Goal: Task Accomplishment & Management: Manage account settings

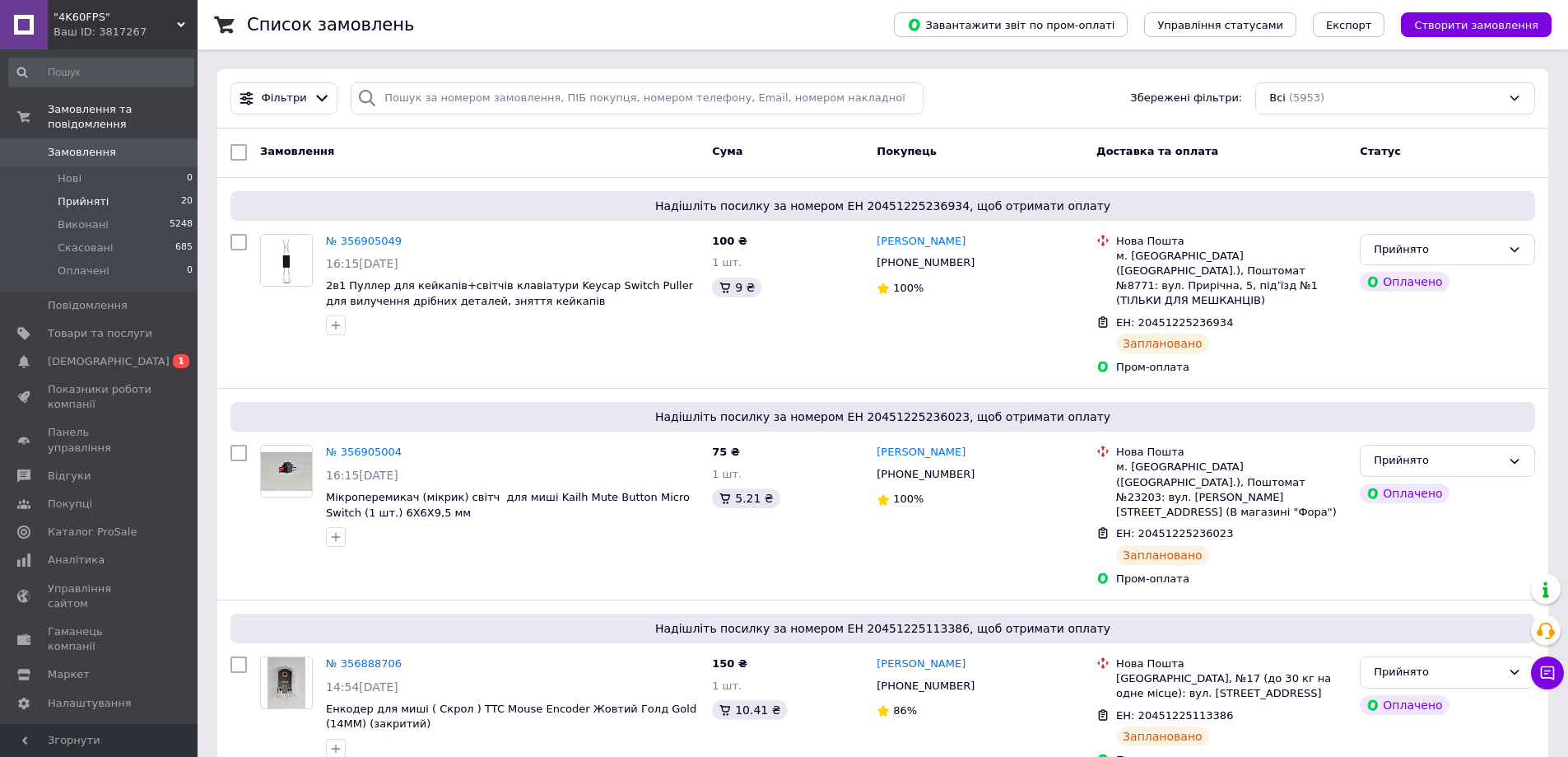
click at [134, 191] on li "Прийняті 20" at bounding box center [101, 202] width 202 height 23
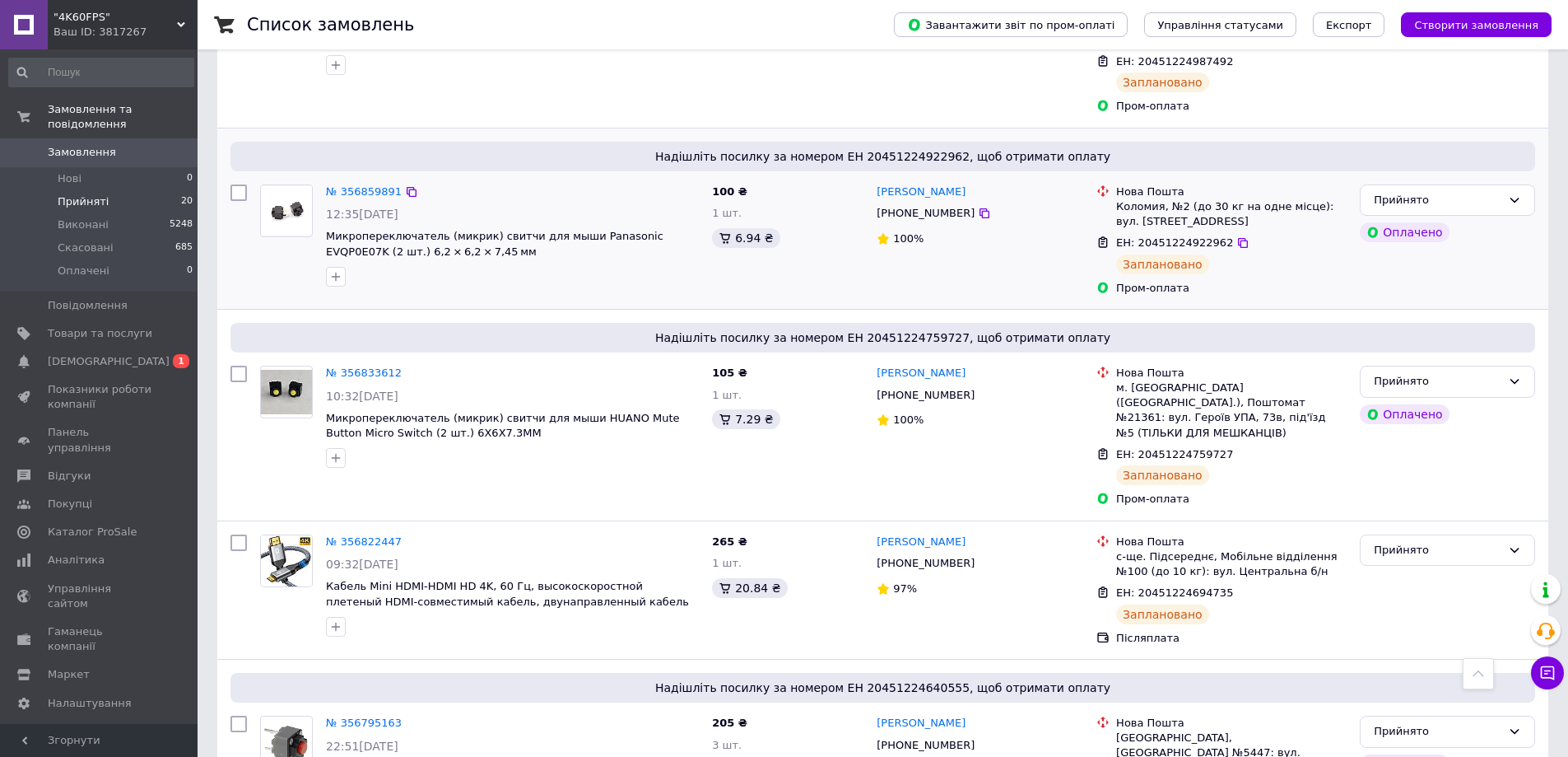
scroll to position [742, 0]
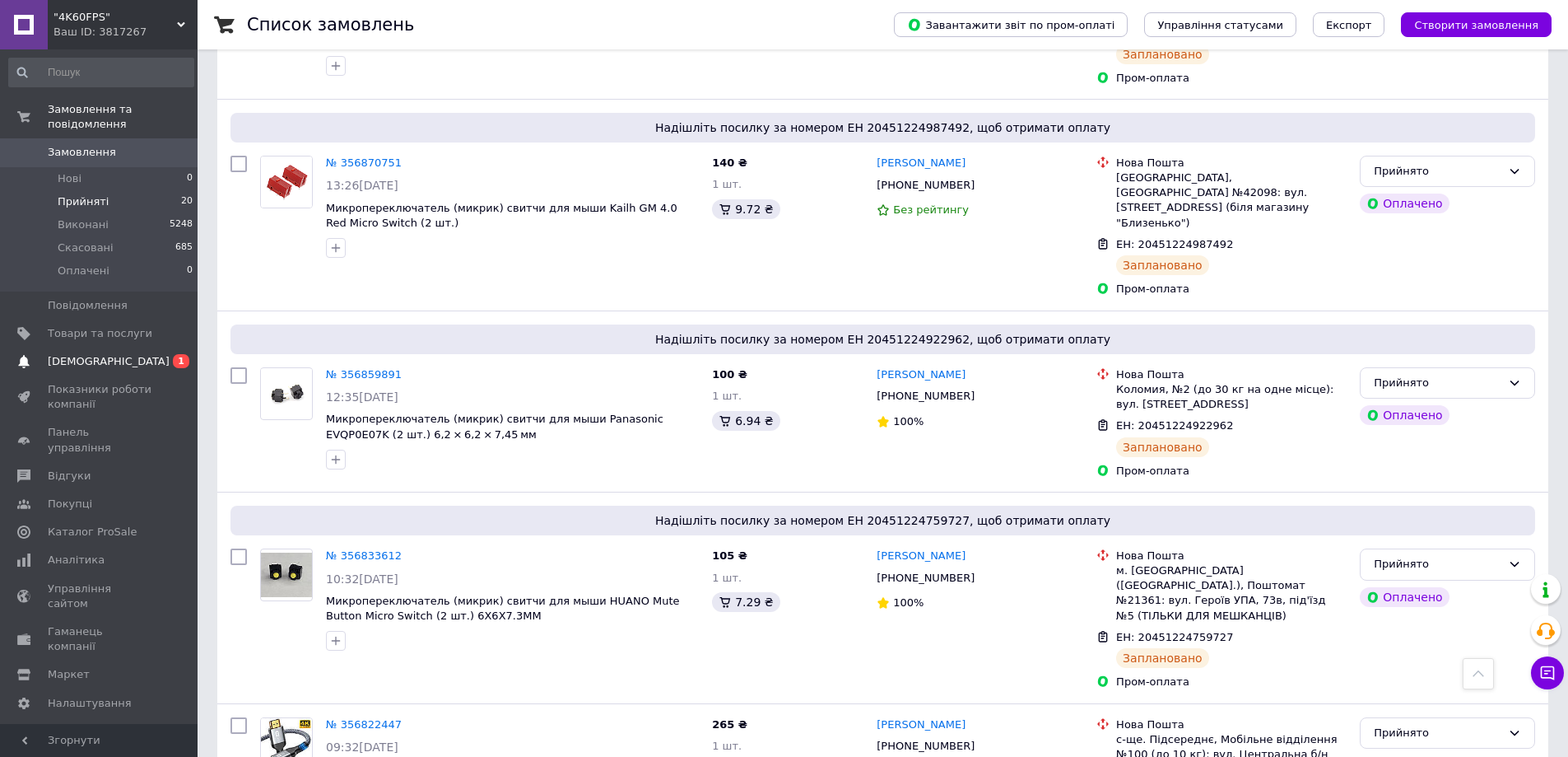
click at [98, 354] on span "[DEMOGRAPHIC_DATA]" at bounding box center [109, 361] width 122 height 14
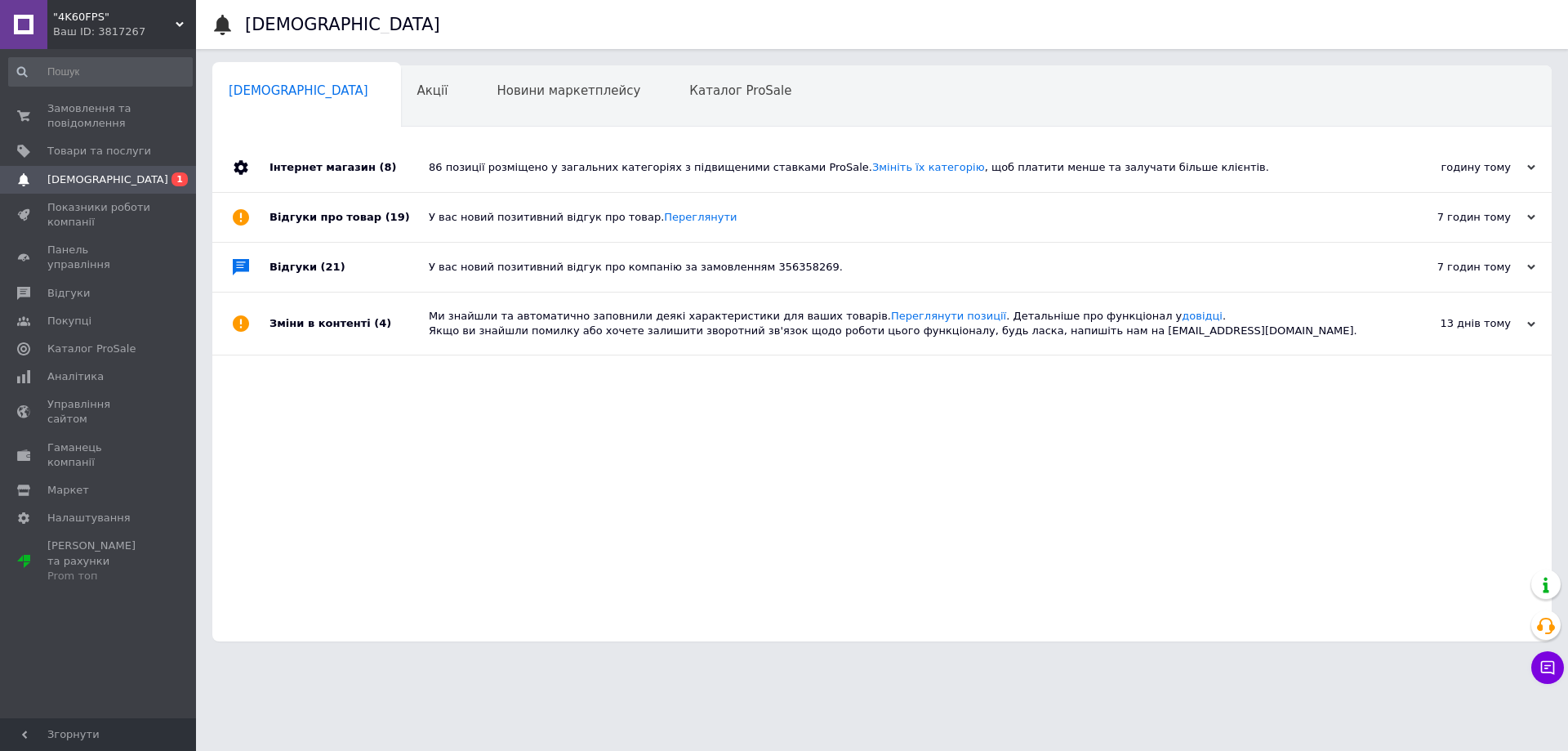
click at [1105, 170] on div "86 позиції розміщено у загальних категоріях з підвищеними ставками ProSale. Змі…" at bounding box center [901, 167] width 943 height 14
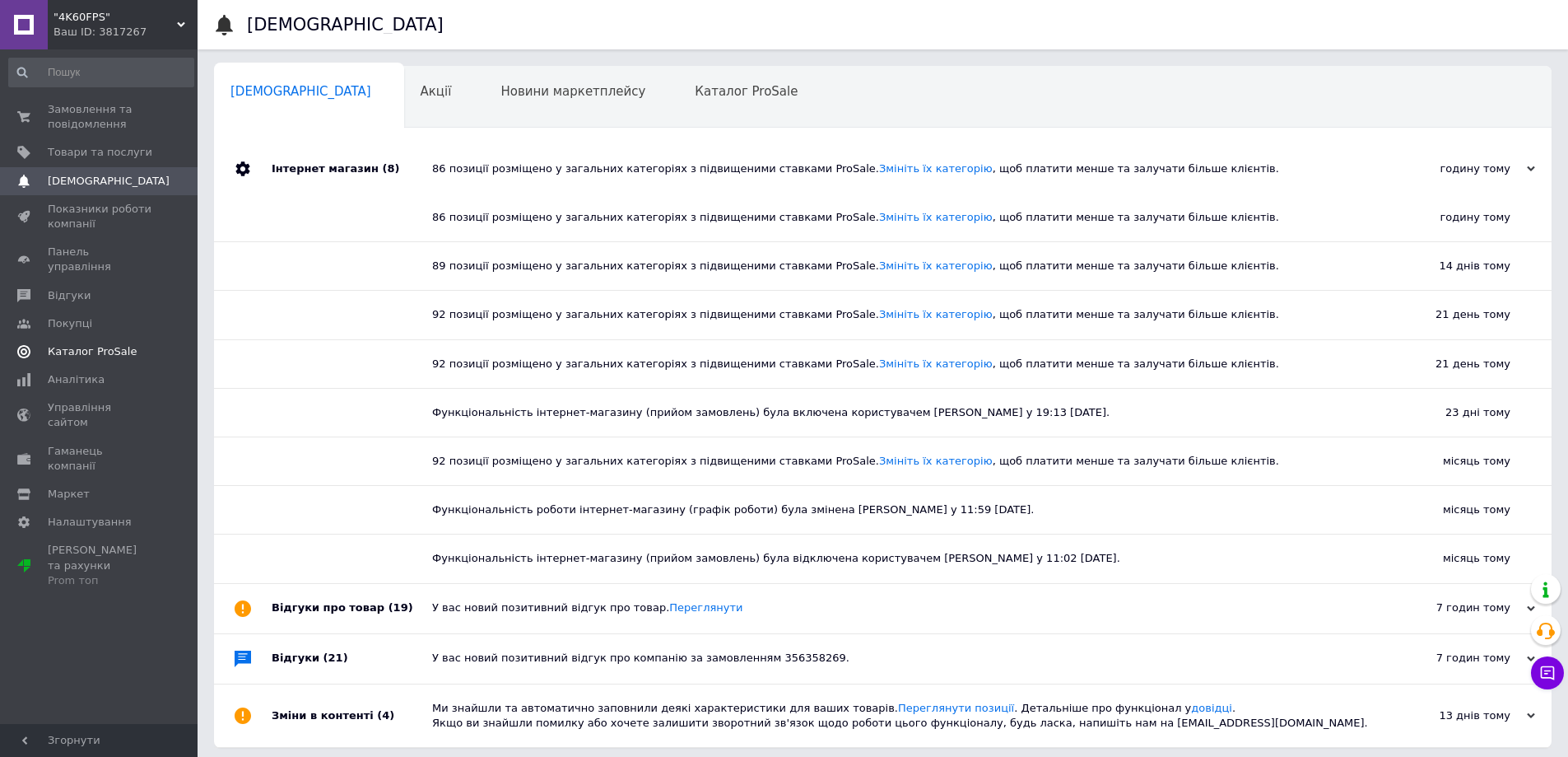
click at [94, 338] on link "Каталог ProSale" at bounding box center [101, 352] width 202 height 28
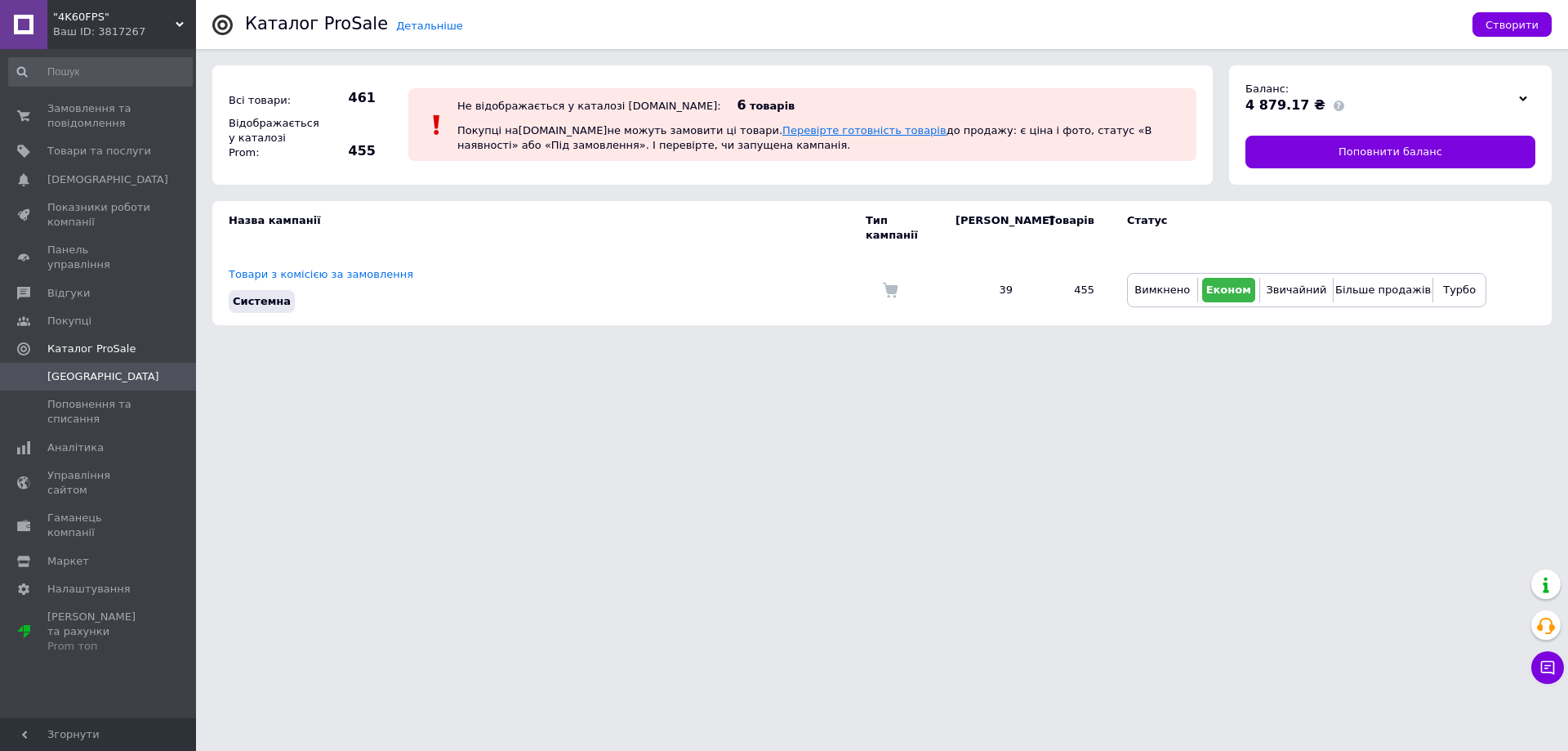
click at [782, 131] on link "Перевірте готовність товарів" at bounding box center [864, 130] width 164 height 12
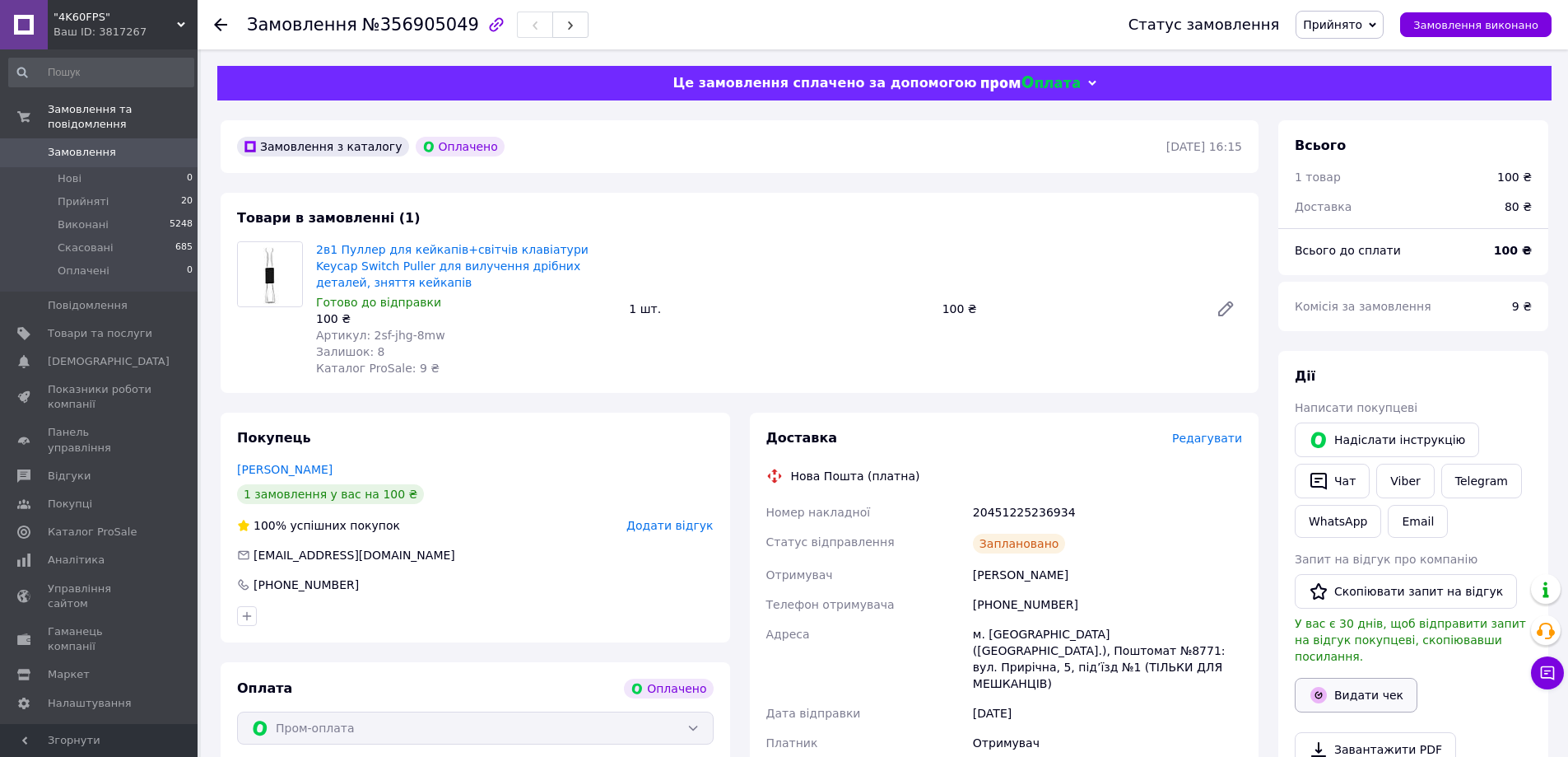
click at [1340, 685] on button "Видати чек" at bounding box center [1355, 695] width 122 height 35
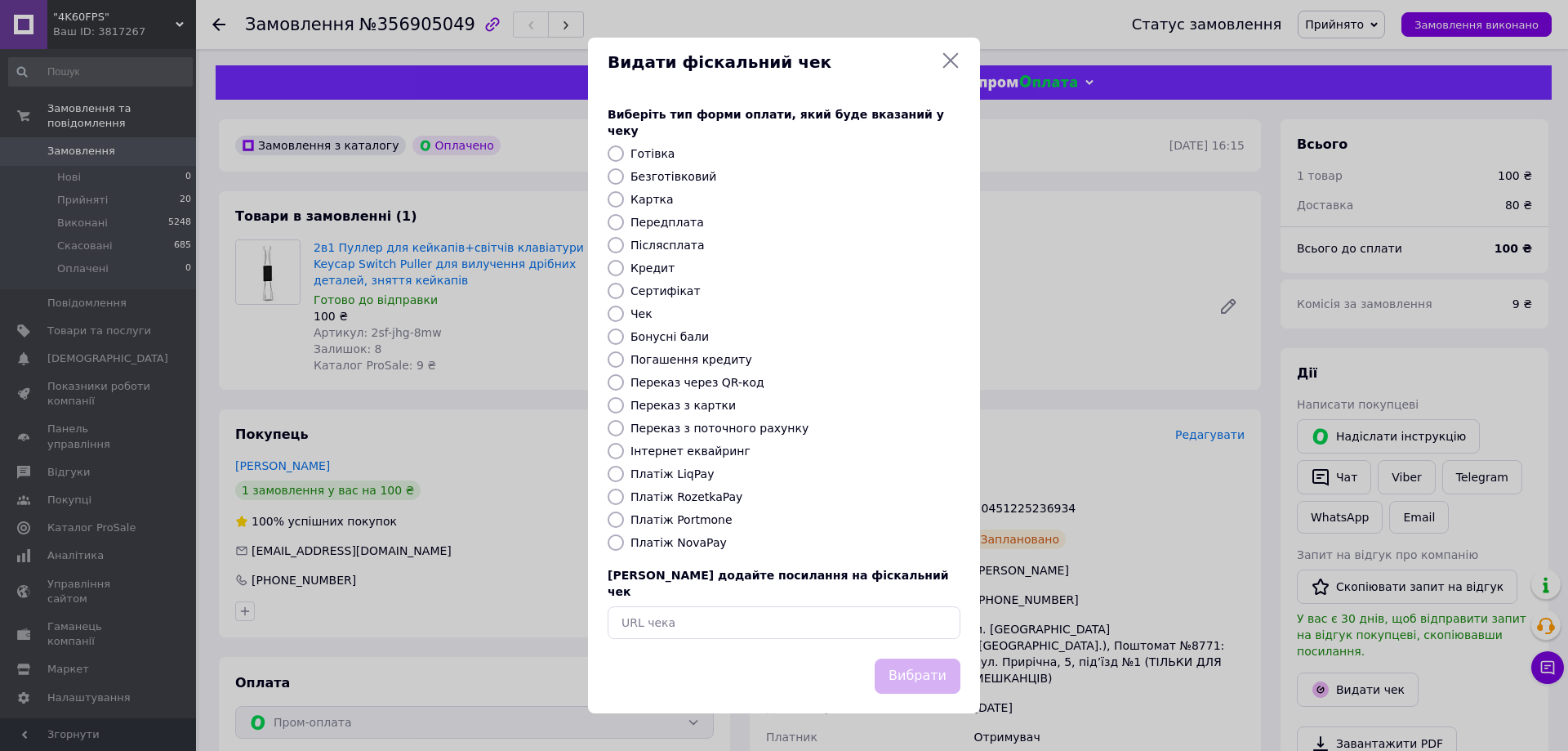
click at [706, 491] on label "Платіж RozetkaPay" at bounding box center [686, 497] width 112 height 13
click at [624, 491] on input "Платіж RozetkaPay" at bounding box center [615, 496] width 16 height 16
radio input "true"
click at [925, 658] on button "Вибрати" at bounding box center [918, 676] width 86 height 35
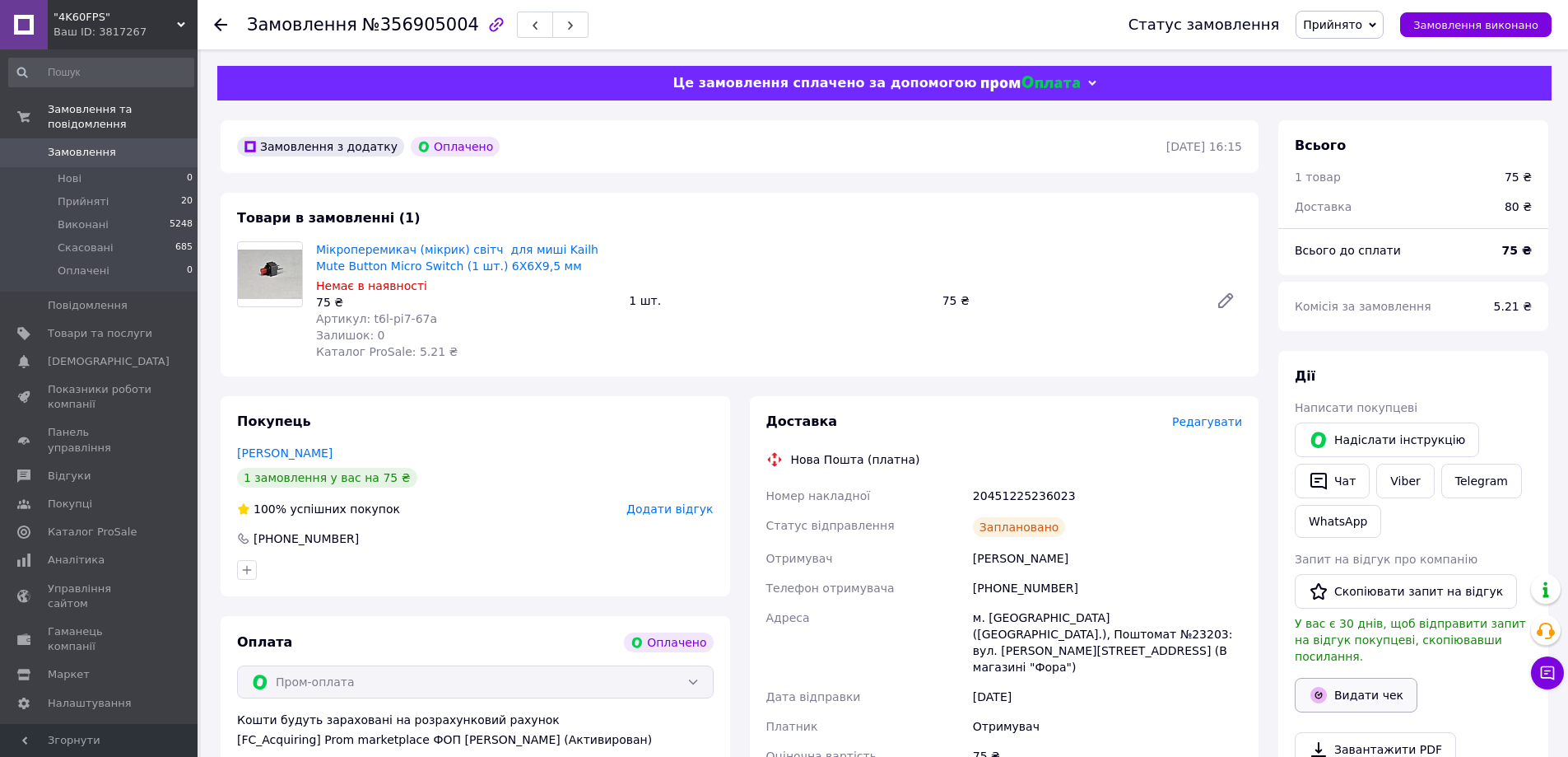
click at [1348, 678] on button "Видати чек" at bounding box center [1355, 695] width 122 height 35
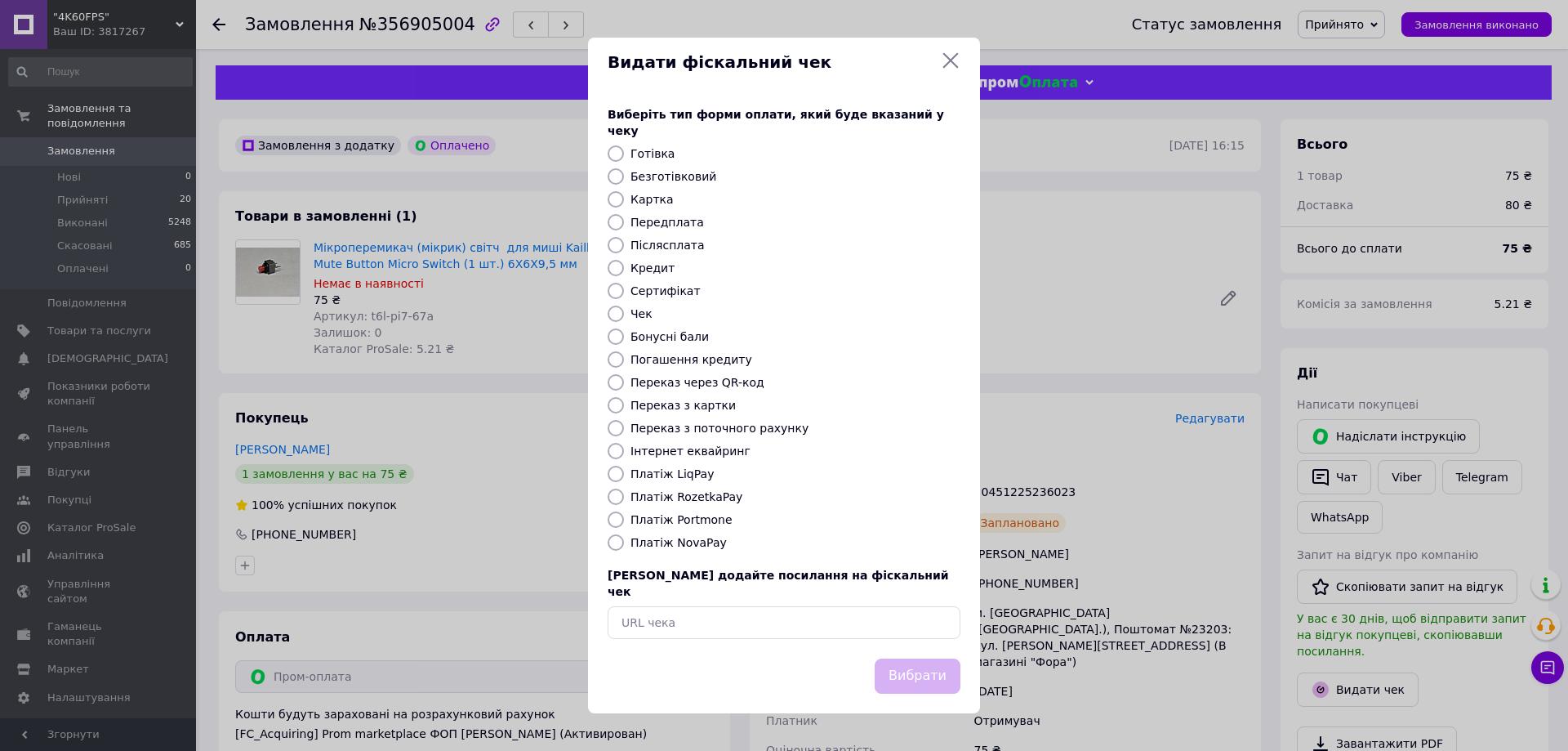
click at [689, 491] on label "Платіж RozetkaPay" at bounding box center [686, 497] width 112 height 13
click at [624, 491] on input "Платіж RozetkaPay" at bounding box center [615, 496] width 16 height 16
radio input "true"
click at [936, 670] on button "Вибрати" at bounding box center [918, 676] width 86 height 35
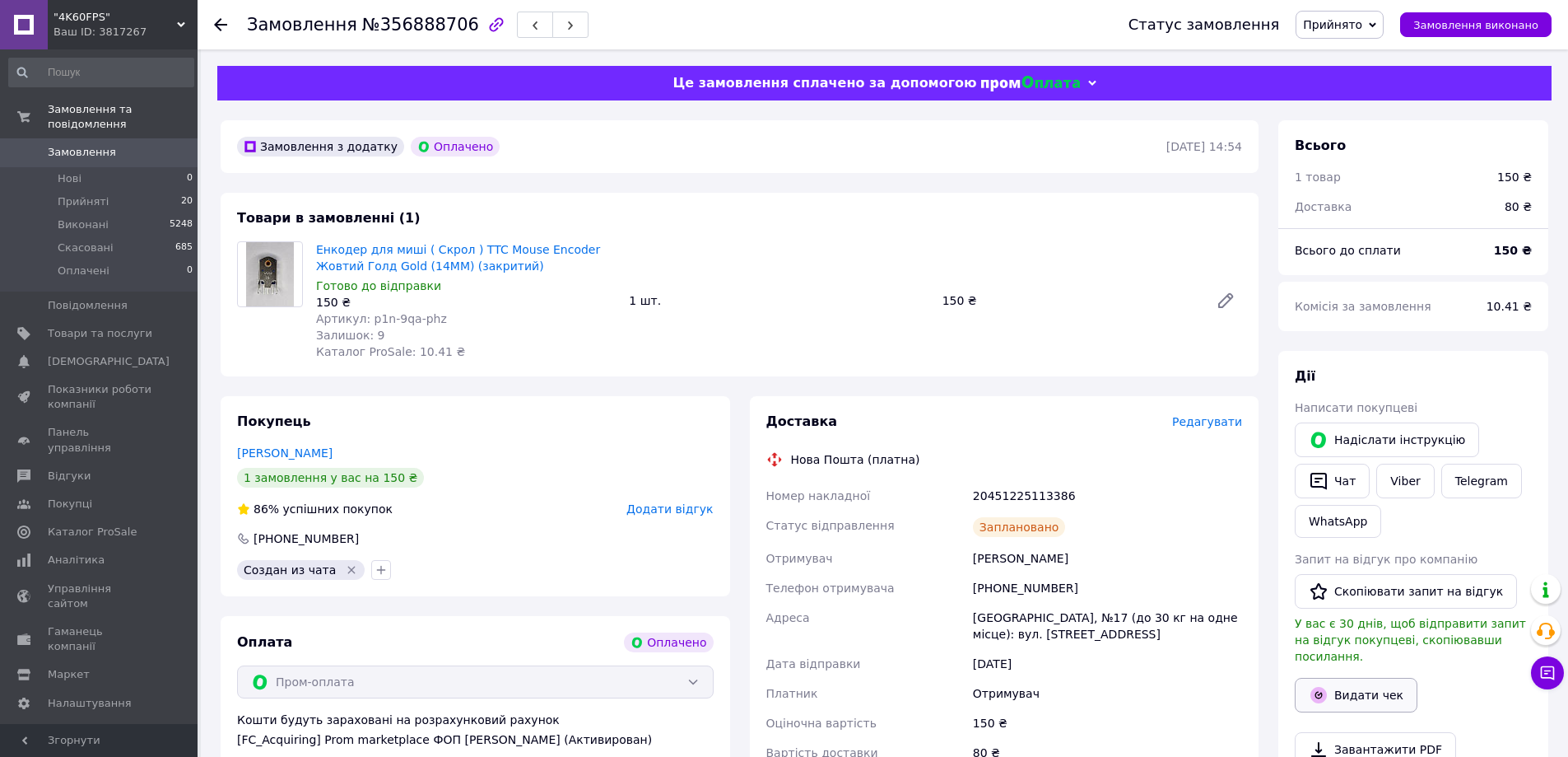
click at [1336, 682] on button "Видати чек" at bounding box center [1355, 695] width 122 height 35
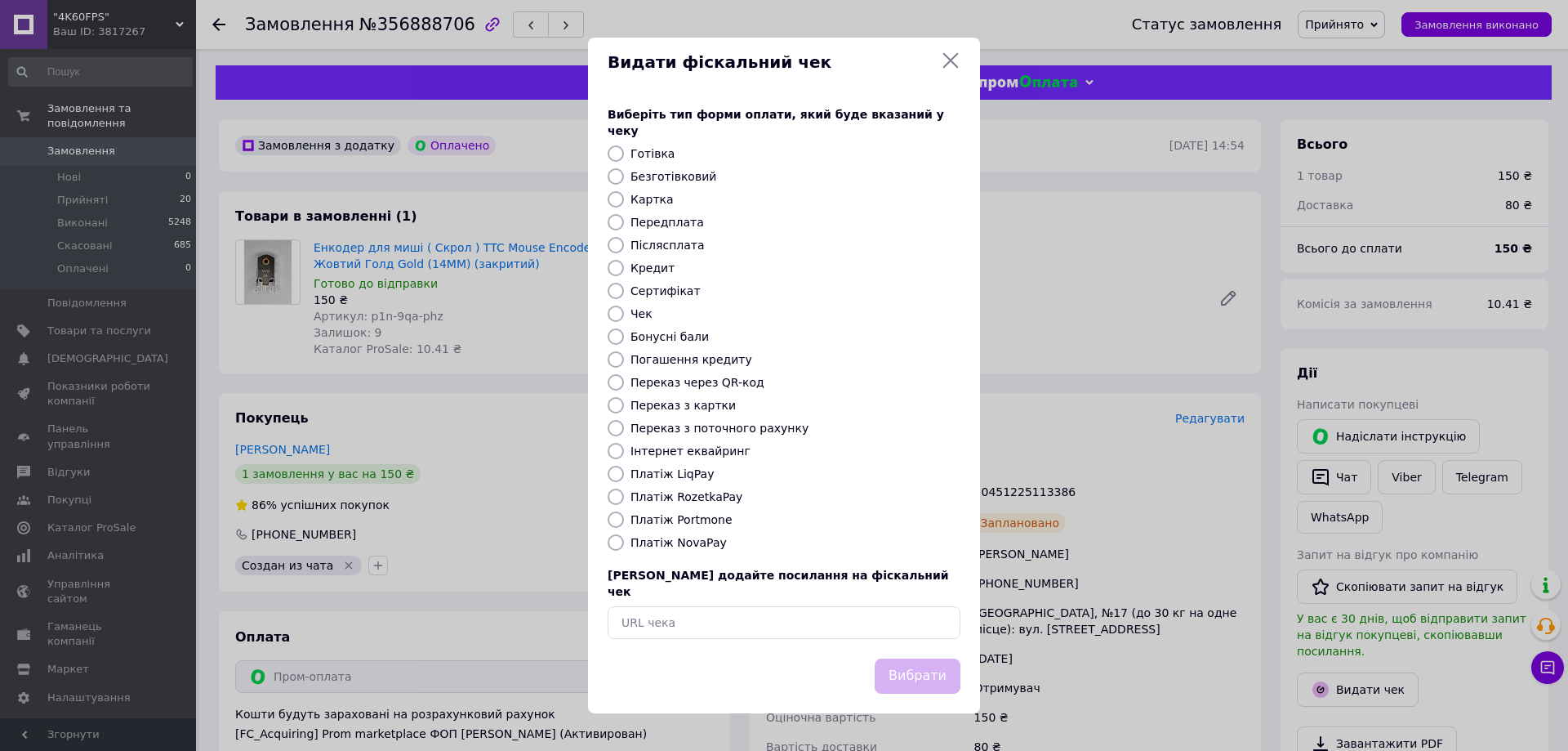
click at [711, 493] on label "Платіж RozetkaPay" at bounding box center [686, 497] width 112 height 13
click at [624, 493] on input "Платіж RozetkaPay" at bounding box center [615, 496] width 16 height 16
radio input "true"
click at [922, 658] on button "Вибрати" at bounding box center [918, 676] width 86 height 35
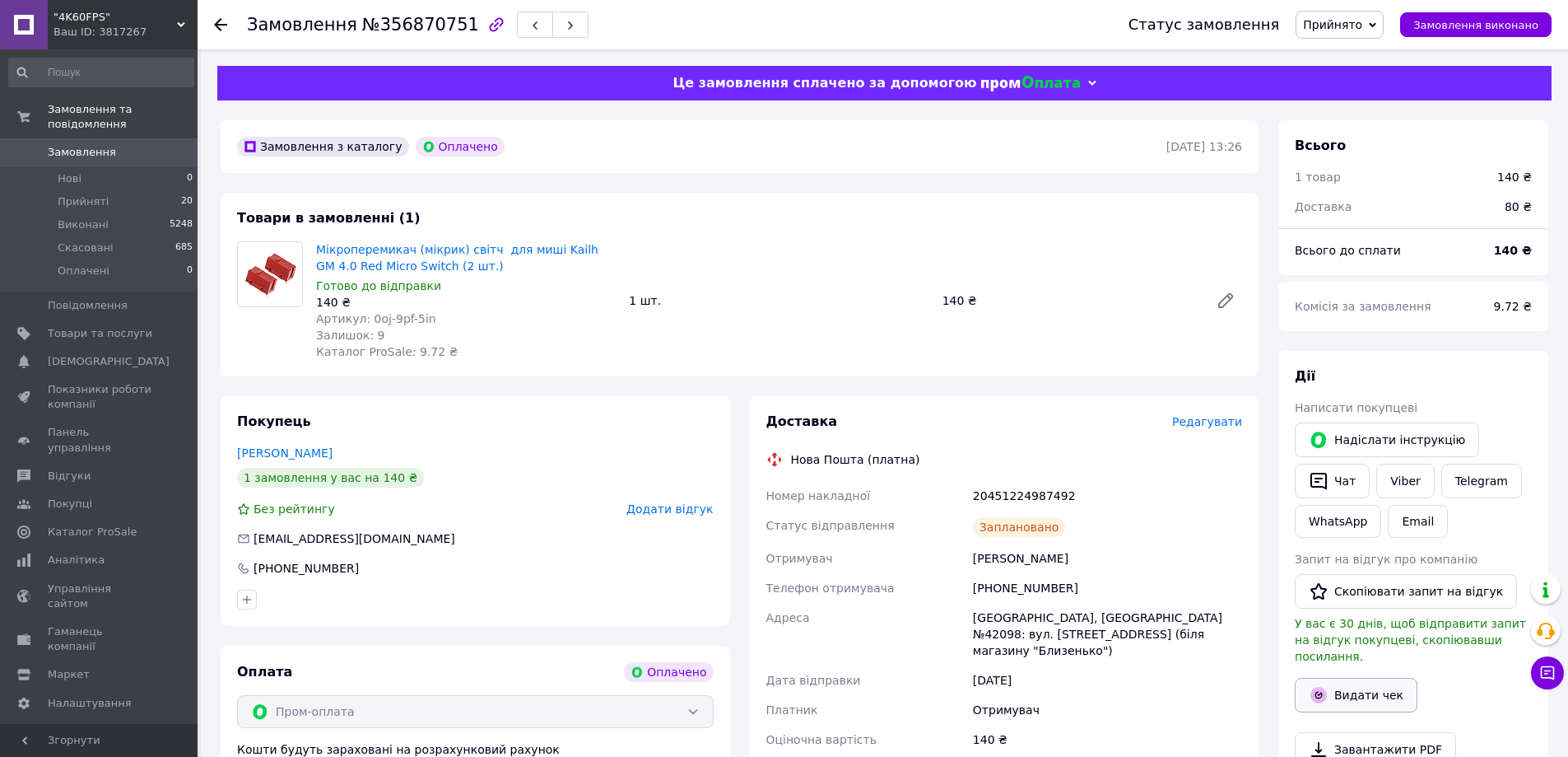
click at [1332, 680] on button "Видати чек" at bounding box center [1355, 695] width 122 height 35
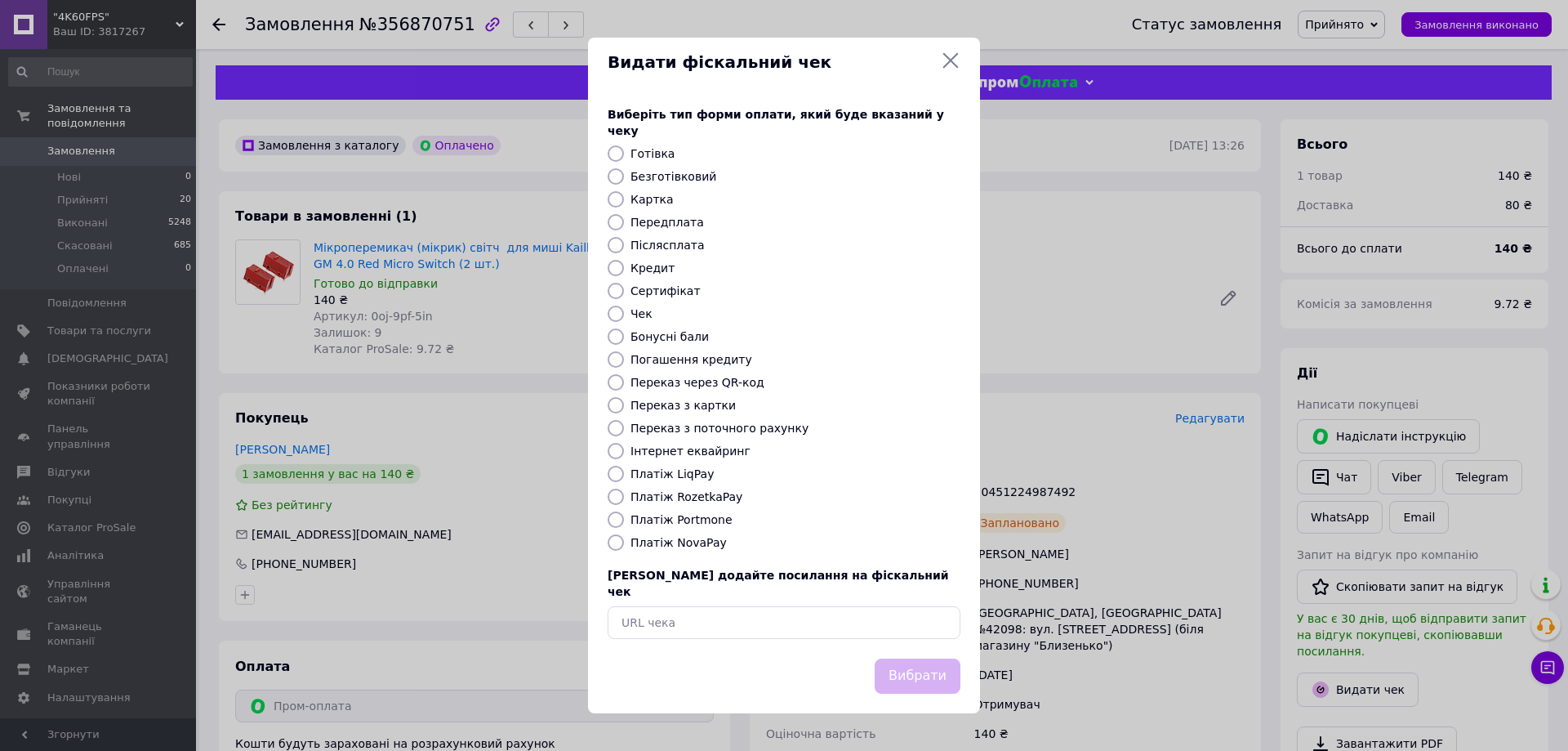
click at [710, 492] on label "Платіж RozetkaPay" at bounding box center [686, 497] width 112 height 13
click at [624, 492] on input "Платіж RozetkaPay" at bounding box center [615, 496] width 16 height 16
radio input "true"
click at [932, 668] on button "Вибрати" at bounding box center [918, 676] width 86 height 35
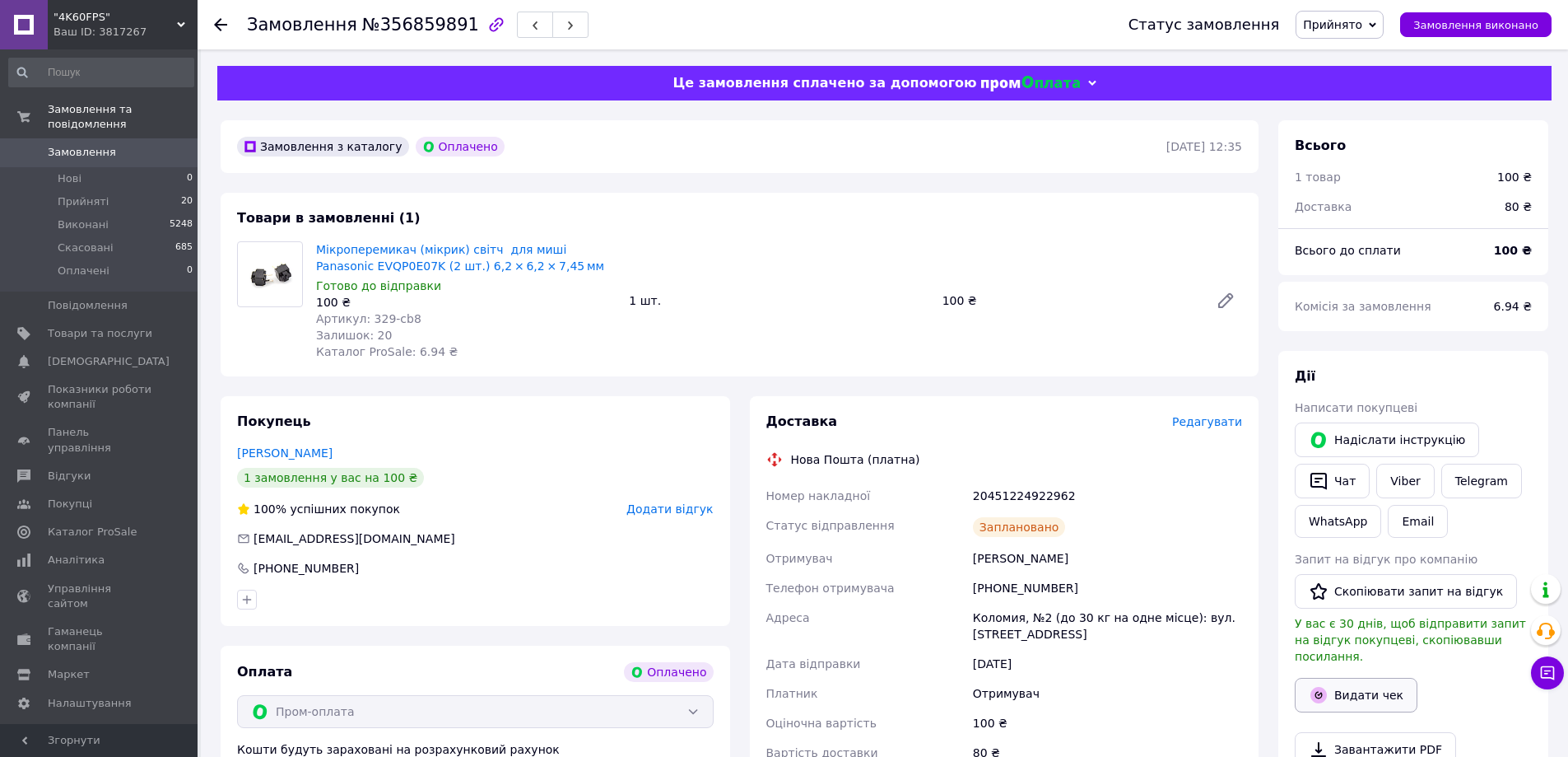
click at [1341, 681] on button "Видати чек" at bounding box center [1355, 695] width 122 height 35
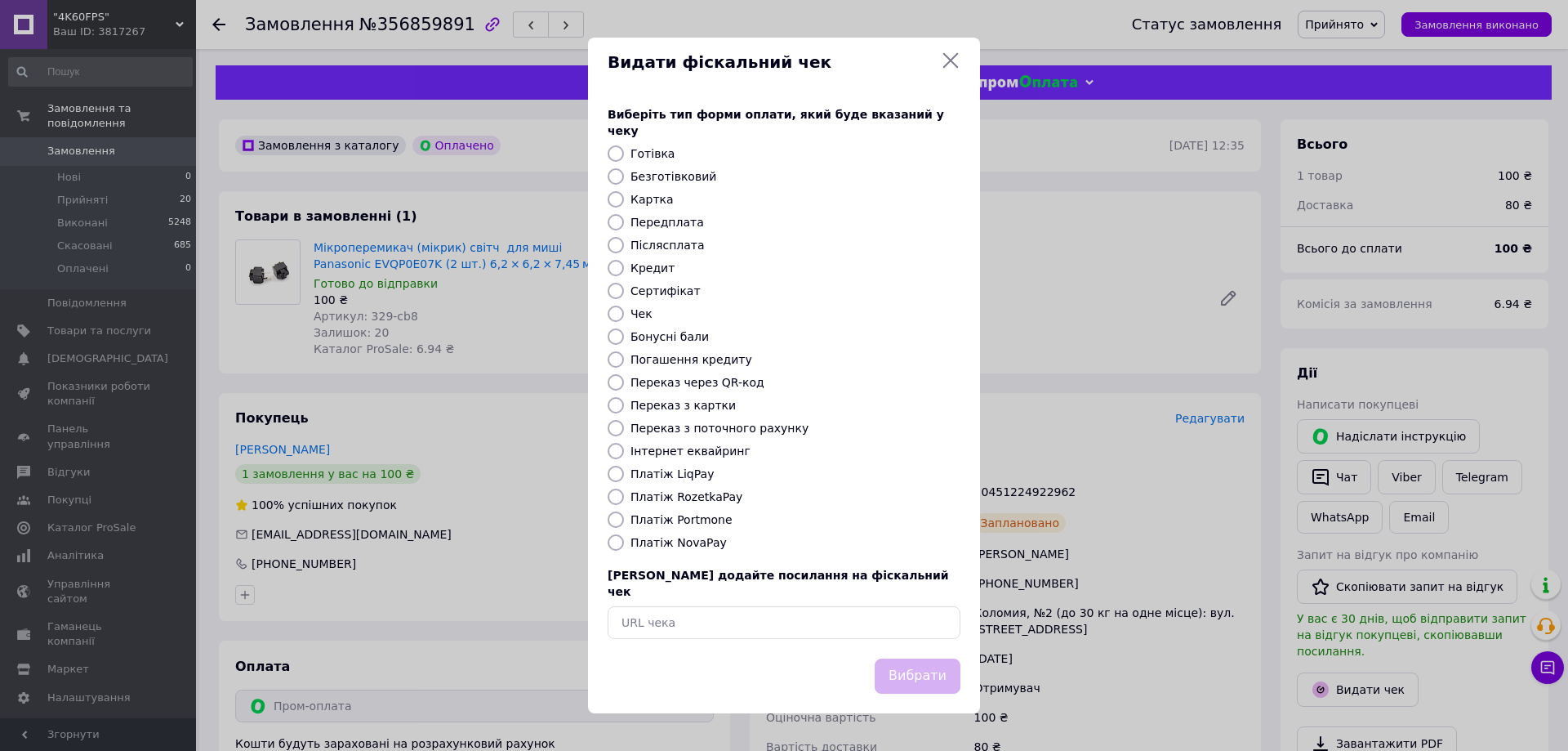
click at [701, 503] on label "Платіж RozetkaPay" at bounding box center [686, 497] width 112 height 13
click at [624, 503] on input "Платіж RozetkaPay" at bounding box center [615, 496] width 16 height 16
radio input "true"
click at [925, 667] on button "Вибрати" at bounding box center [918, 676] width 86 height 35
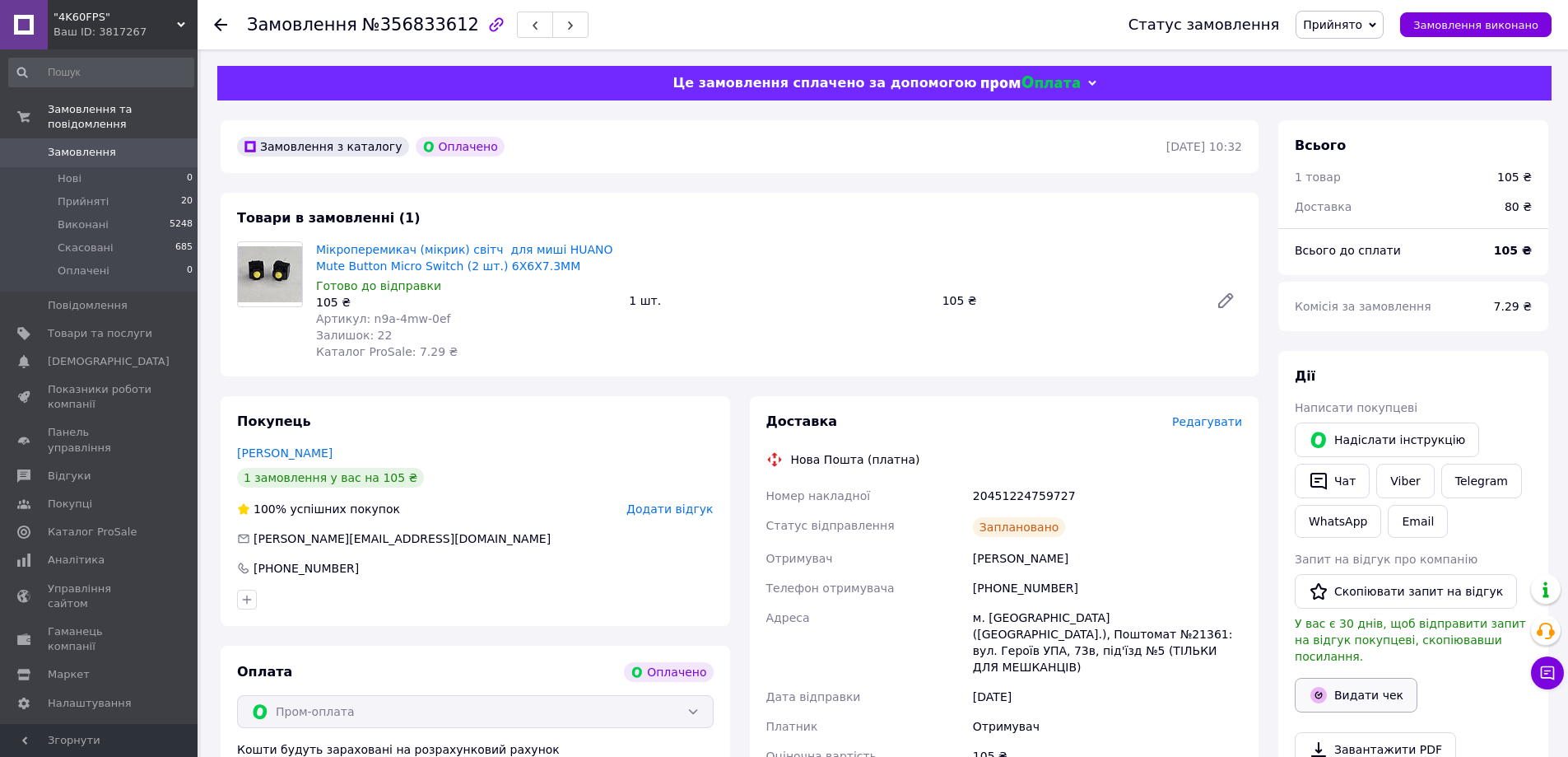
click at [1330, 678] on button "Видати чек" at bounding box center [1355, 695] width 122 height 35
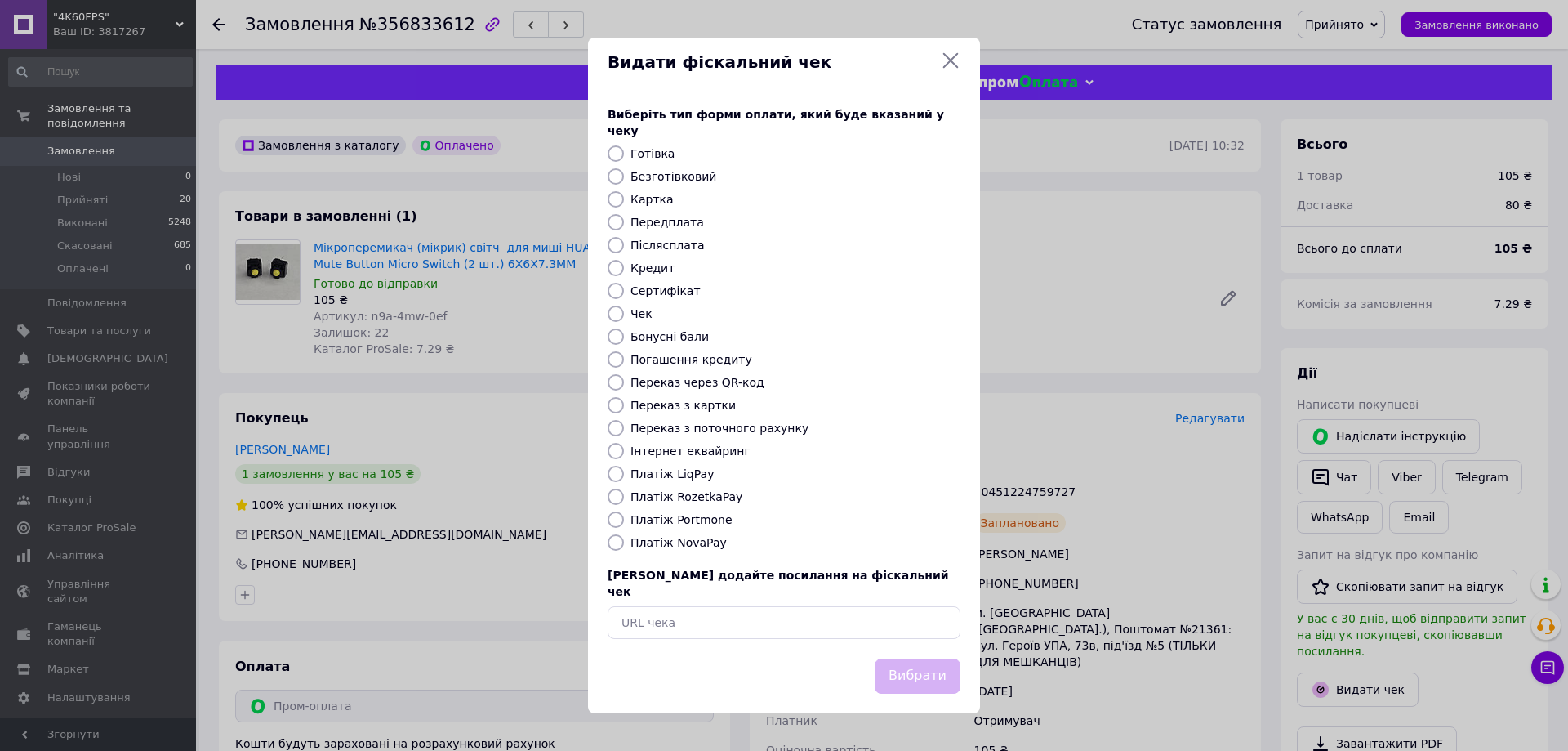
click at [698, 499] on label "Платіж RozetkaPay" at bounding box center [686, 497] width 112 height 13
click at [624, 499] on input "Платіж RozetkaPay" at bounding box center [615, 496] width 16 height 16
radio input "true"
click at [922, 680] on div "Вибрати" at bounding box center [784, 685] width 392 height 54
click at [926, 660] on button "Вибрати" at bounding box center [918, 676] width 86 height 35
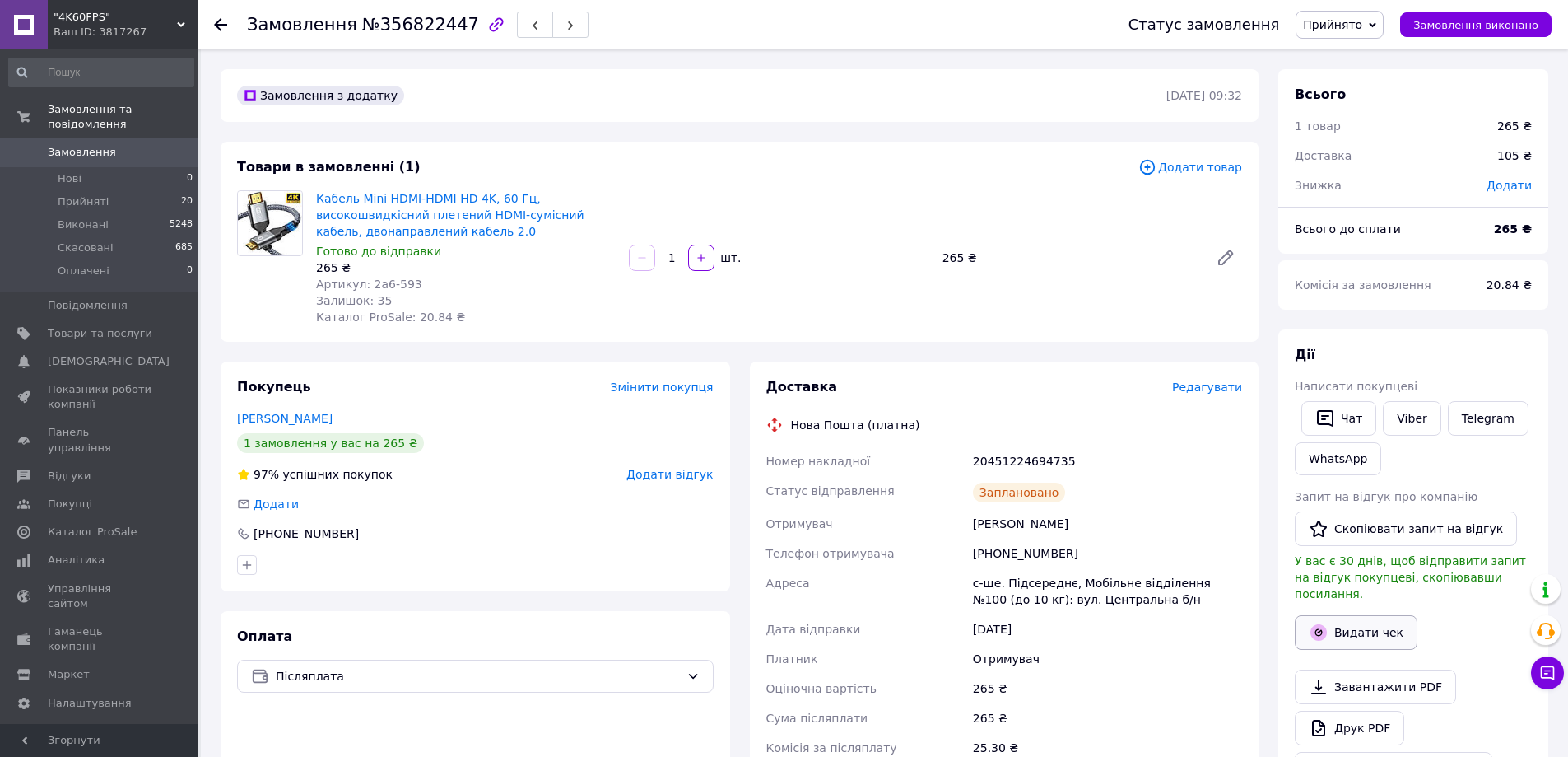
click at [1318, 624] on icon "button" at bounding box center [1318, 632] width 16 height 16
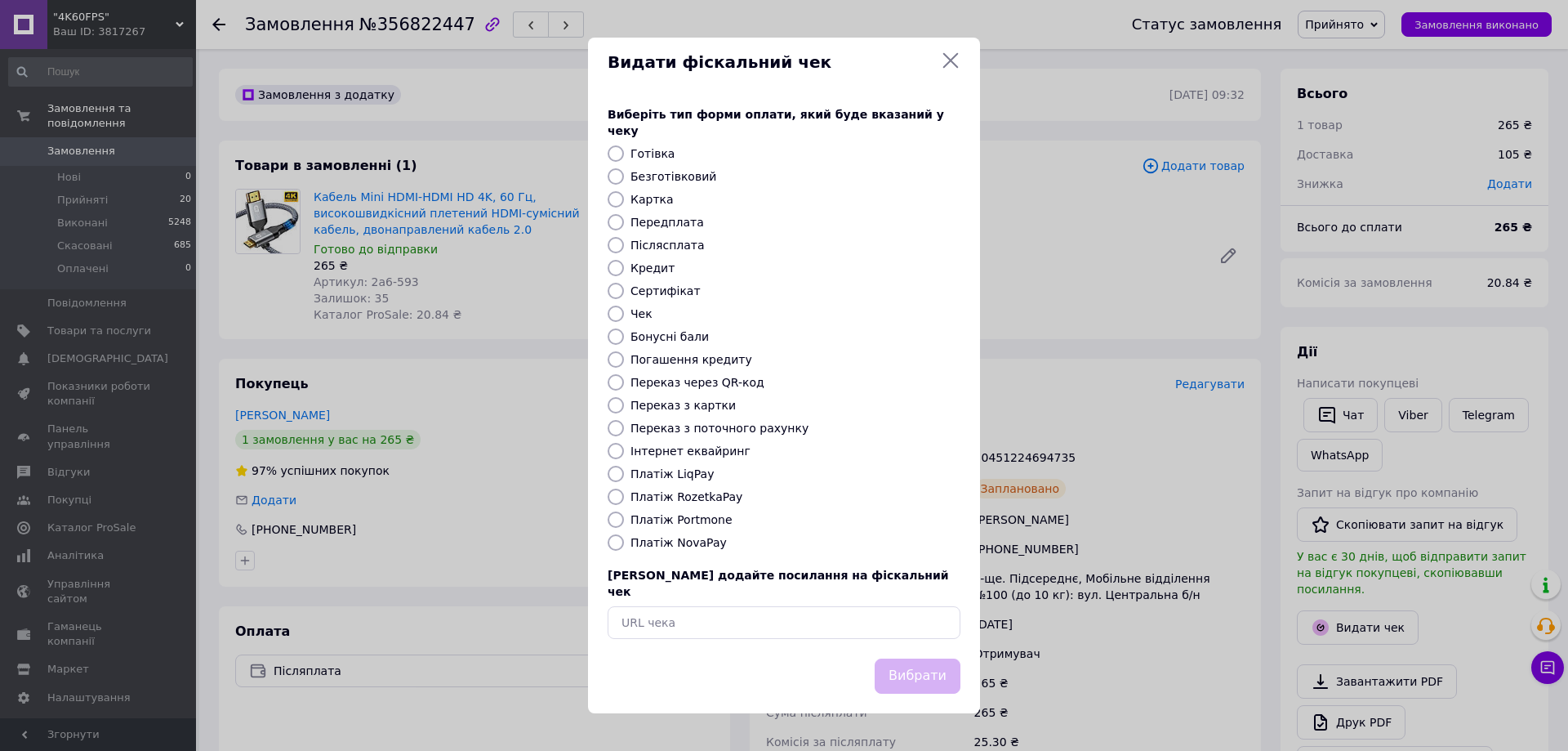
click at [689, 544] on label "Платіж NovaPay" at bounding box center [678, 543] width 96 height 13
click at [624, 544] on input "Платіж NovaPay" at bounding box center [615, 542] width 16 height 16
radio input "true"
click at [924, 672] on button "Вибрати" at bounding box center [918, 676] width 86 height 35
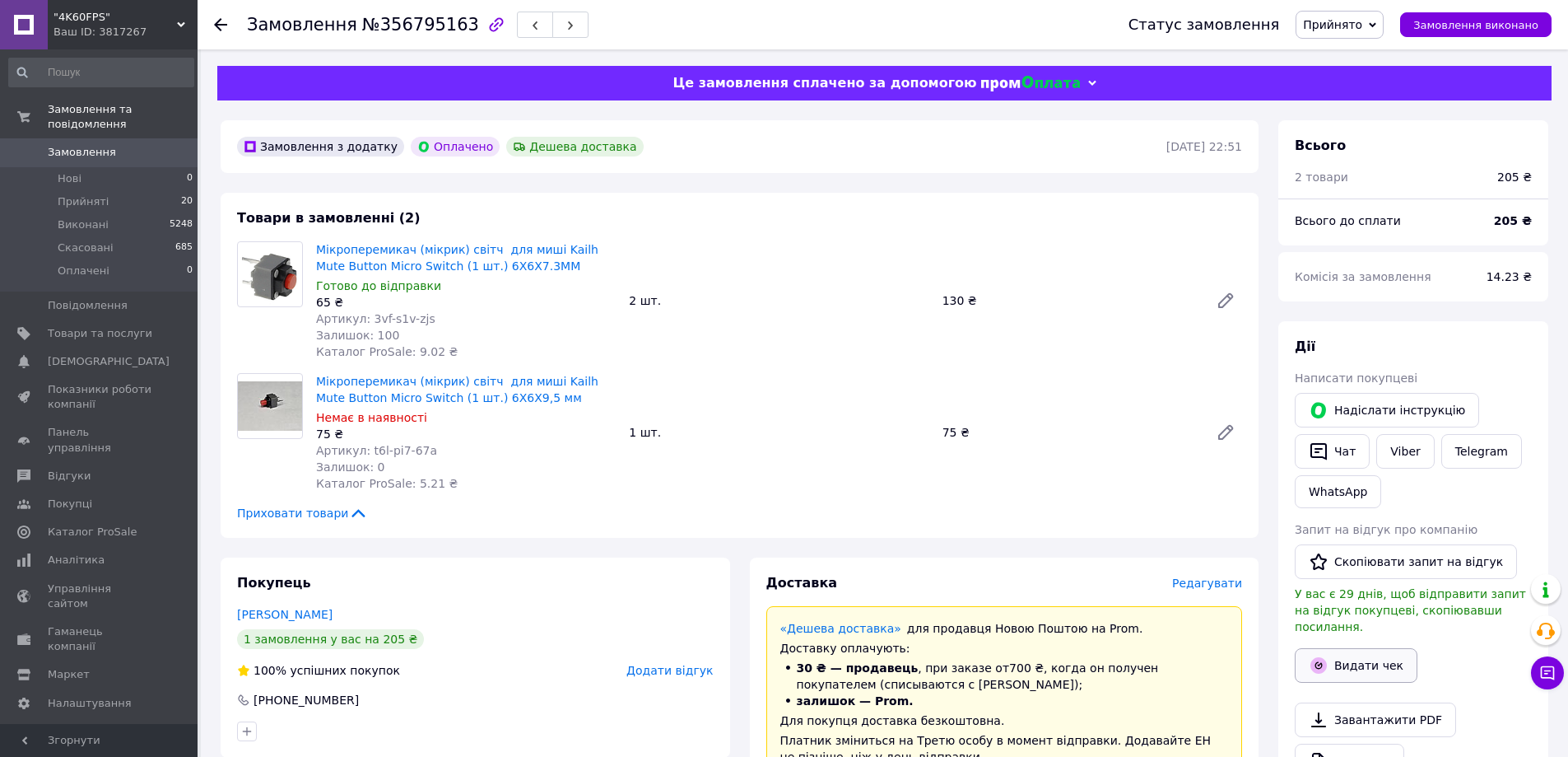
click at [1339, 655] on button "Видати чек" at bounding box center [1355, 666] width 122 height 35
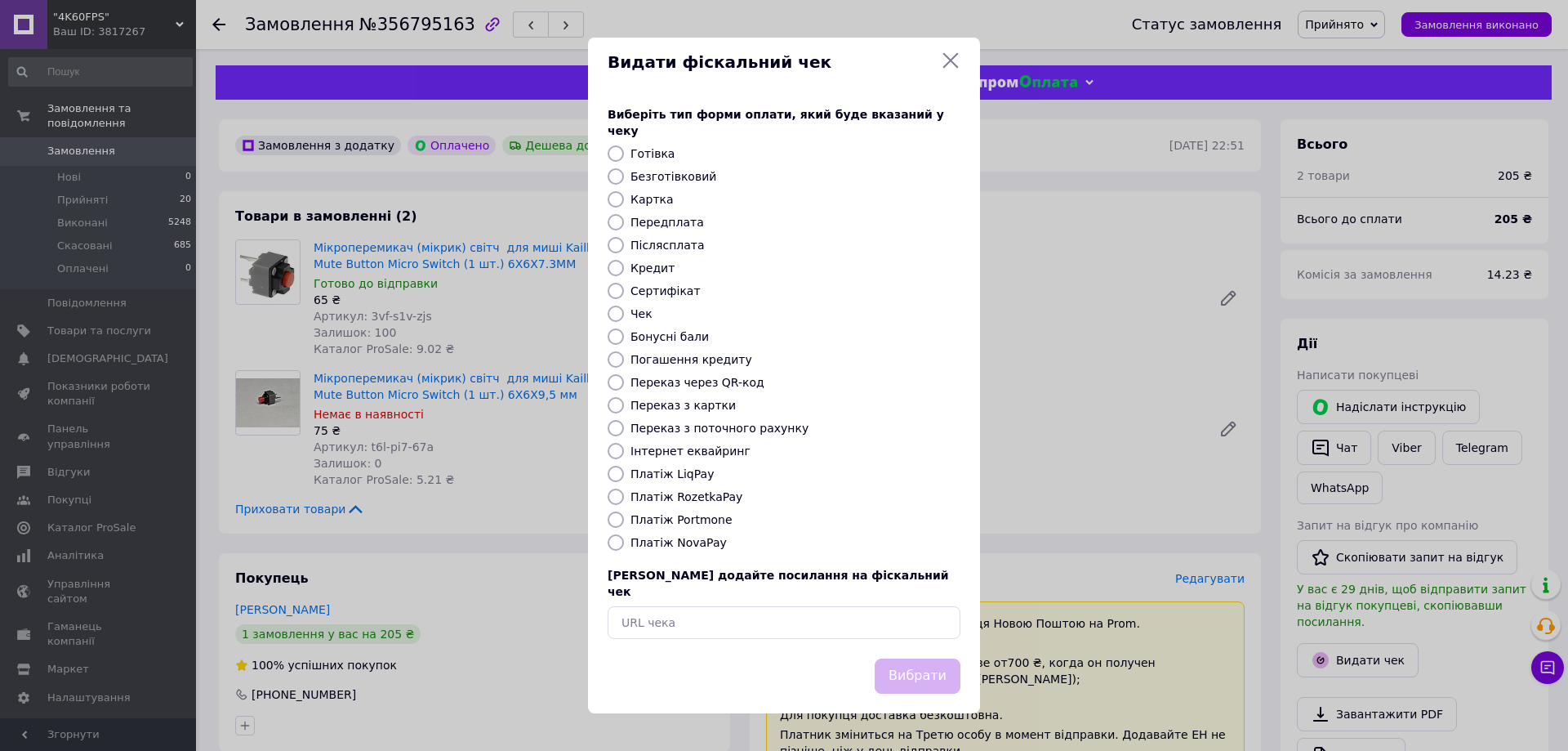
click at [707, 499] on label "Платіж RozetkaPay" at bounding box center [686, 497] width 112 height 13
click at [624, 499] on input "Платіж RozetkaPay" at bounding box center [615, 496] width 16 height 16
radio input "true"
click at [926, 673] on button "Вибрати" at bounding box center [918, 676] width 86 height 35
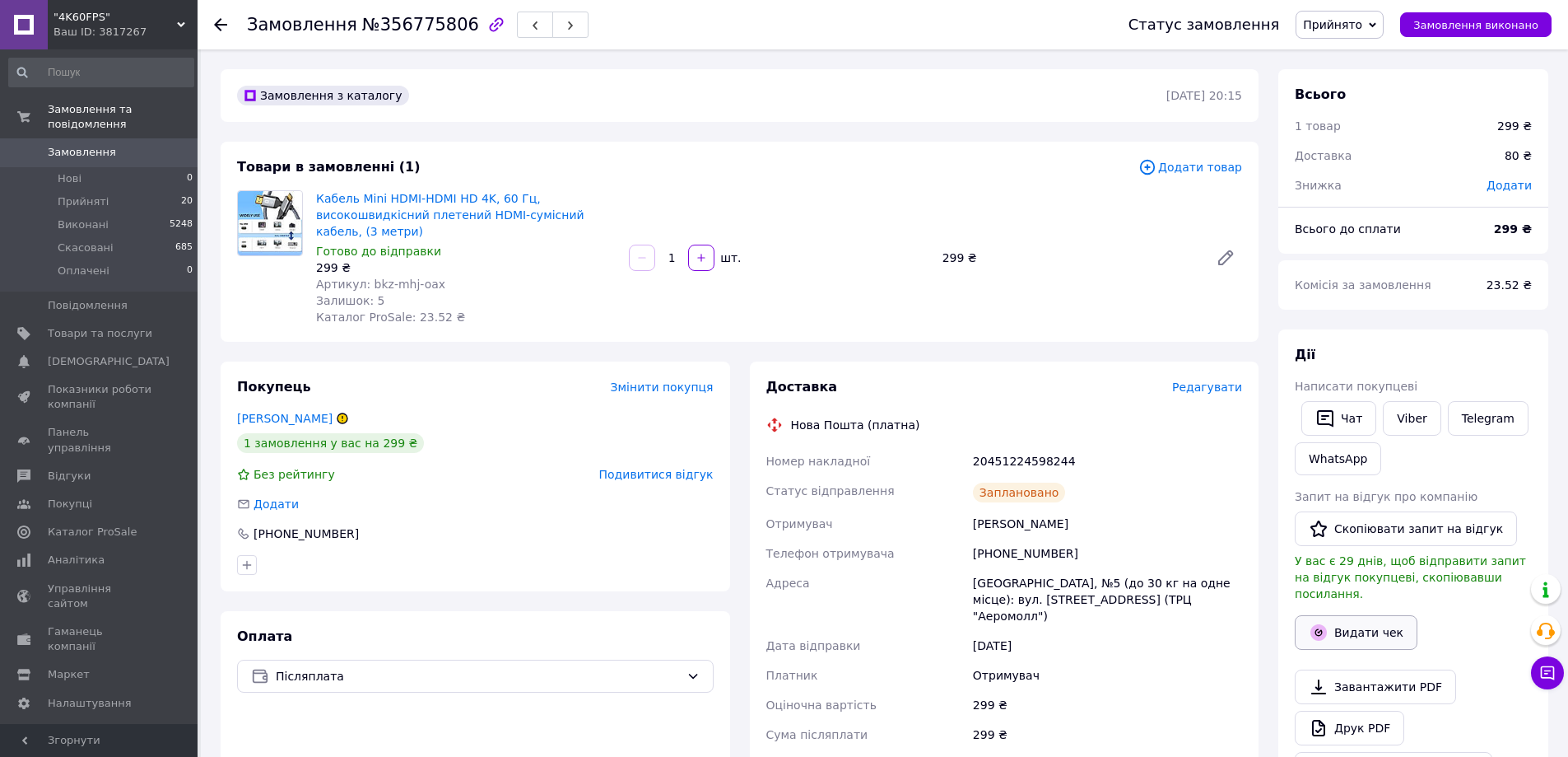
click at [1332, 622] on button "Видати чек" at bounding box center [1355, 633] width 122 height 35
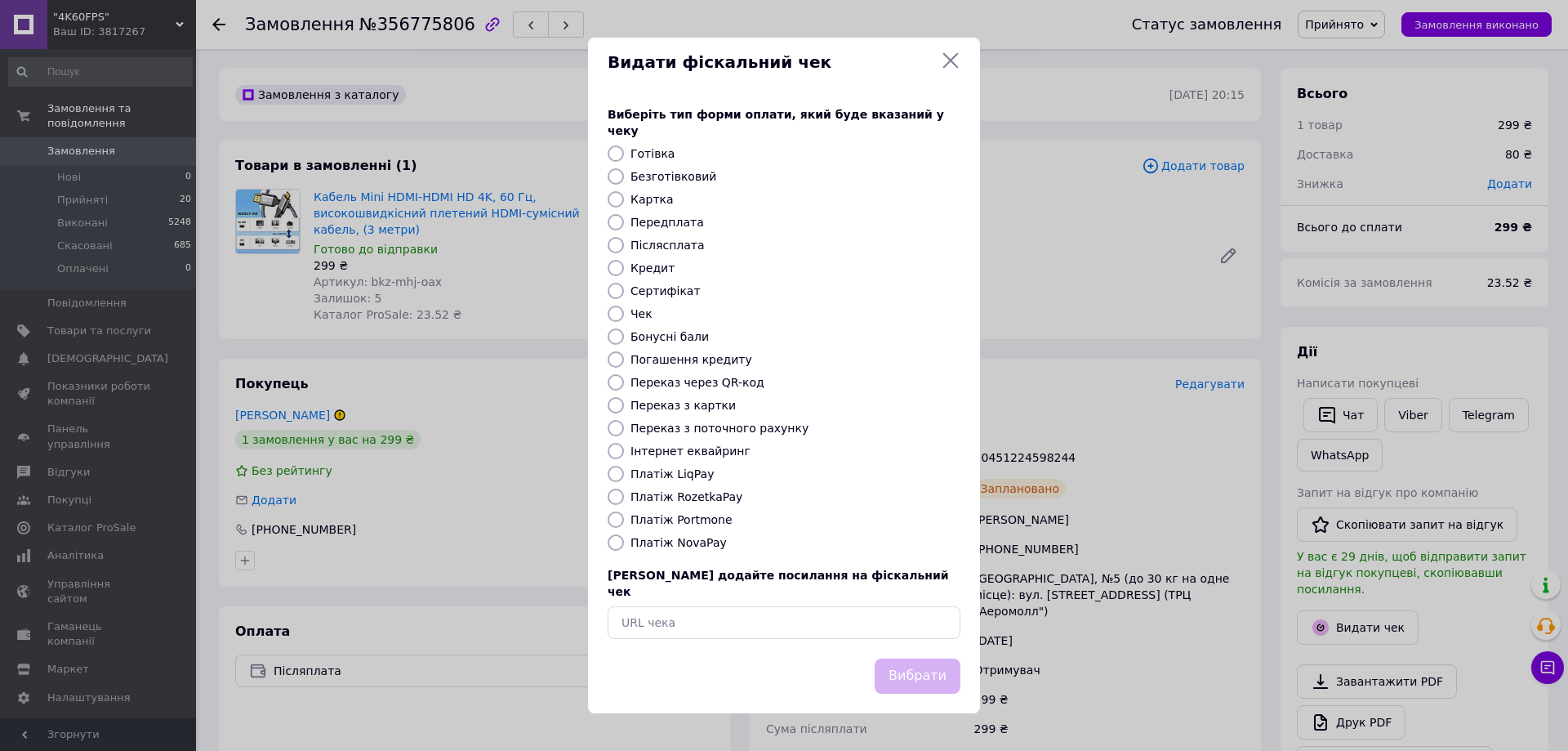
click at [681, 544] on label "Платіж NovaPay" at bounding box center [678, 543] width 96 height 13
click at [624, 544] on input "Платіж NovaPay" at bounding box center [615, 542] width 16 height 16
radio input "true"
click at [926, 658] on button "Вибрати" at bounding box center [918, 676] width 86 height 35
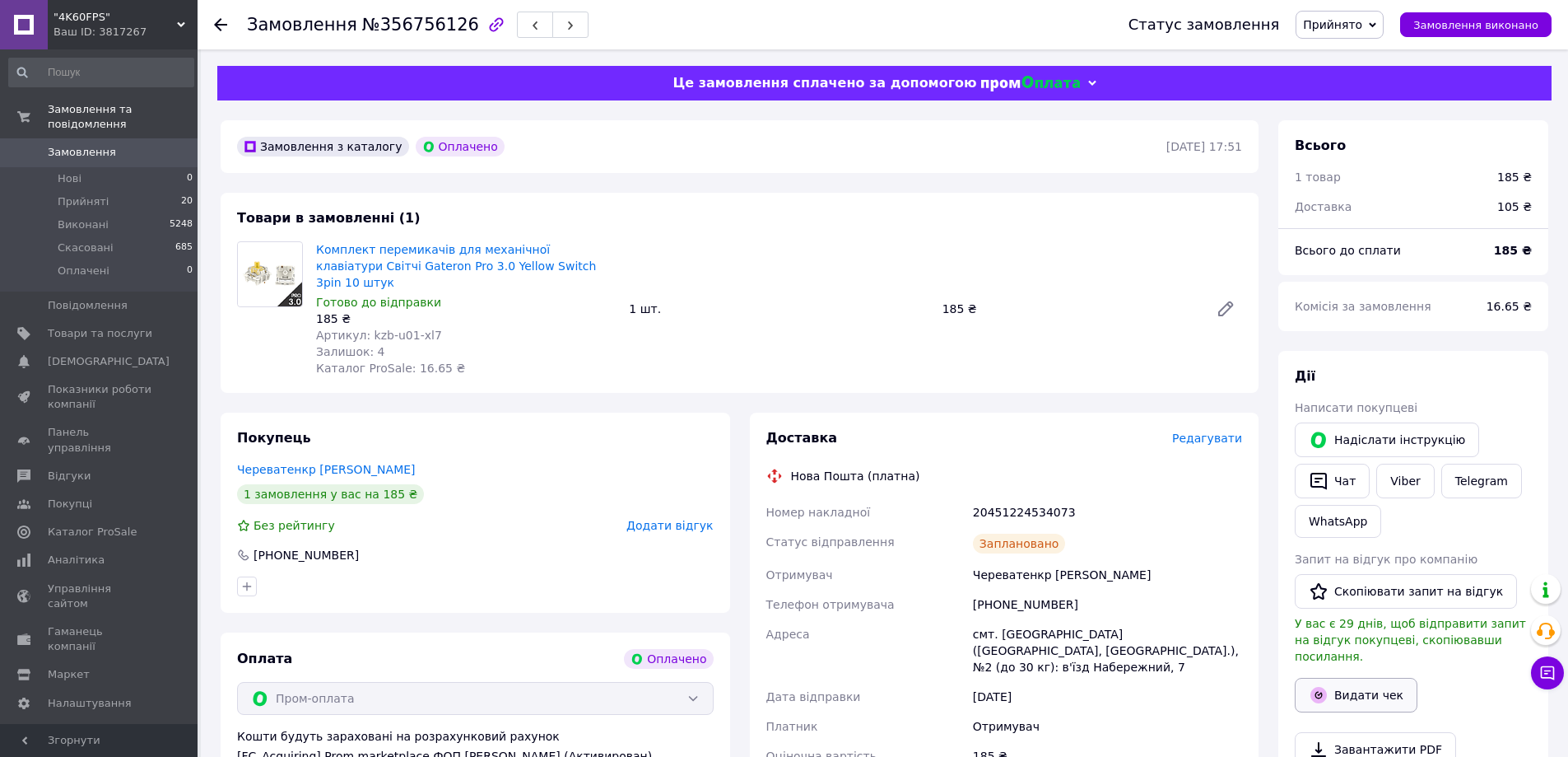
click at [1355, 688] on button "Видати чек" at bounding box center [1355, 695] width 122 height 35
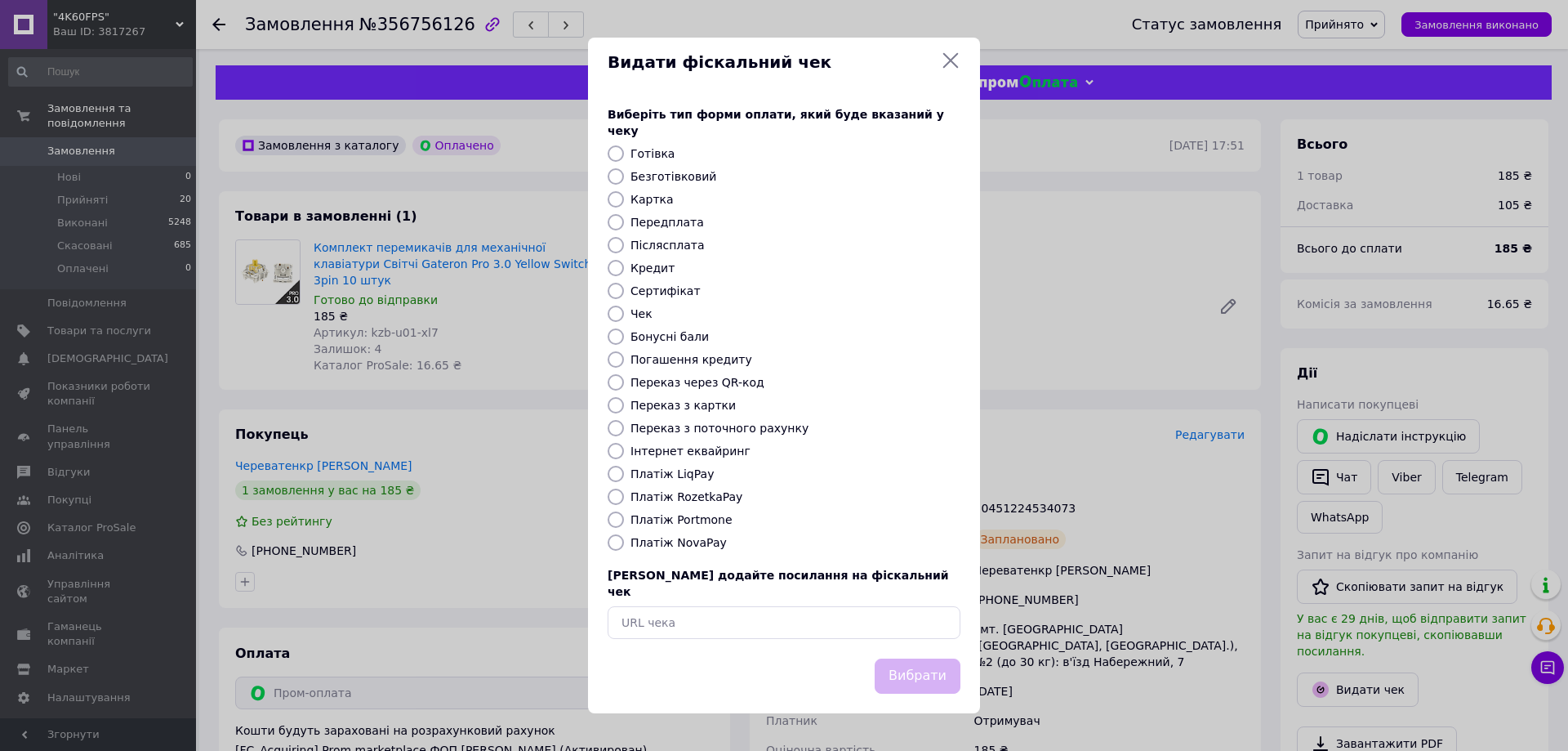
click at [695, 493] on label "Платіж RozetkaPay" at bounding box center [686, 497] width 112 height 13
click at [624, 493] on input "Платіж RozetkaPay" at bounding box center [615, 496] width 16 height 16
radio input "true"
click at [926, 674] on button "Вибрати" at bounding box center [918, 676] width 86 height 35
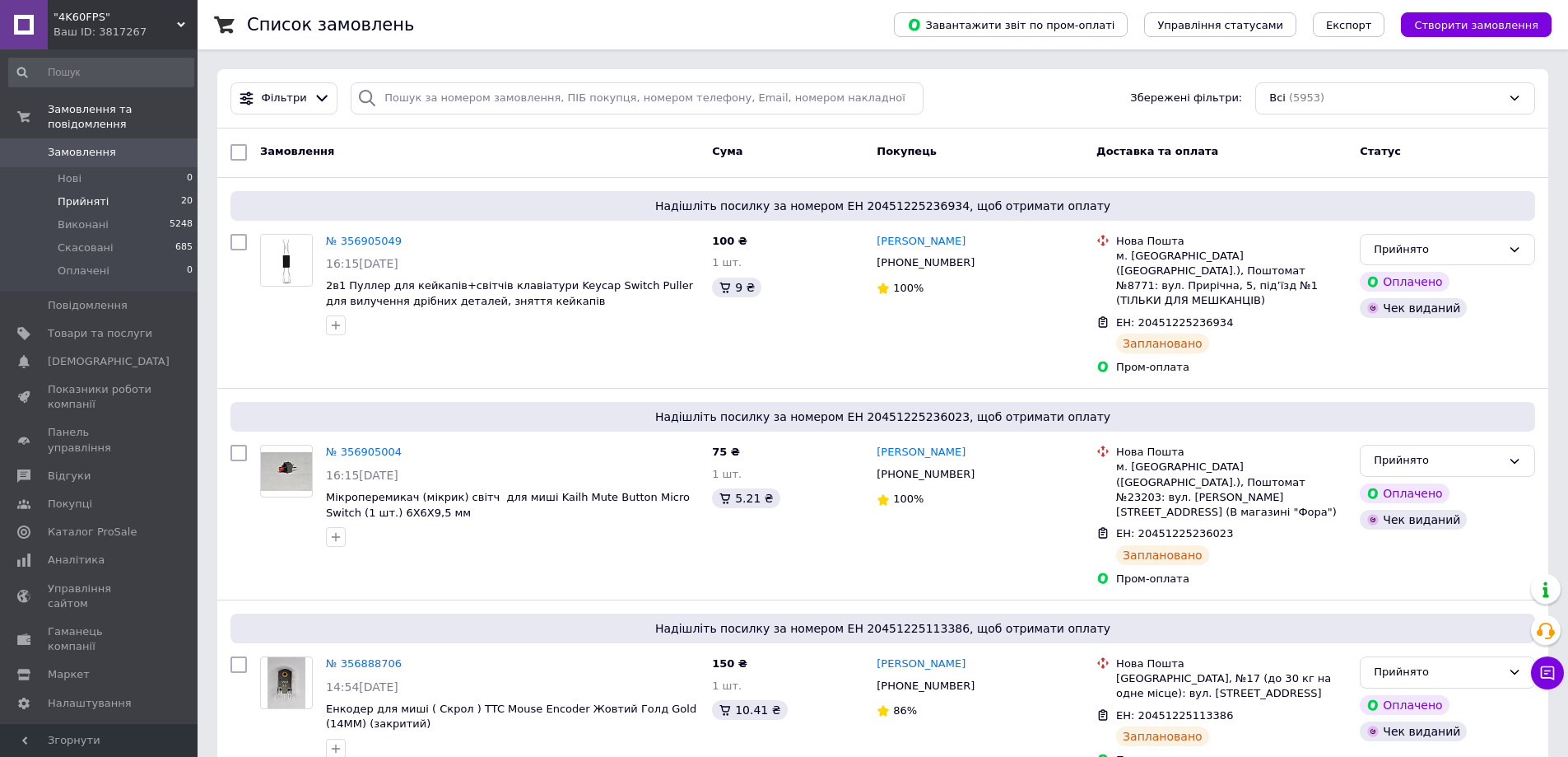
click at [120, 191] on li "Прийняті 20" at bounding box center [101, 202] width 202 height 23
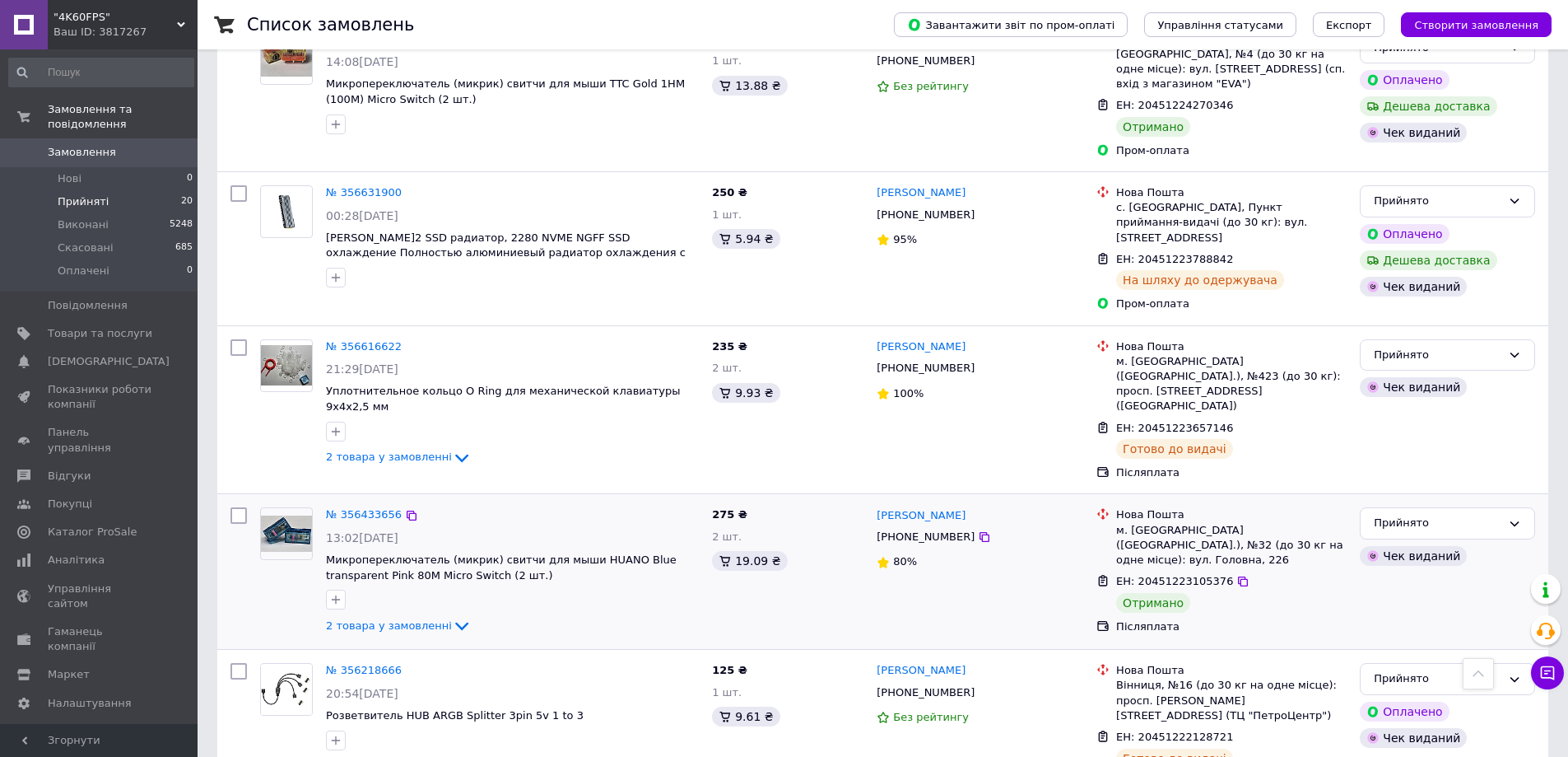
scroll to position [2621, 0]
click at [1398, 515] on div "Прийнято" at bounding box center [1437, 524] width 128 height 17
click at [1400, 543] on li "Виконано" at bounding box center [1447, 559] width 173 height 31
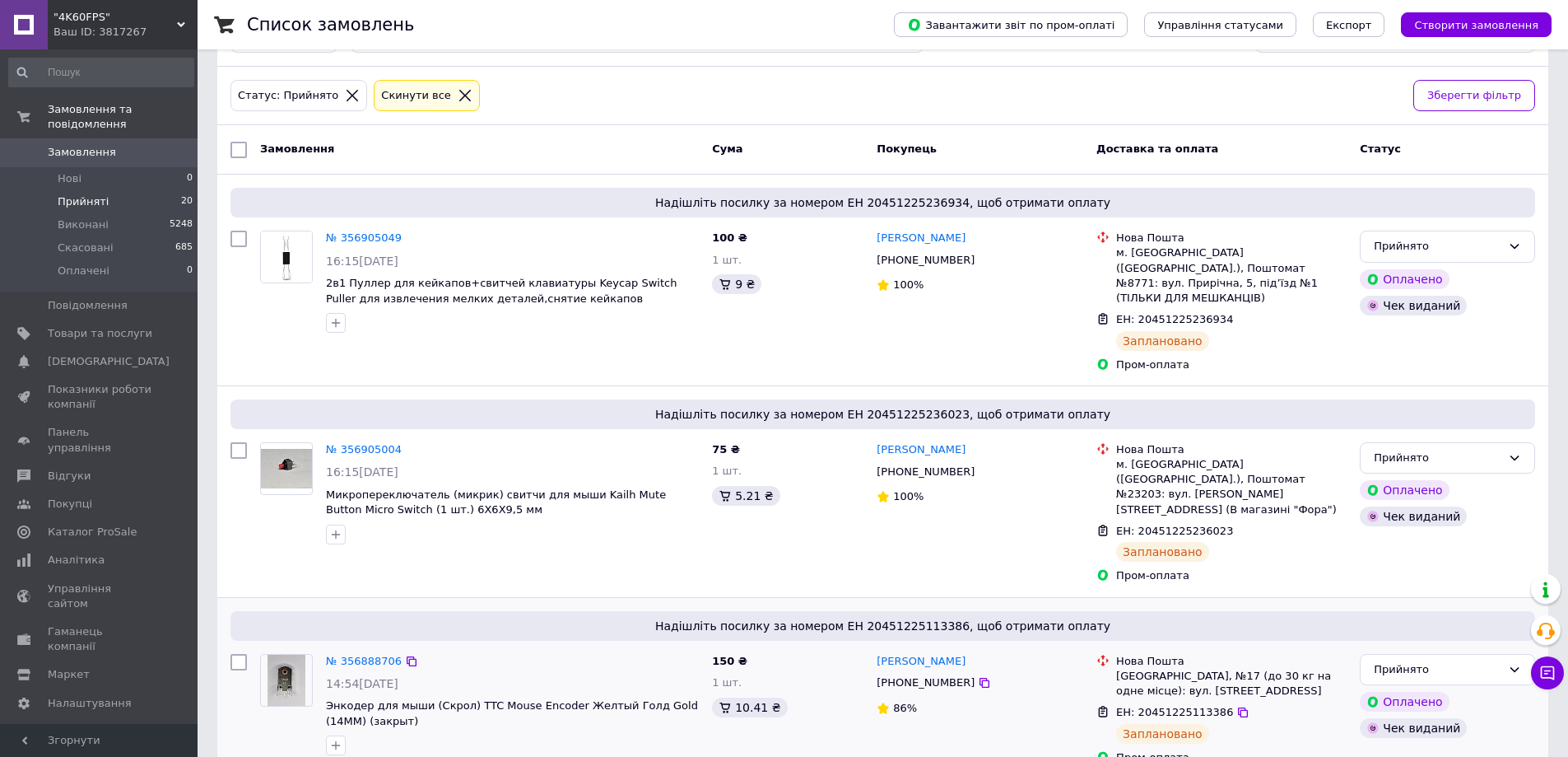
scroll to position [165, 0]
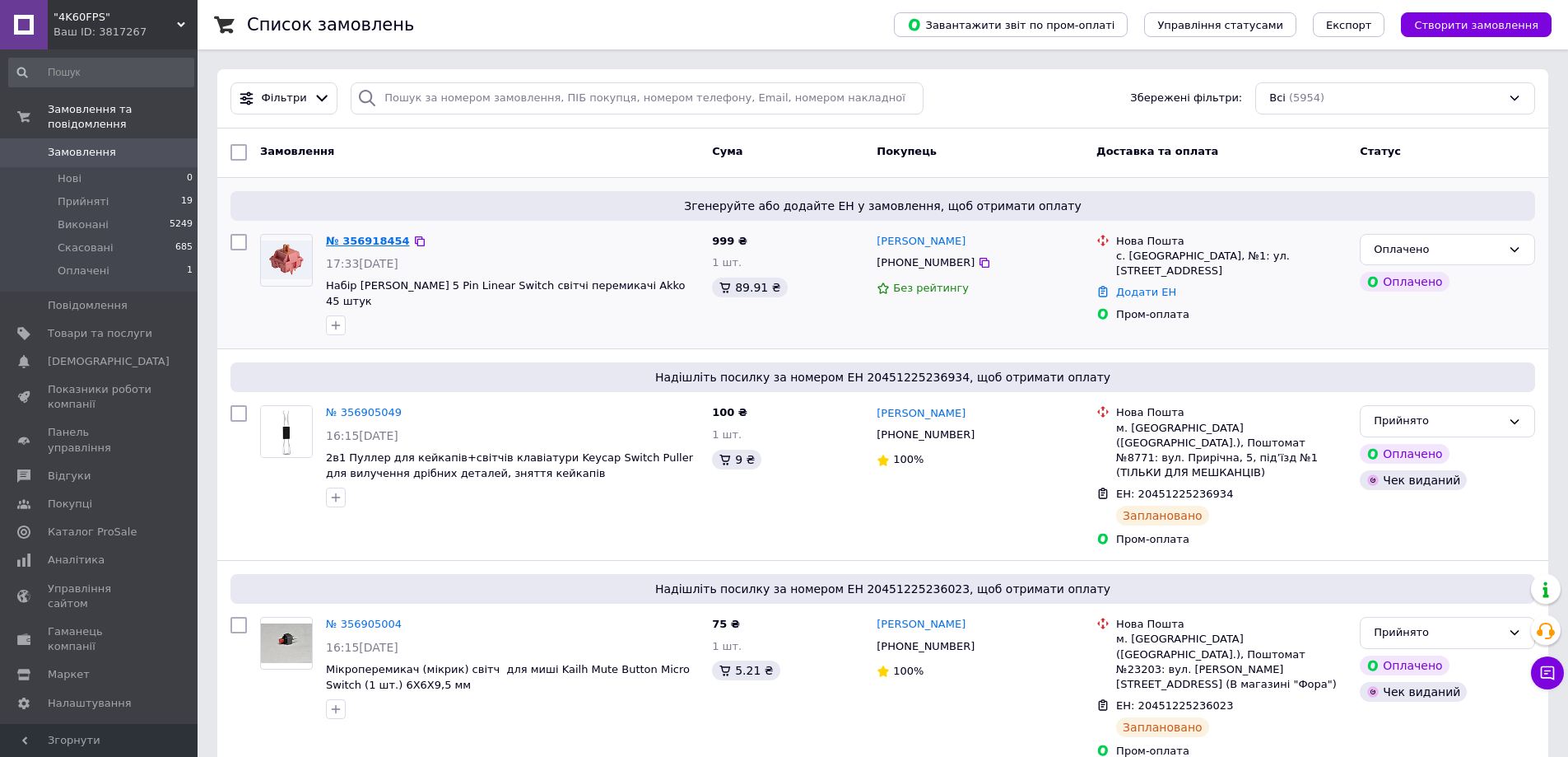
click at [362, 240] on link "№ 356918454" at bounding box center [368, 241] width 84 height 13
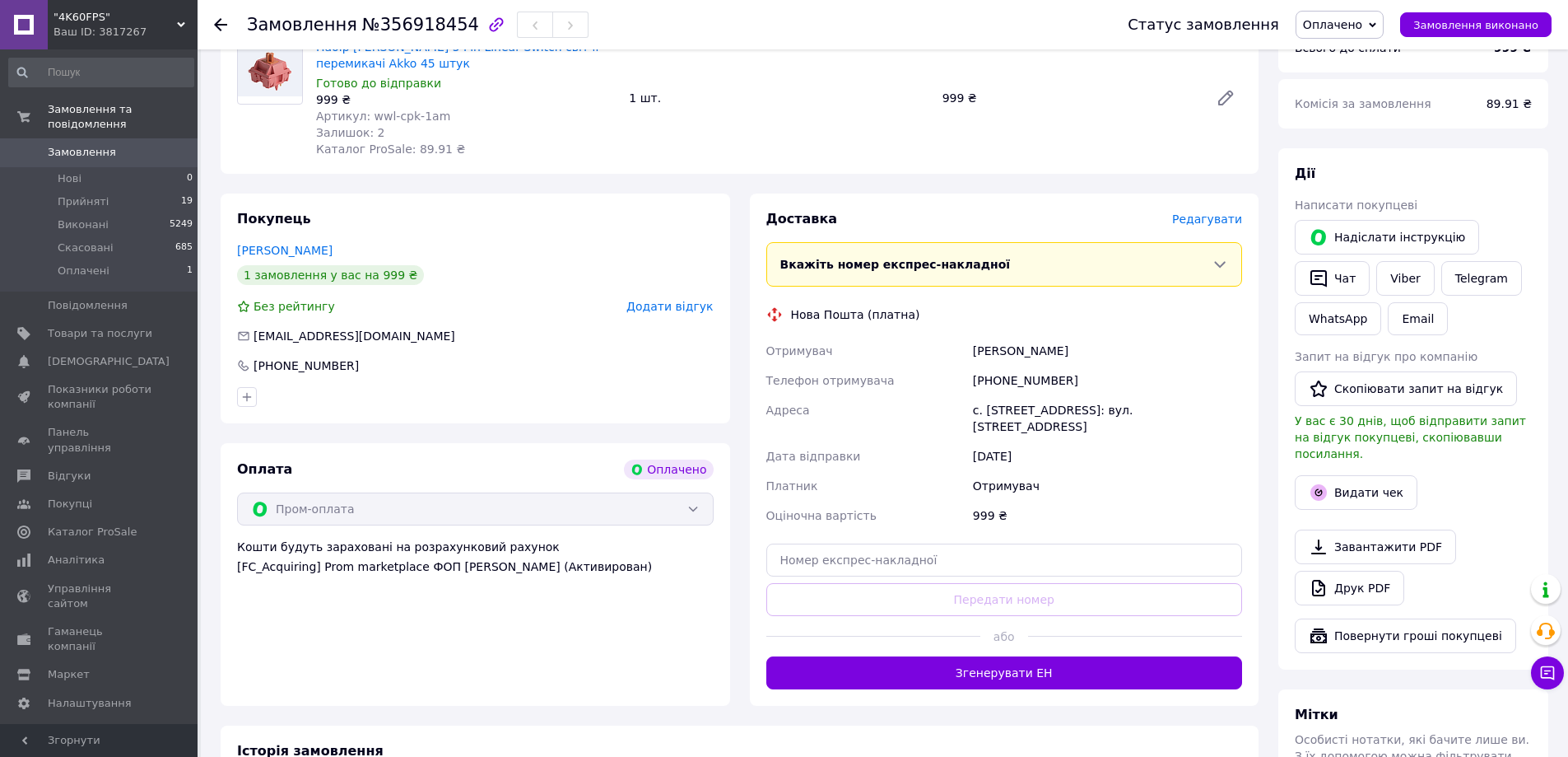
scroll to position [494, 0]
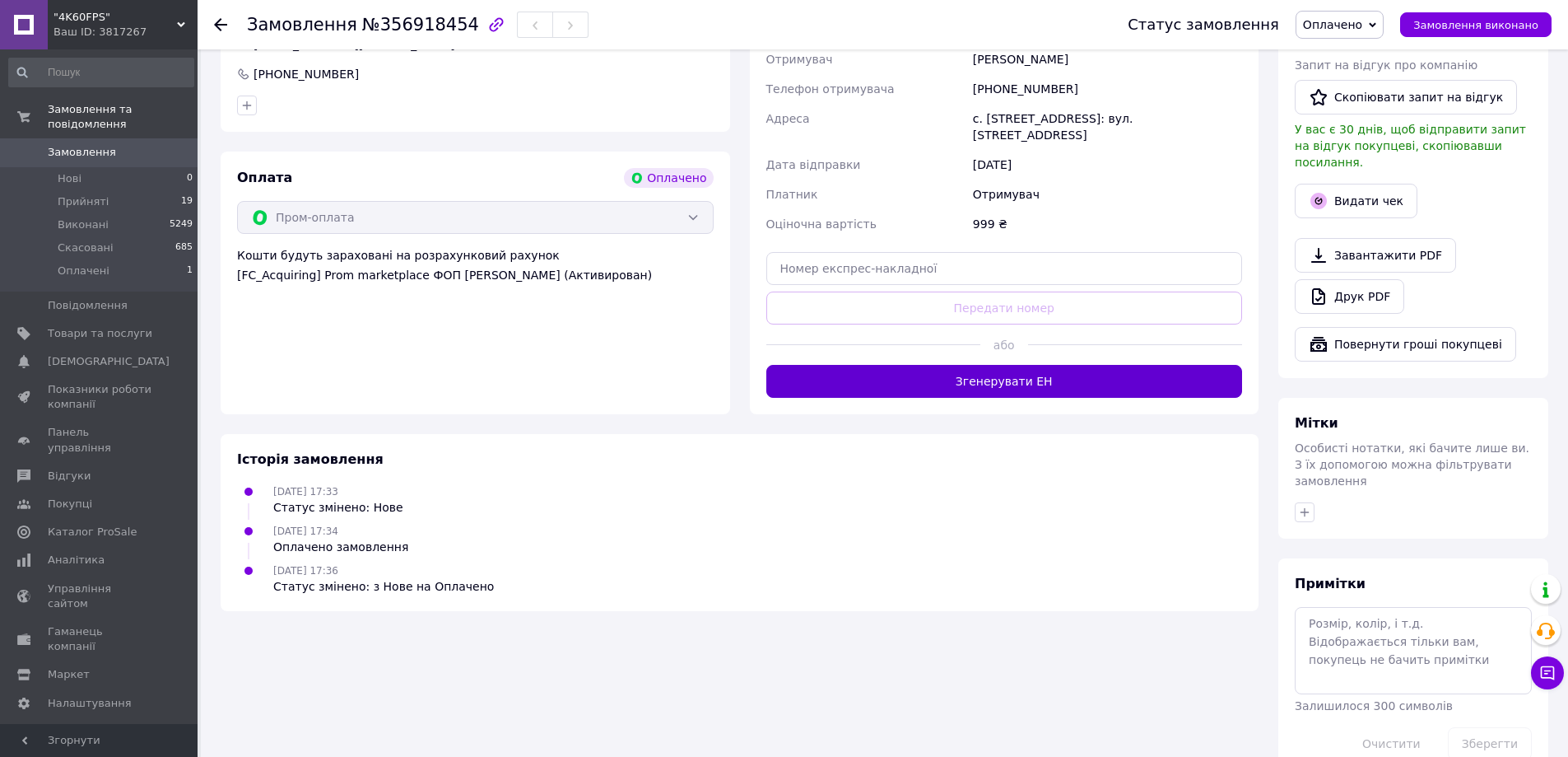
click at [999, 365] on button "Згенерувати ЕН" at bounding box center [1004, 381] width 476 height 33
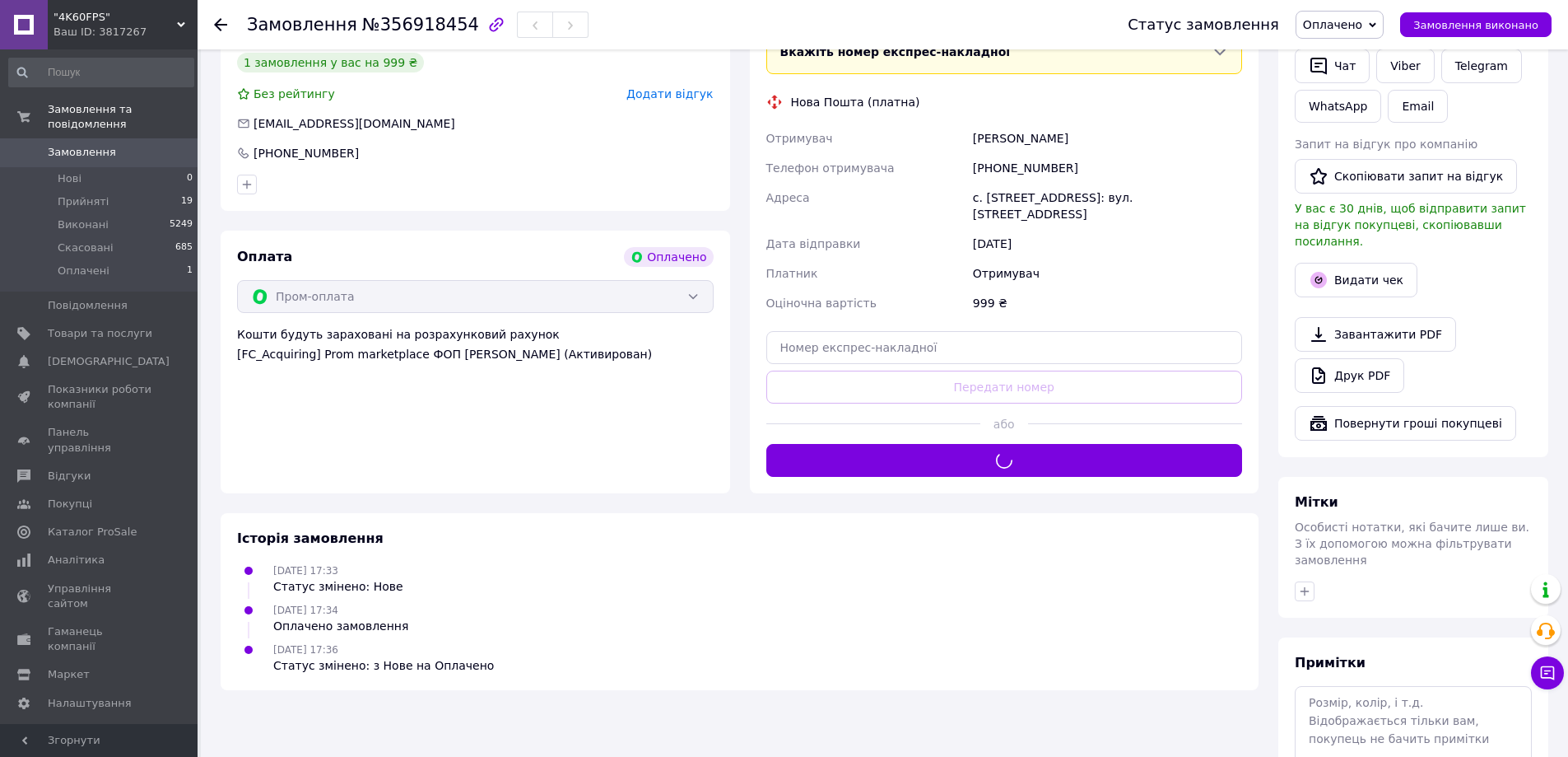
scroll to position [0, 0]
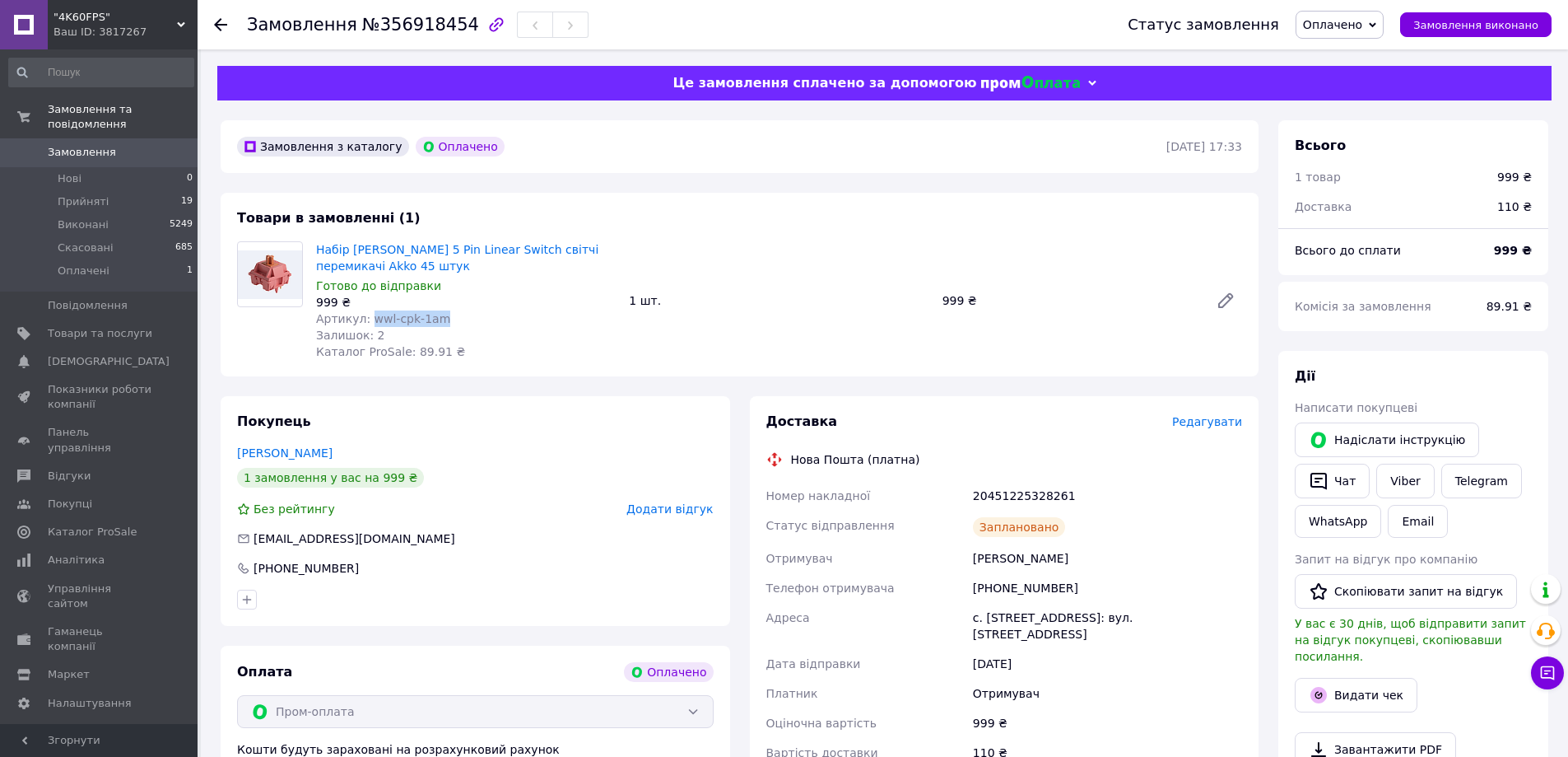
copy span "wwl-cpk-1am"
drag, startPoint x: 392, startPoint y: 320, endPoint x: 367, endPoint y: 321, distance: 25.0
click at [367, 321] on div "Артикул: wwl-cpk-1am" at bounding box center [465, 318] width 299 height 16
click at [1007, 483] on div "20451225328261" at bounding box center [1107, 495] width 275 height 30
click at [1008, 483] on div "20451225328261" at bounding box center [1107, 495] width 275 height 30
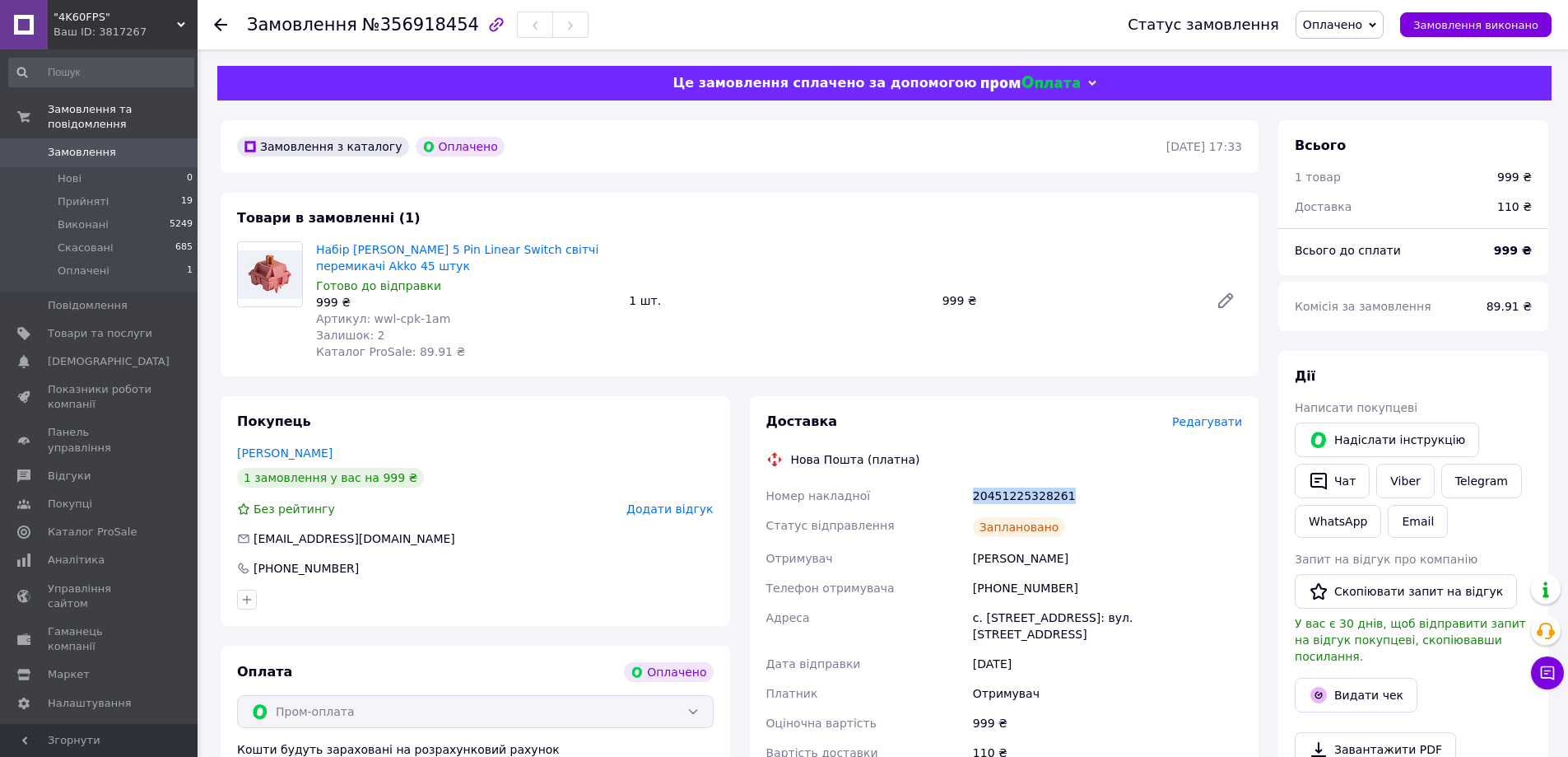
copy div "20451225328261"
copy div "0962374774"
drag, startPoint x: 1038, startPoint y: 594, endPoint x: 993, endPoint y: 598, distance: 45.2
click at [993, 598] on div "+380962374774" at bounding box center [1107, 587] width 275 height 30
click at [985, 561] on div "Кодре Юрий" at bounding box center [1107, 558] width 275 height 30
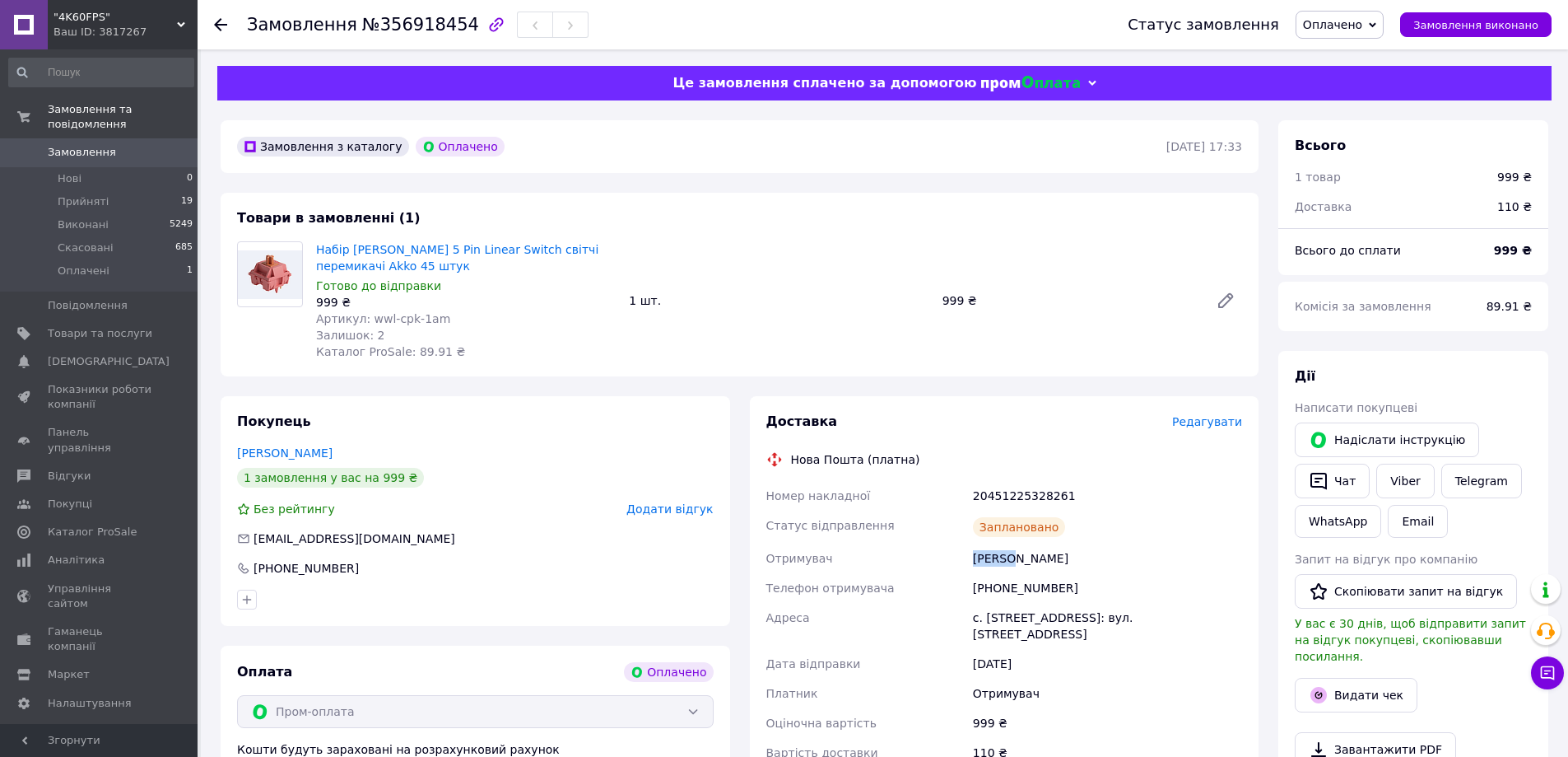
click at [985, 561] on div "Кодре Юрий" at bounding box center [1107, 558] width 275 height 30
copy div "Кодре"
click at [1029, 555] on div "Кодре Юрий" at bounding box center [1107, 558] width 275 height 30
click at [1029, 555] on div "[PERSON_NAME]" at bounding box center [1107, 558] width 275 height 30
copy div "[PERSON_NAME]"
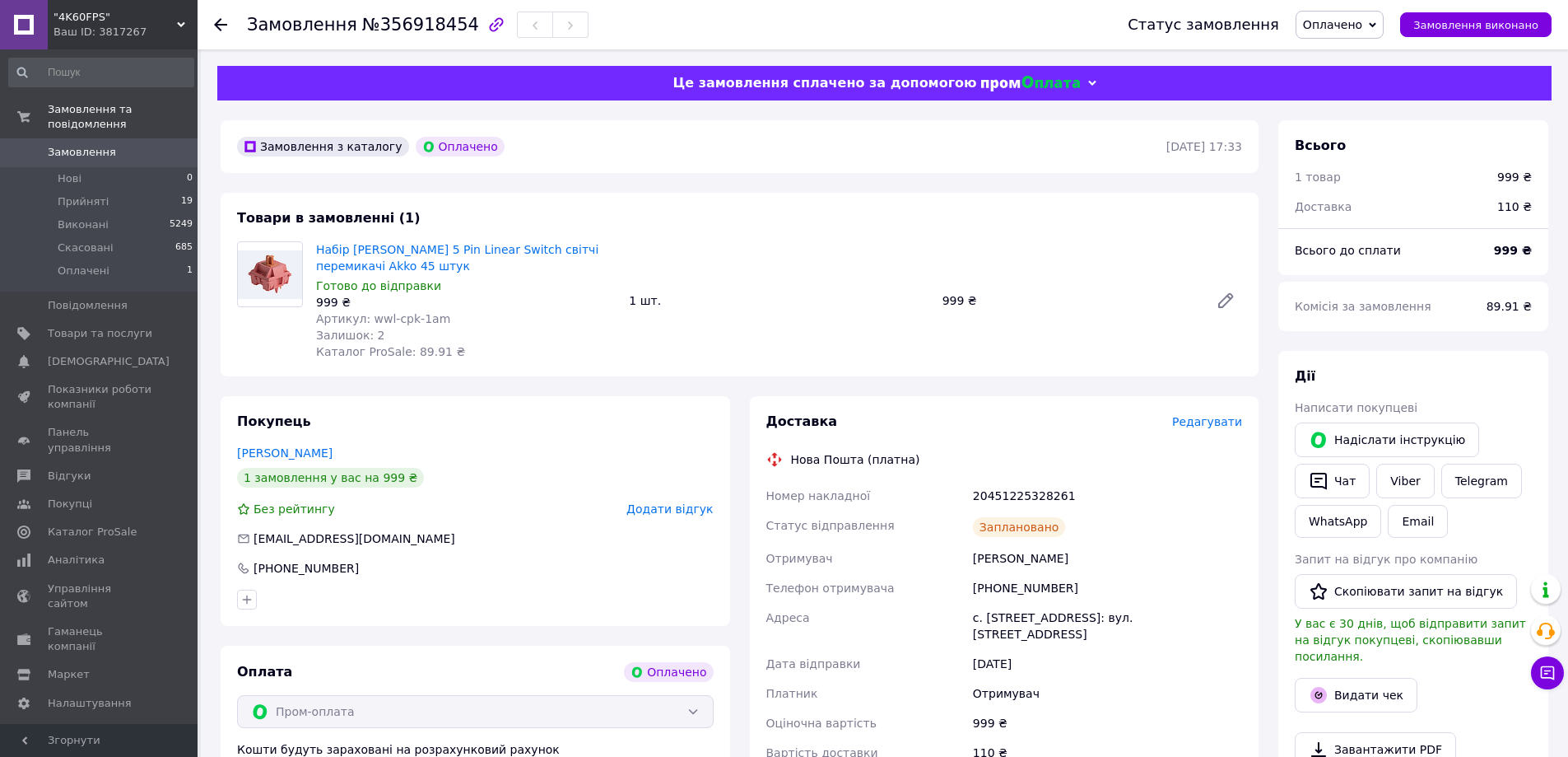
click at [1008, 616] on div "с. [STREET_ADDRESS]: вул. [STREET_ADDRESS]" at bounding box center [1107, 626] width 275 height 46
copy div "Нижня"
copy div "1: вул. Дібрівська, 121А Дата відправки 12.08.2025"
drag, startPoint x: 1203, startPoint y: 629, endPoint x: 1072, endPoint y: 621, distance: 131.2
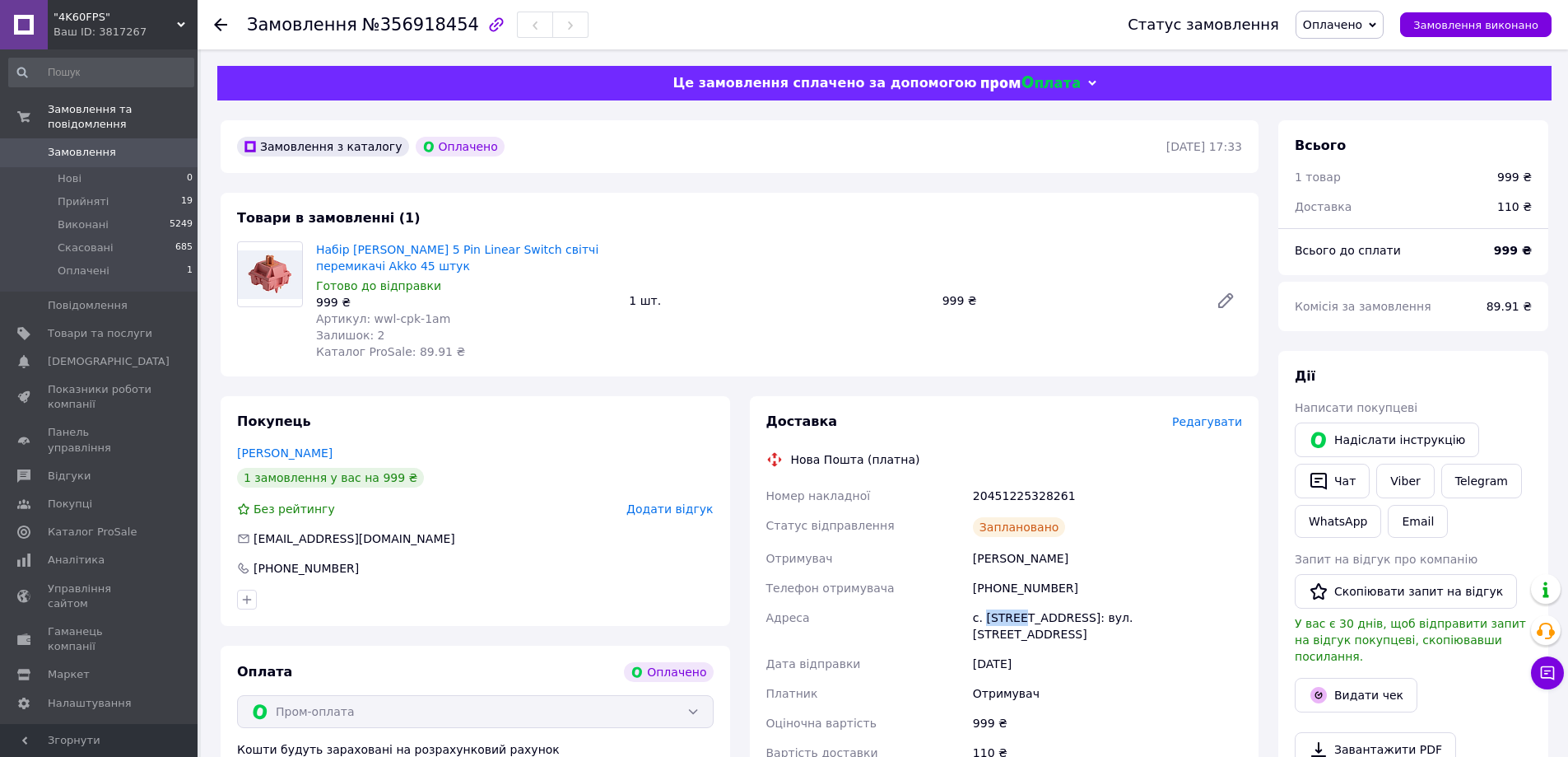
click at [1072, 621] on div "Номер накладної 20451225328261 Статус відправлення Заплановано Отримувач Кодре …" at bounding box center [1005, 624] width 483 height 287
click at [1144, 682] on div "Отримувач" at bounding box center [1107, 693] width 275 height 30
click at [1165, 622] on div "с. [STREET_ADDRESS]: вул. [STREET_ADDRESS]" at bounding box center [1107, 626] width 275 height 46
copy div "1: вул. Дібрівська, 121"
drag, startPoint x: 1161, startPoint y: 616, endPoint x: 1070, endPoint y: 623, distance: 91.3
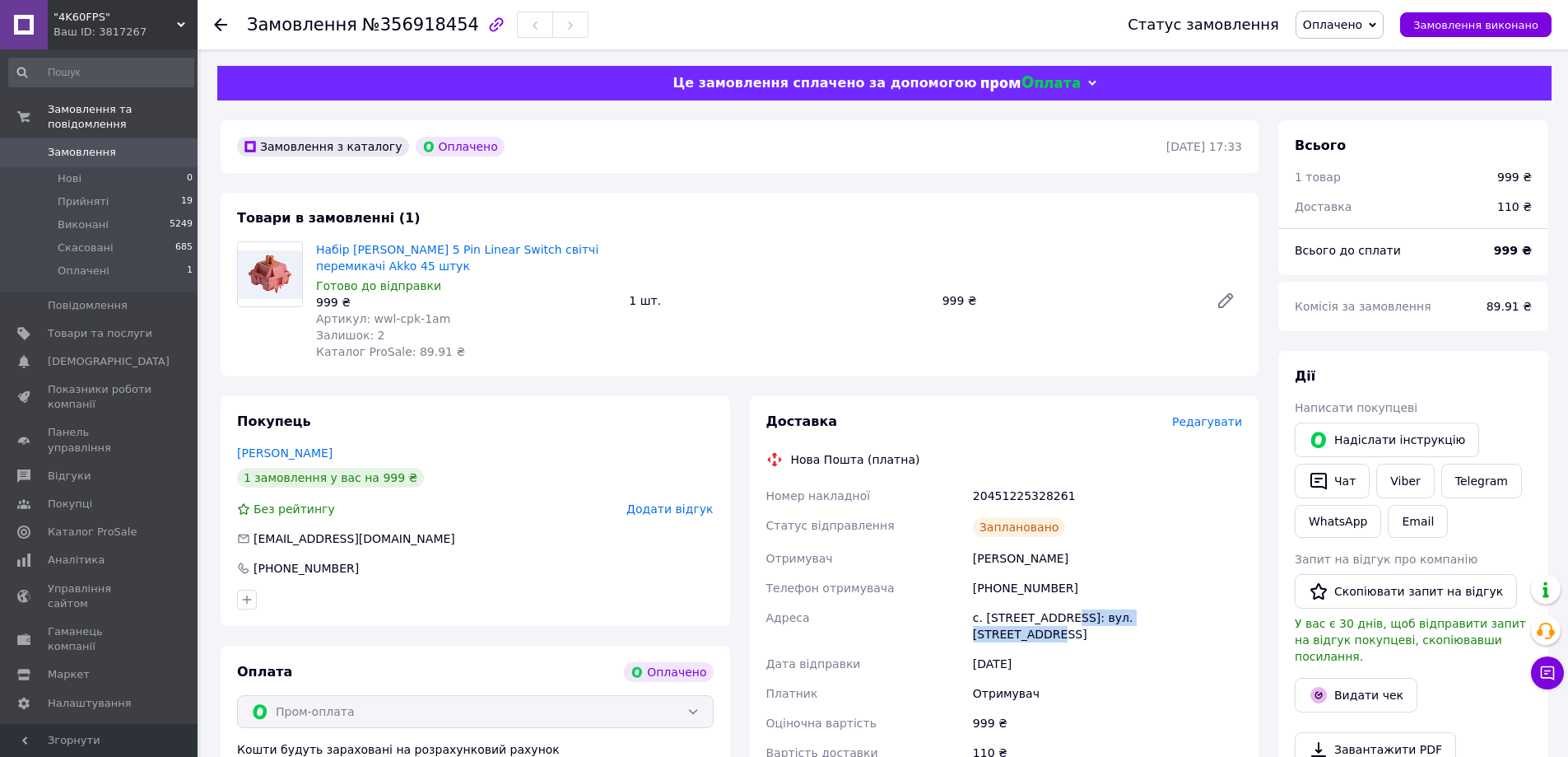
click at [1070, 623] on div "с. [STREET_ADDRESS]: вул. [STREET_ADDRESS]" at bounding box center [1107, 626] width 275 height 46
click at [337, 258] on link "Набір [PERSON_NAME] 5 Pin Linear Switch світчі перемикачі Akko 45 штук" at bounding box center [456, 257] width 282 height 30
click at [410, 28] on span "№356918454" at bounding box center [420, 24] width 116 height 20
copy span "356918454"
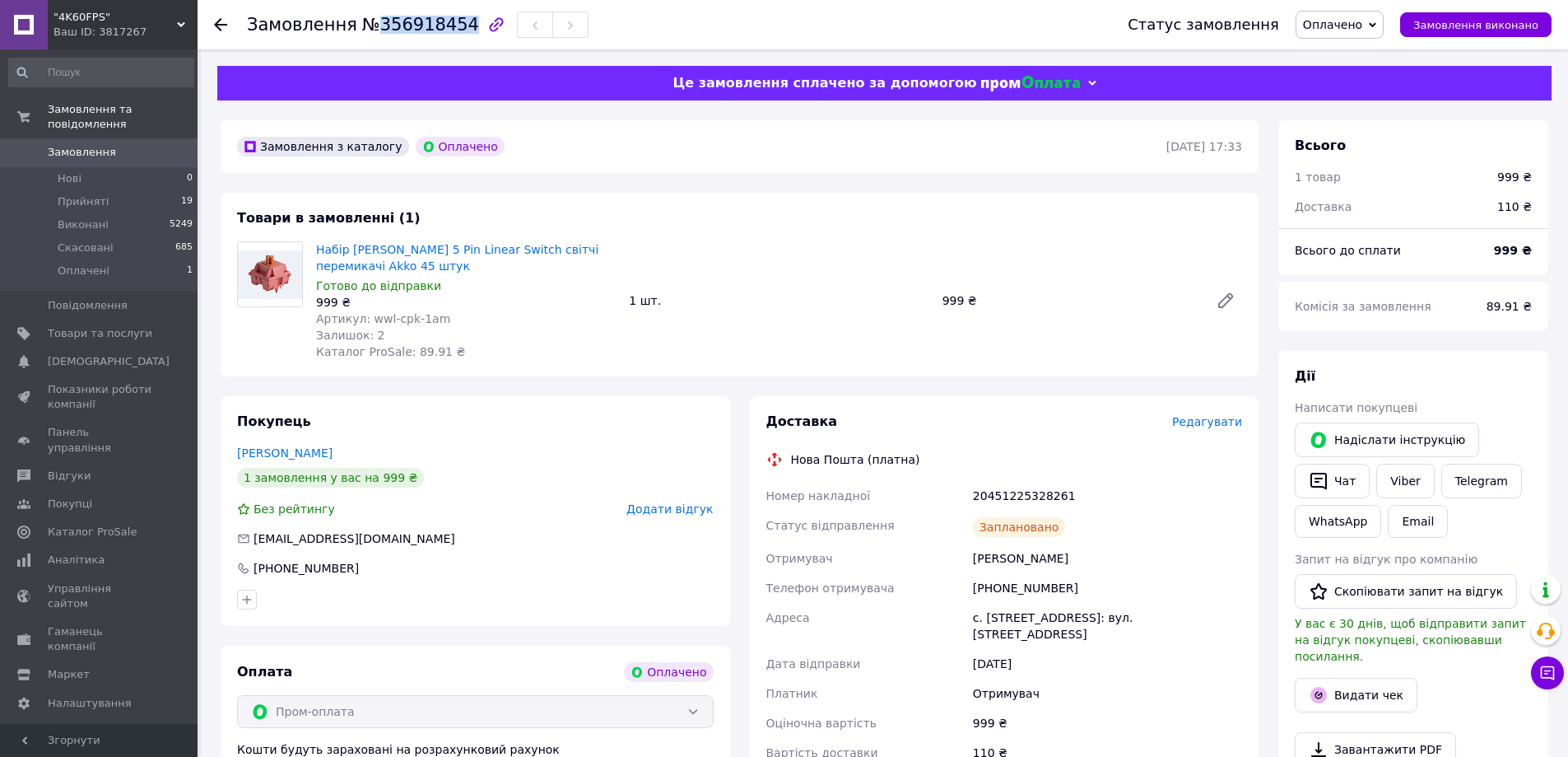
drag, startPoint x: 296, startPoint y: 342, endPoint x: 309, endPoint y: 337, distance: 13.9
click at [296, 342] on div at bounding box center [270, 300] width 79 height 118
copy link "Набір [PERSON_NAME] 5 Pin Linear Switch світчі перемикачі Akko 45 штук"
drag, startPoint x: 456, startPoint y: 266, endPoint x: 318, endPoint y: 248, distance: 139.2
click at [318, 248] on span "Набір [PERSON_NAME] 5 Pin Linear Switch світчі перемикачі Akko 45 штук" at bounding box center [465, 258] width 299 height 33
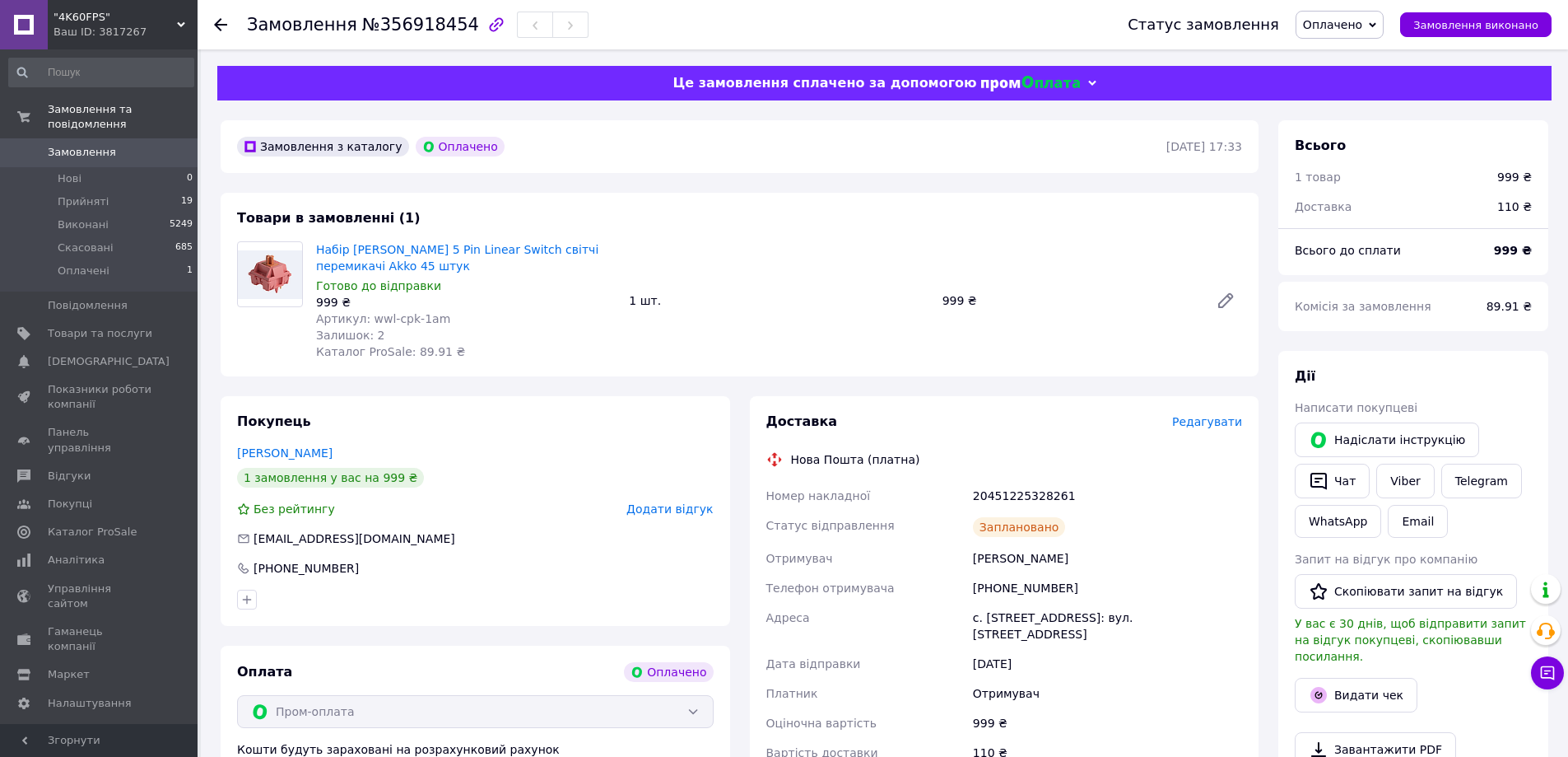
click at [1507, 236] on div "999 ₴" at bounding box center [1513, 250] width 58 height 37
click at [912, 679] on div "Платник" at bounding box center [866, 693] width 207 height 30
click at [1000, 484] on div "20451225328261" at bounding box center [1107, 495] width 275 height 30
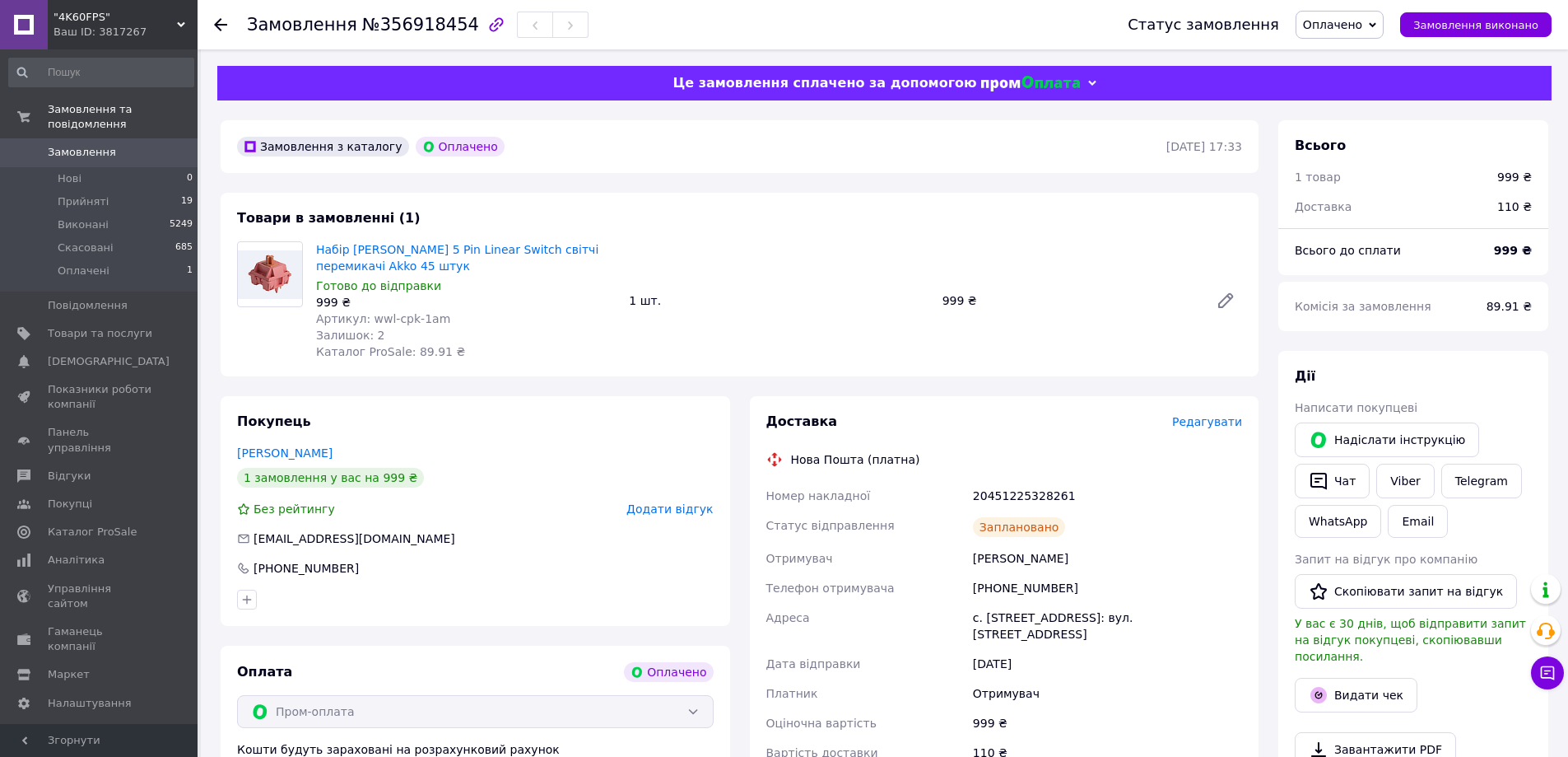
click at [1477, 288] on div "Комісія за замовлення" at bounding box center [1380, 306] width 192 height 37
click at [1407, 477] on link "Viber" at bounding box center [1405, 481] width 58 height 35
click at [1352, 14] on span "Оплачено" at bounding box center [1339, 24] width 88 height 28
click at [1349, 52] on li "Прийнято" at bounding box center [1340, 58] width 87 height 25
click at [410, 31] on span "№356918454" at bounding box center [420, 24] width 116 height 20
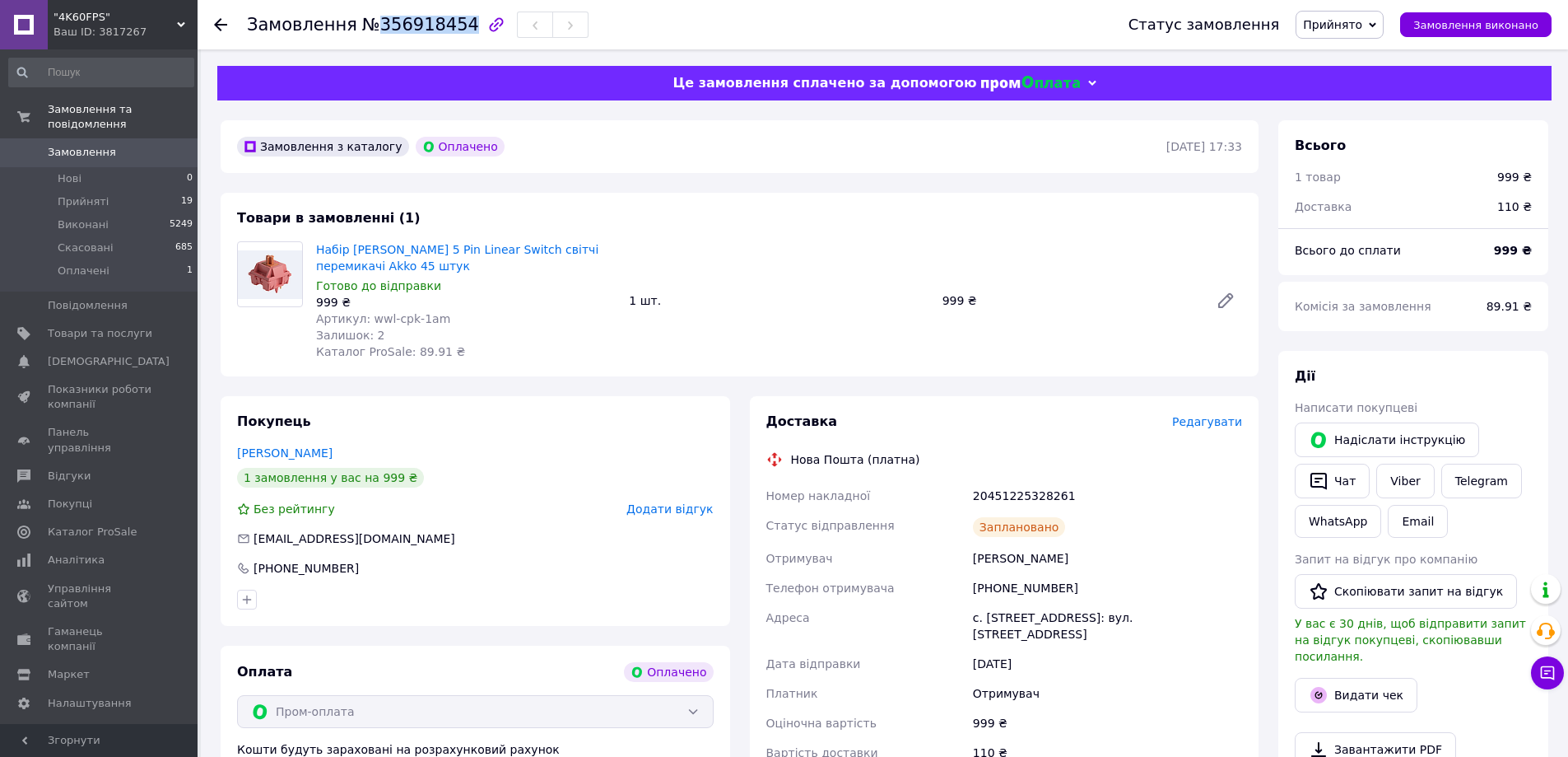
click at [410, 31] on span "№356918454" at bounding box center [420, 24] width 116 height 20
click at [963, 691] on div "Платник" at bounding box center [866, 693] width 207 height 30
click at [1018, 491] on div "20451225328261" at bounding box center [1107, 495] width 275 height 30
click at [969, 679] on div "Отримувач" at bounding box center [1107, 693] width 275 height 30
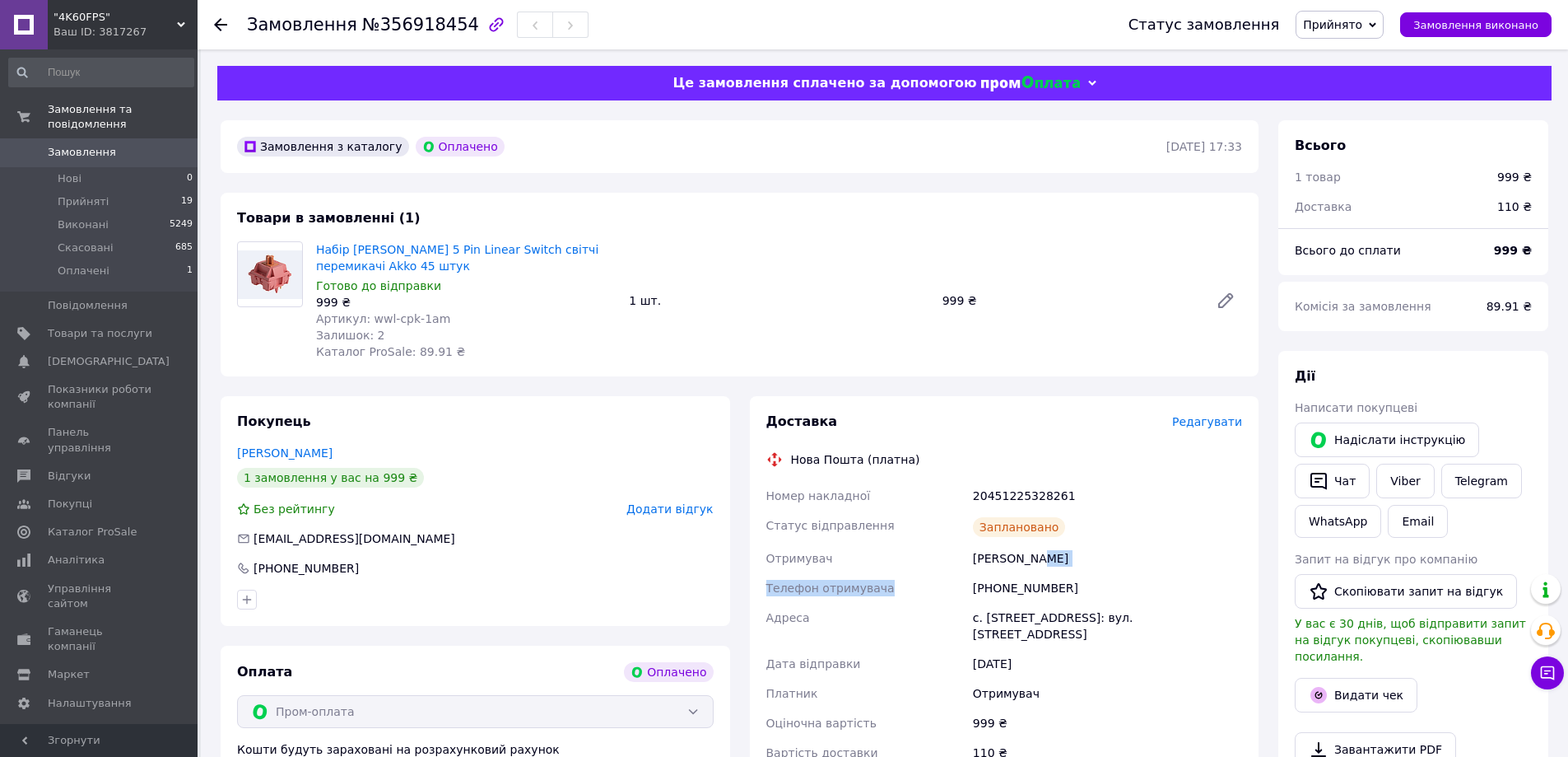
drag, startPoint x: 1059, startPoint y: 571, endPoint x: 947, endPoint y: 596, distance: 114.8
click at [949, 596] on div "Номер накладної 20451225328261 Статус відправлення Заплановано Отримувач Кодре …" at bounding box center [1005, 624] width 483 height 287
click at [1021, 593] on div "[PHONE_NUMBER]" at bounding box center [1107, 587] width 275 height 30
drag, startPoint x: 1077, startPoint y: 587, endPoint x: 967, endPoint y: 587, distance: 110.0
click at [967, 587] on div "Номер накладної 20451225328261 Статус відправлення Заплановано Отримувач Кодре …" at bounding box center [1005, 624] width 483 height 287
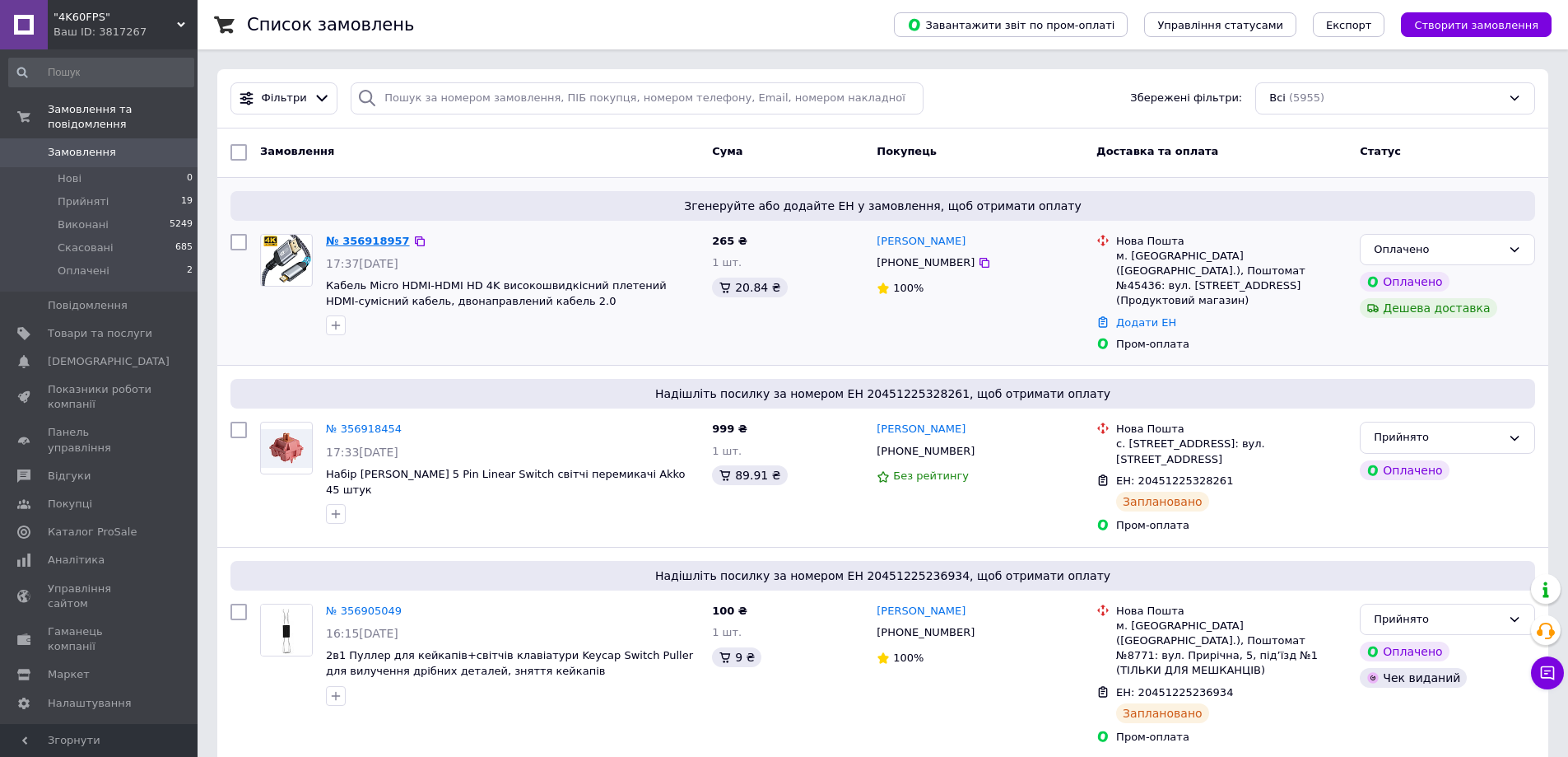
click at [364, 235] on link "№ 356918957" at bounding box center [368, 241] width 84 height 13
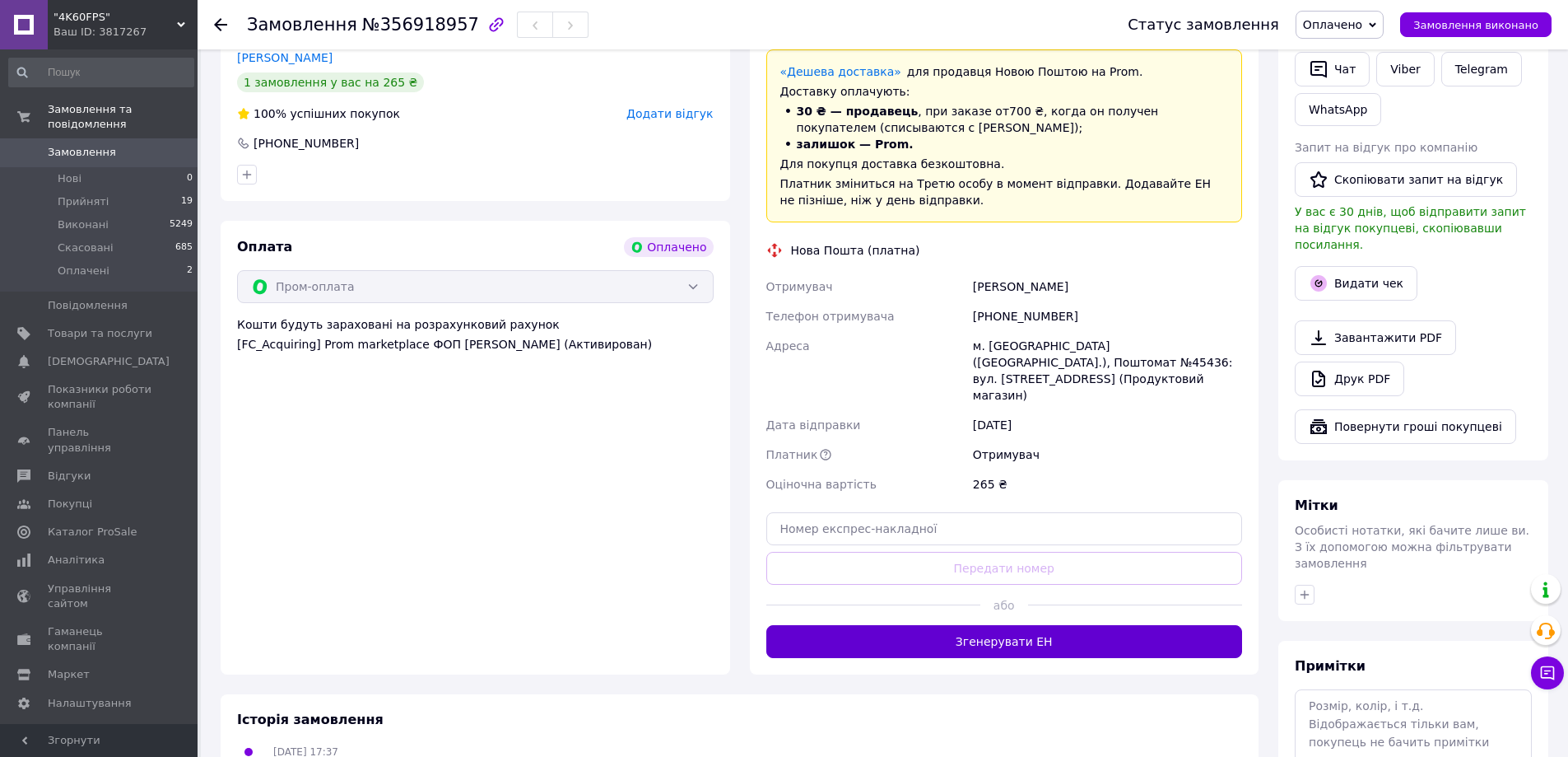
click at [1019, 625] on button "Згенерувати ЕН" at bounding box center [1004, 641] width 476 height 33
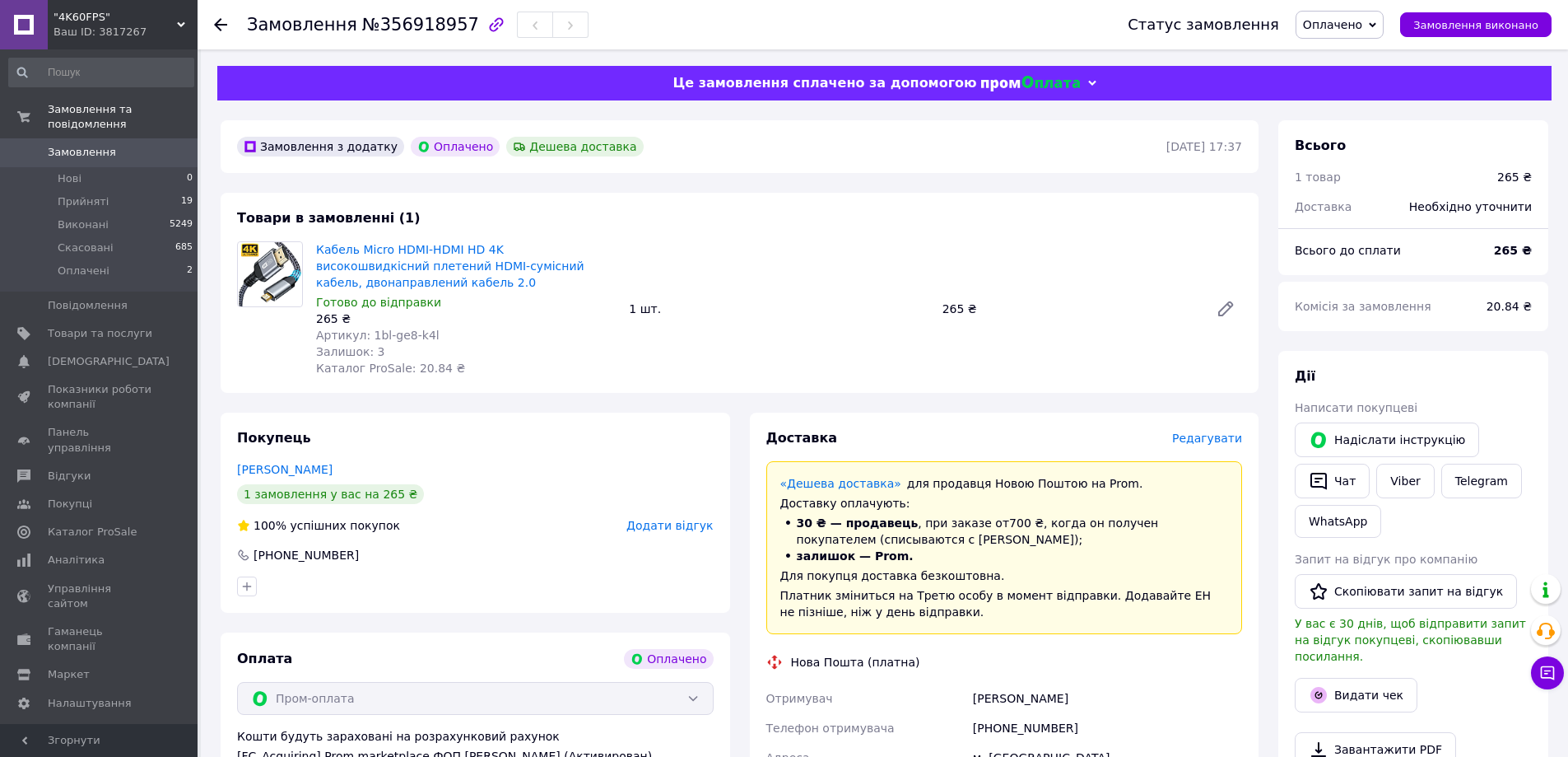
click at [424, 37] on div "Замовлення №356918957" at bounding box center [418, 24] width 342 height 28
click at [424, 36] on div "Замовлення №356918957" at bounding box center [418, 24] width 342 height 28
copy span "356918957"
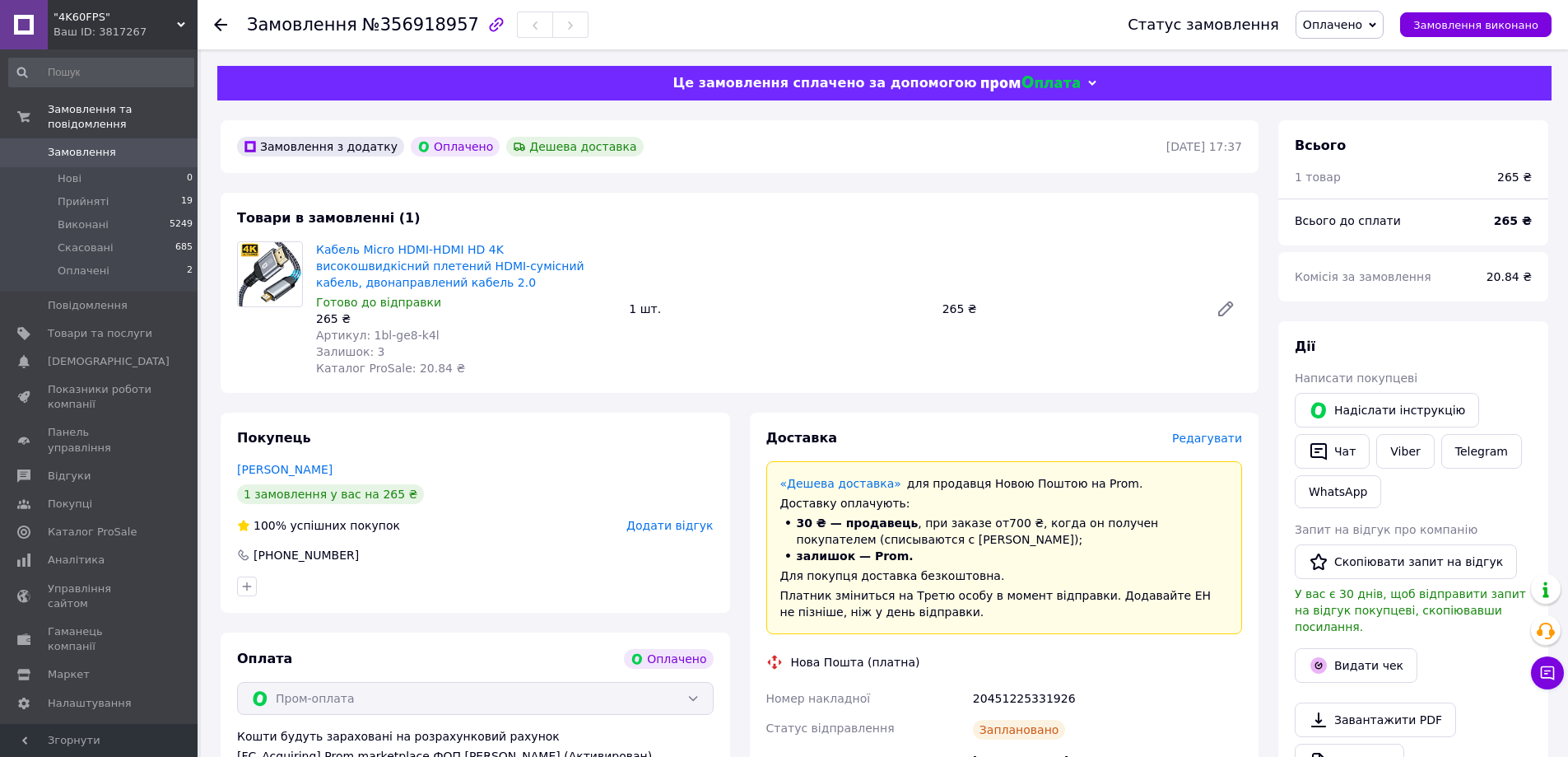
click at [230, 357] on div "Товари в замовленні (1) Кабель Micro HDMI-HDMI HD 4K високошвидкісний плетений …" at bounding box center [739, 293] width 1038 height 200
copy link "абель Micro HDMI-HDMI HD 4K високошвидкісний плетений HDMI-сумісний кабель, дво…"
copy link "Кабель Micro HDMI-HDMI HD 4K високошвидкісний плетений HDMI-сумісний кабель, дв…"
drag, startPoint x: 389, startPoint y: 277, endPoint x: 315, endPoint y: 250, distance: 78.8
click at [315, 250] on div "Кабель Micro HDMI-HDMI HD 4K високошвидкісний плетений HDMI-сумісний кабель, дв…" at bounding box center [465, 308] width 313 height 142
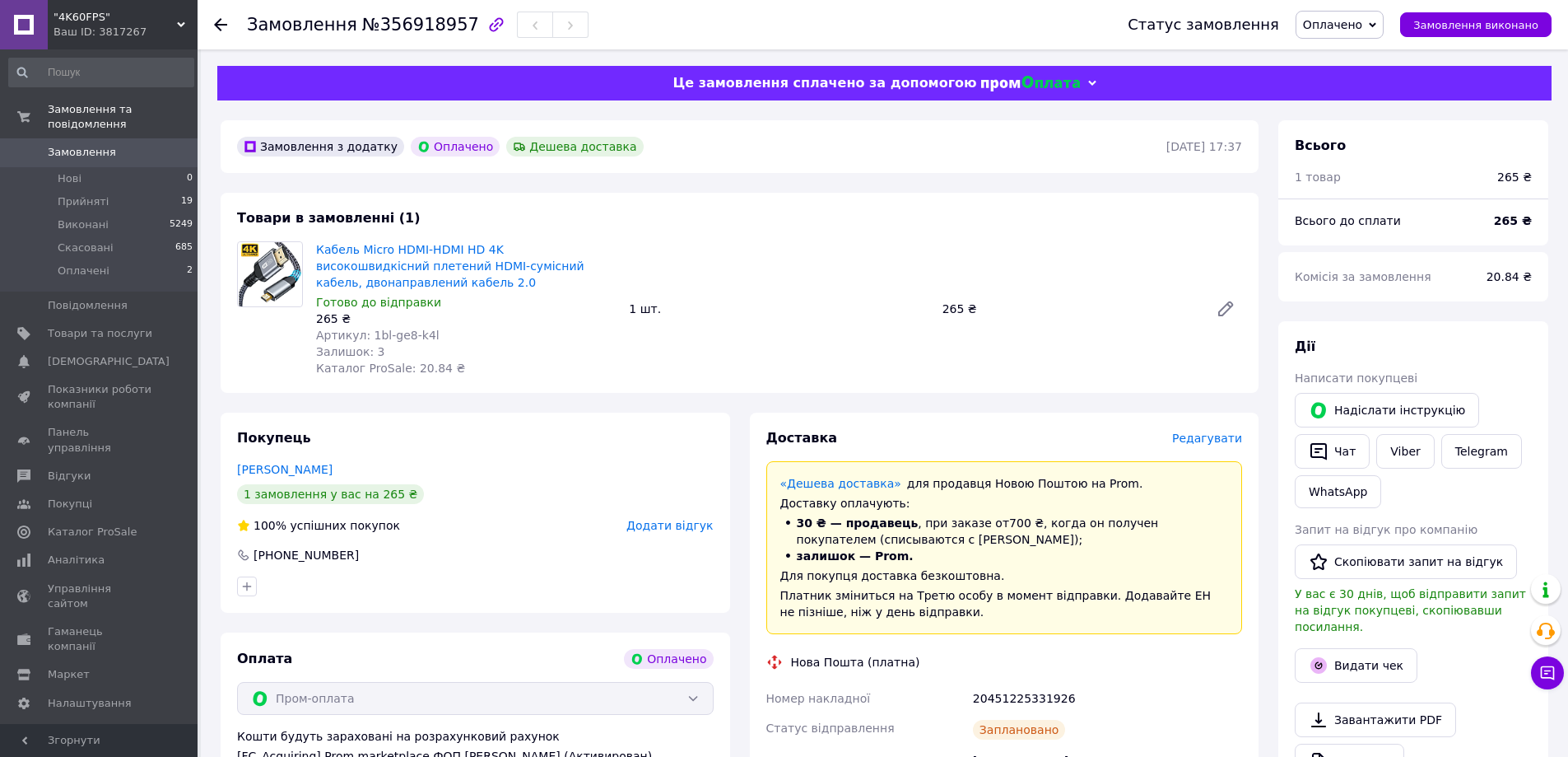
click at [1511, 222] on b "265 ₴" at bounding box center [1512, 221] width 38 height 13
copy b "265"
click at [1029, 664] on div "Нова Пошта (платна)" at bounding box center [1005, 662] width 485 height 16
click at [1022, 698] on div "20451225331926" at bounding box center [1107, 698] width 275 height 30
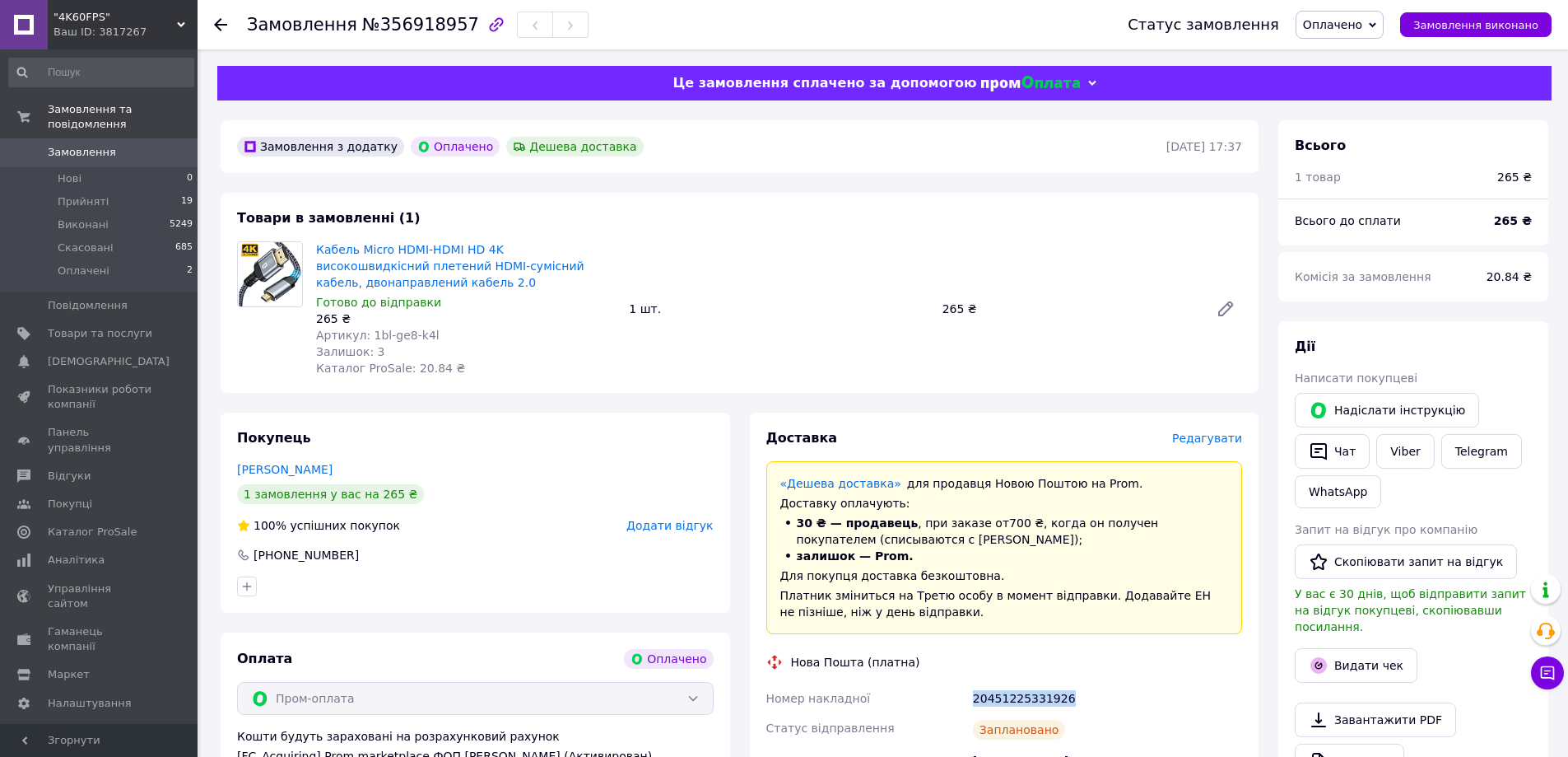
click at [1022, 698] on div "20451225331926" at bounding box center [1107, 698] width 275 height 30
copy div "20451225331926"
click at [1417, 462] on link "Viber" at bounding box center [1405, 452] width 58 height 35
click at [1365, 11] on span "Оплачено" at bounding box center [1339, 24] width 88 height 28
click at [1359, 49] on li "Прийнято" at bounding box center [1340, 58] width 87 height 25
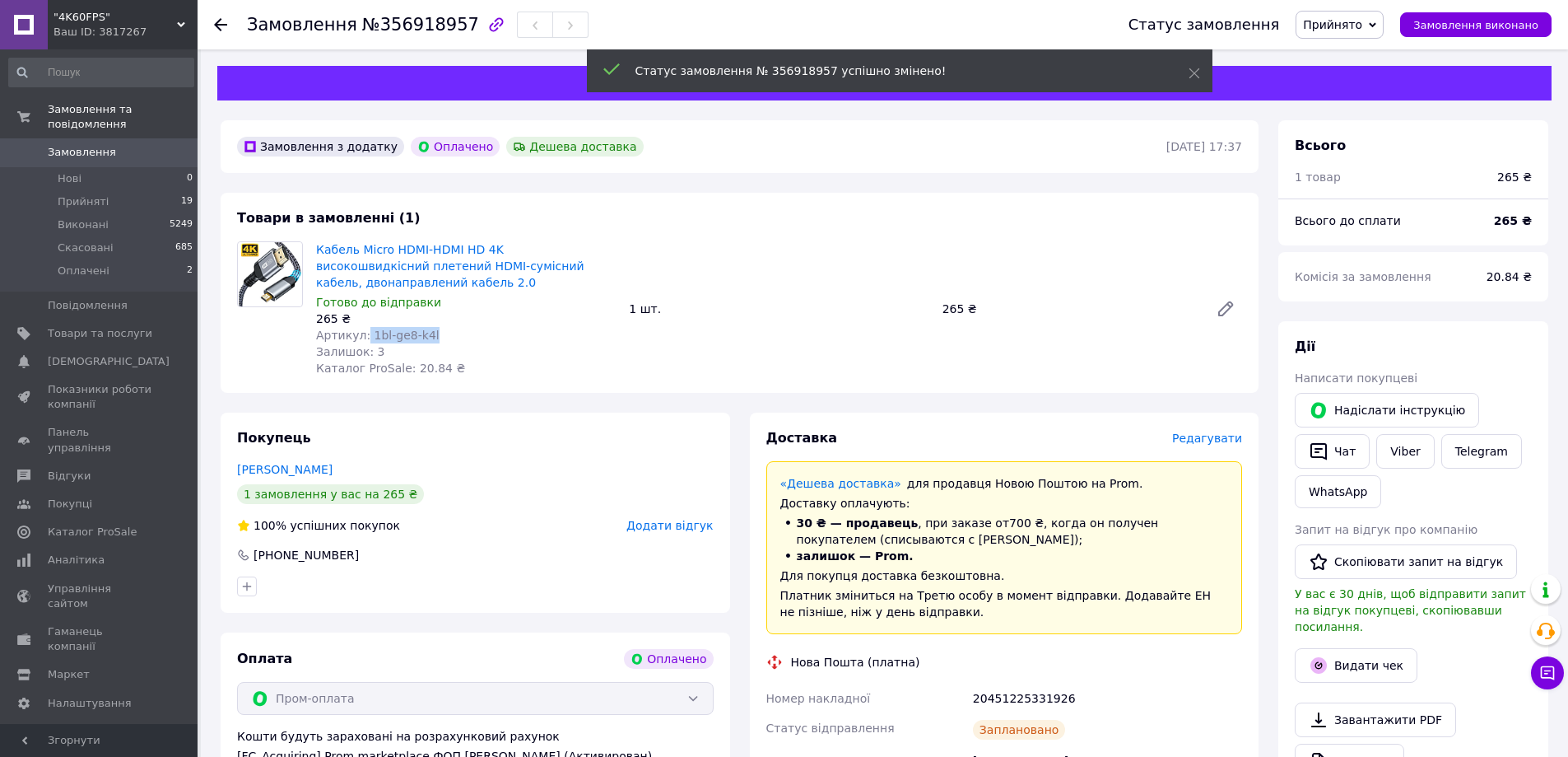
copy span "1bl-ge8-k4l"
drag, startPoint x: 434, startPoint y: 339, endPoint x: 366, endPoint y: 334, distance: 68.2
click at [366, 334] on div "Артикул: 1bl-ge8-k4l" at bounding box center [465, 334] width 299 height 16
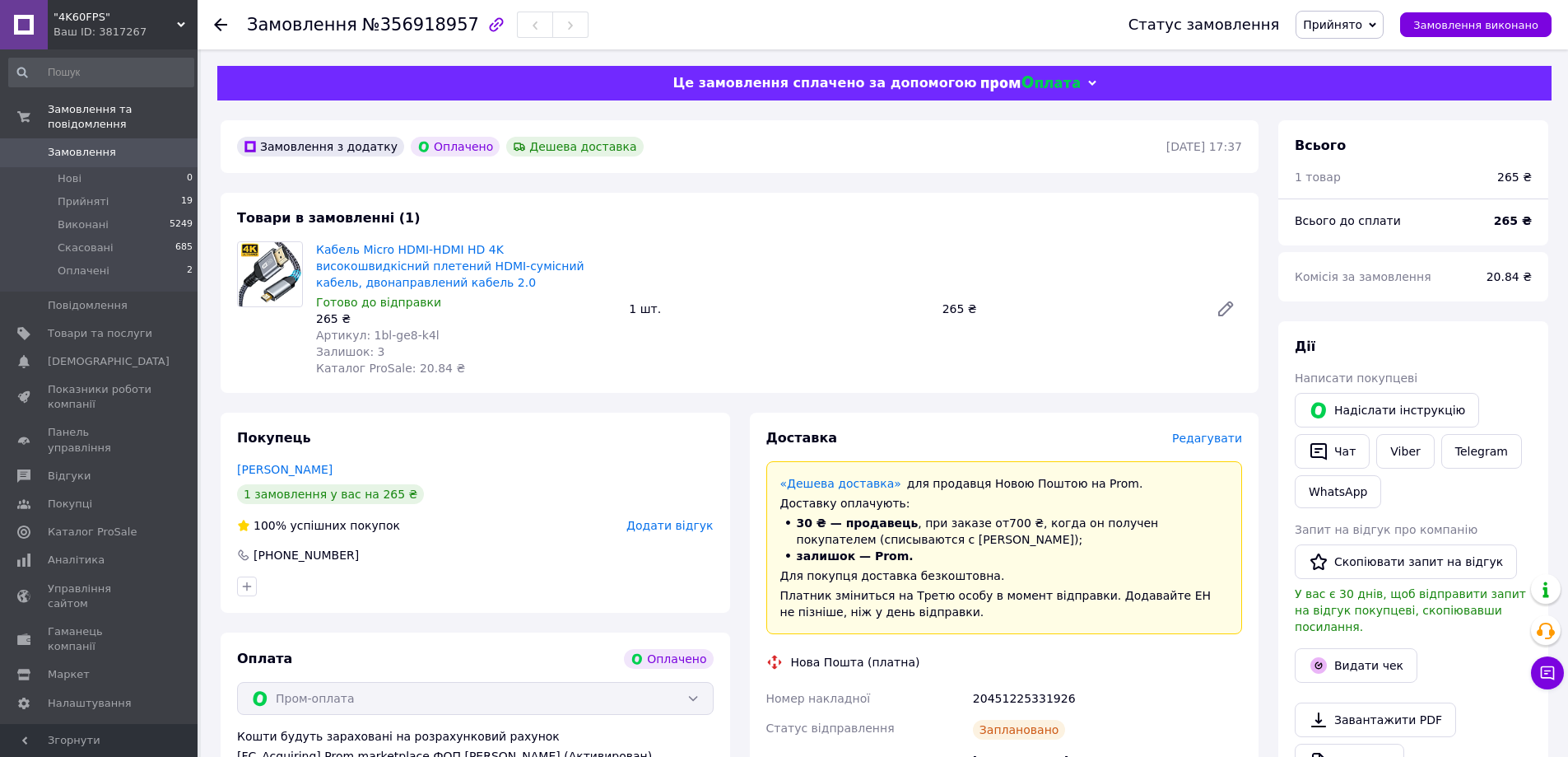
click at [1521, 222] on b "265 ₴" at bounding box center [1512, 221] width 38 height 13
click at [1522, 222] on b "265 ₴" at bounding box center [1512, 221] width 38 height 13
click at [1511, 216] on b "265 ₴" at bounding box center [1512, 221] width 38 height 13
copy b "265"
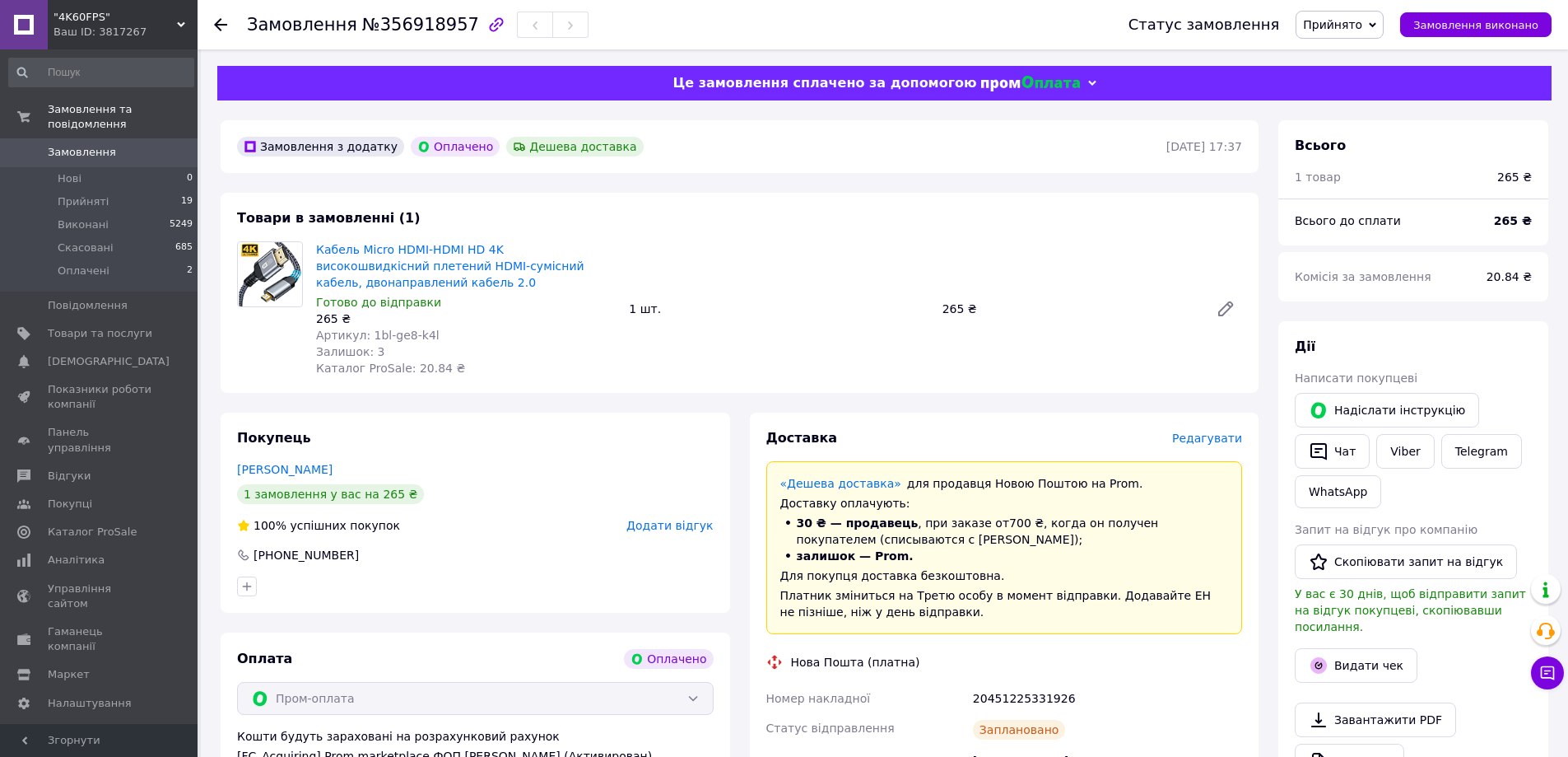
click at [1020, 695] on div "20451225331926" at bounding box center [1107, 698] width 275 height 30
copy div "20451225331926"
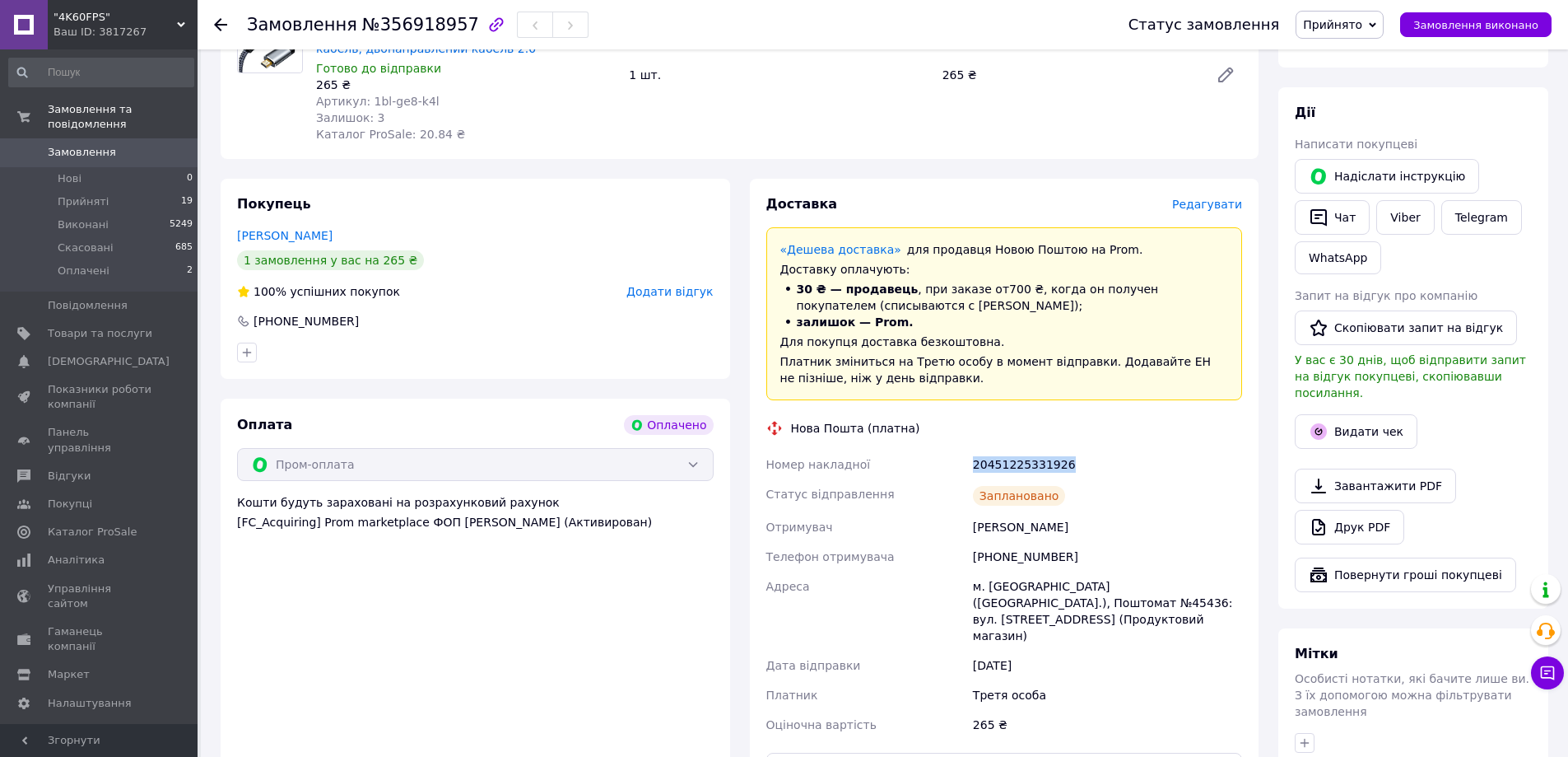
scroll to position [248, 0]
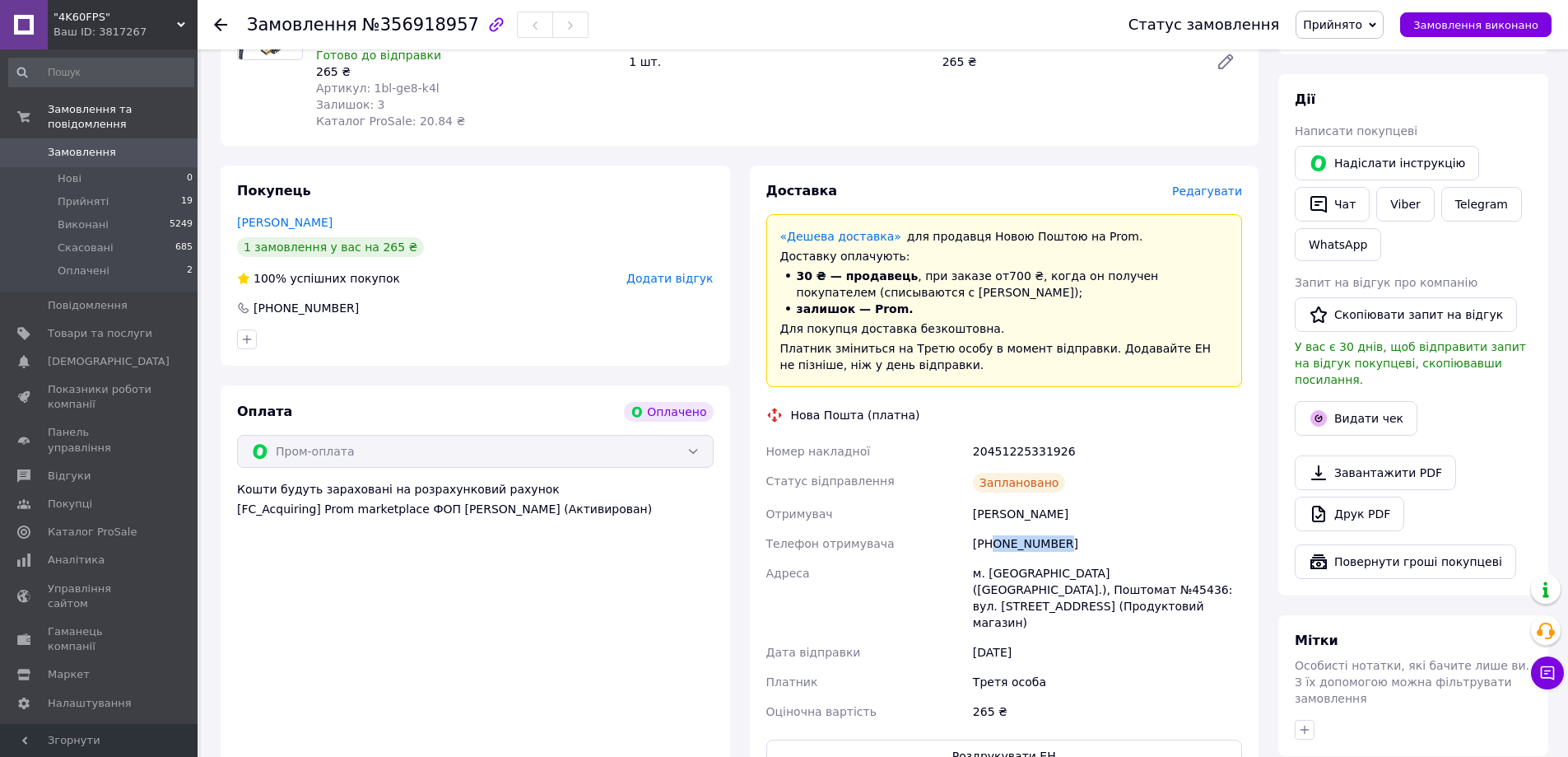
copy div "0677529429"
drag, startPoint x: 1063, startPoint y: 534, endPoint x: 990, endPoint y: 535, distance: 73.0
click at [990, 535] on div "[PHONE_NUMBER]" at bounding box center [1107, 543] width 275 height 30
click at [993, 520] on div "Кузьмін Олександр" at bounding box center [1107, 513] width 275 height 30
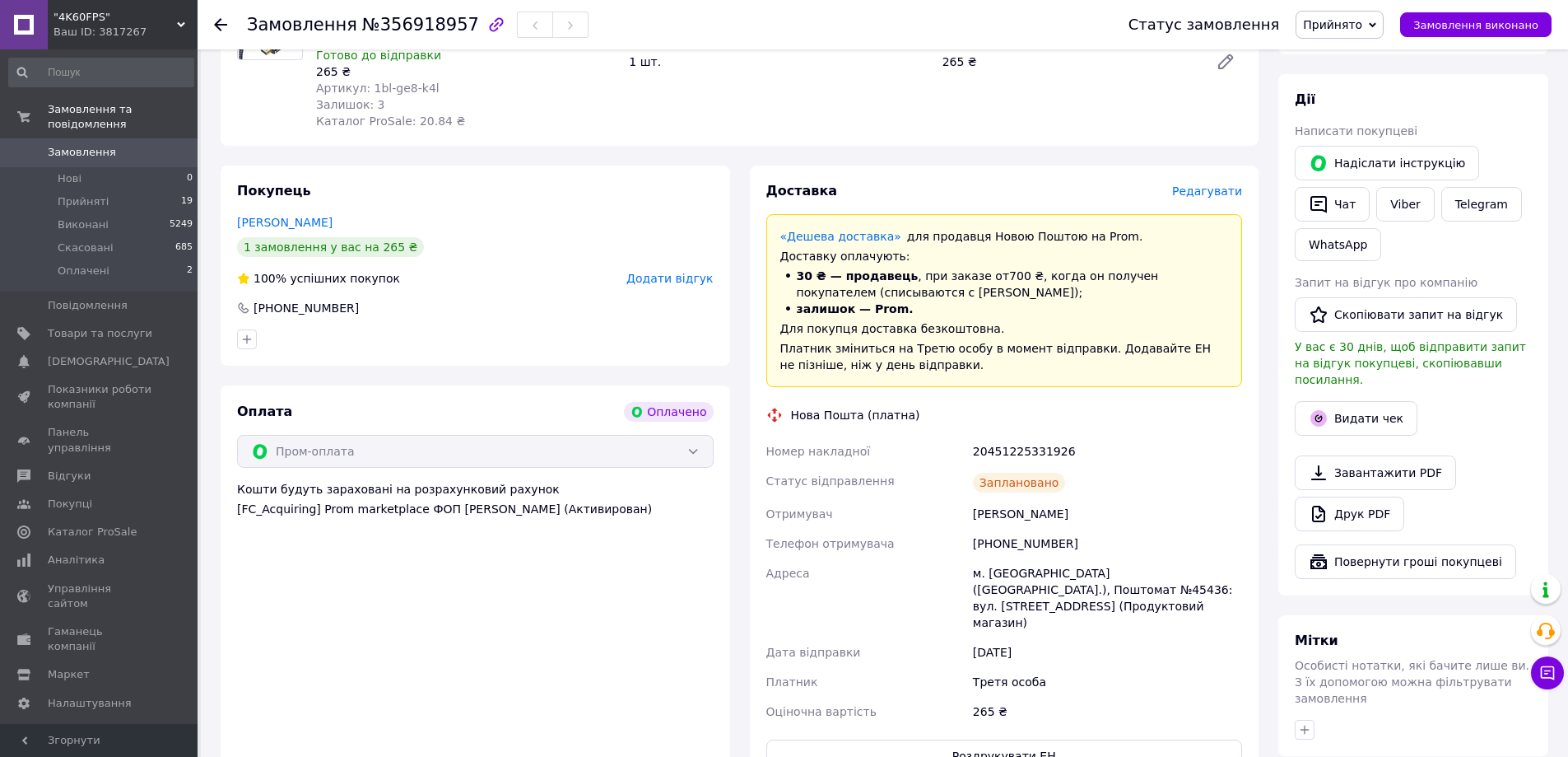
click at [1043, 510] on div "Кузьмін Олександр" at bounding box center [1107, 513] width 275 height 30
click at [1038, 521] on div "Кузьмін Олександр" at bounding box center [1107, 513] width 275 height 30
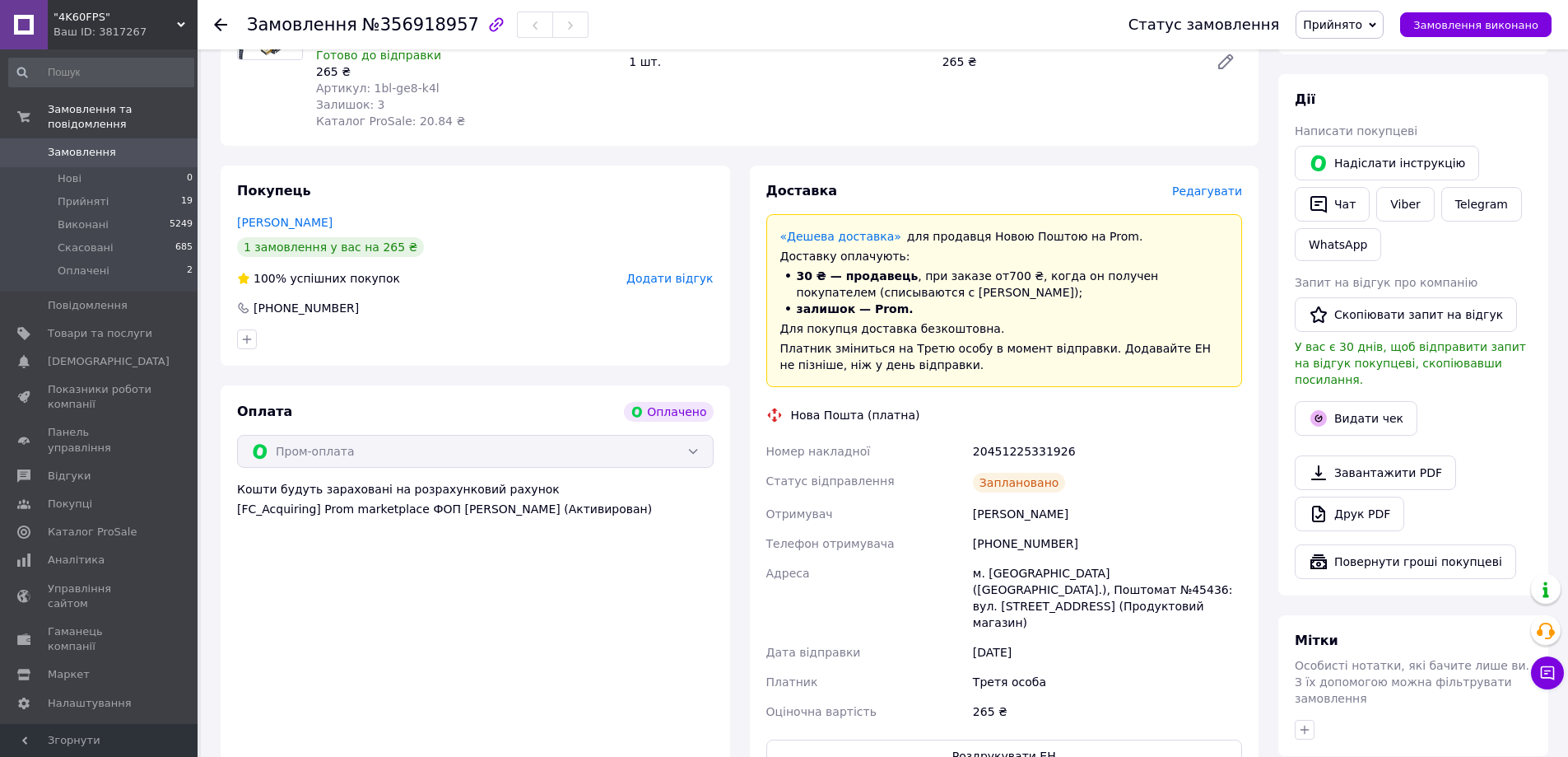
click at [1002, 565] on div "м. [GEOGRAPHIC_DATA] ([GEOGRAPHIC_DATA].), Поштомат №45436: вул. [STREET_ADDRES…" at bounding box center [1107, 598] width 275 height 79
drag, startPoint x: 1002, startPoint y: 565, endPoint x: 774, endPoint y: 277, distance: 367.3
click at [1002, 565] on div "м. [GEOGRAPHIC_DATA] ([GEOGRAPHIC_DATA].), Поштомат №45436: вул. [STREET_ADDRES…" at bounding box center [1107, 598] width 275 height 79
click at [1186, 572] on div "м. [GEOGRAPHIC_DATA] ([GEOGRAPHIC_DATA].), Поштомат №45436: вул. [STREET_ADDRES…" at bounding box center [1107, 598] width 275 height 79
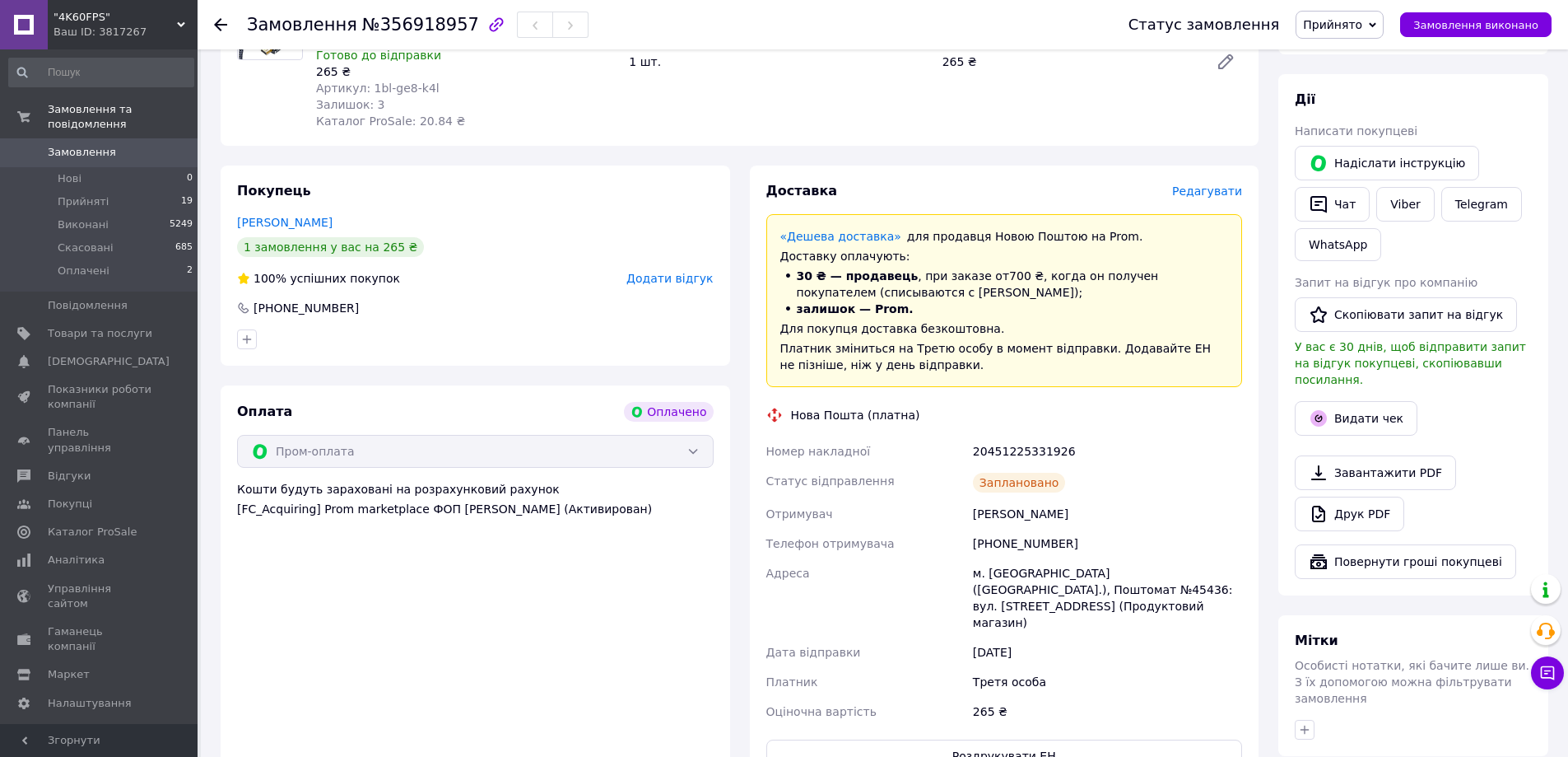
click at [553, 207] on div "Покупець Кузьмін Олександр 1 замовлення у вас на 265 ₴ 100% успішних покупок До…" at bounding box center [475, 266] width 509 height 200
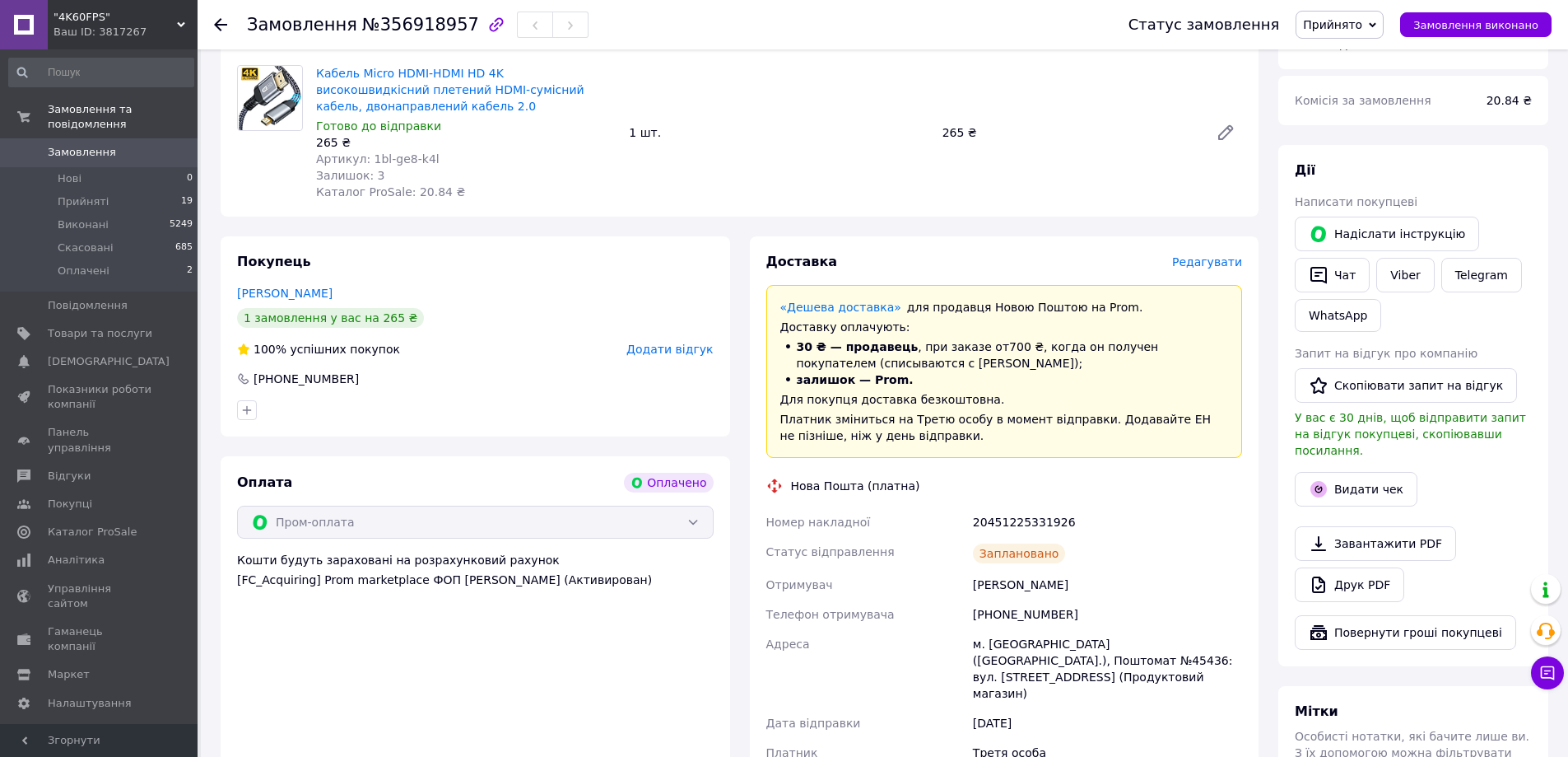
scroll to position [0, 0]
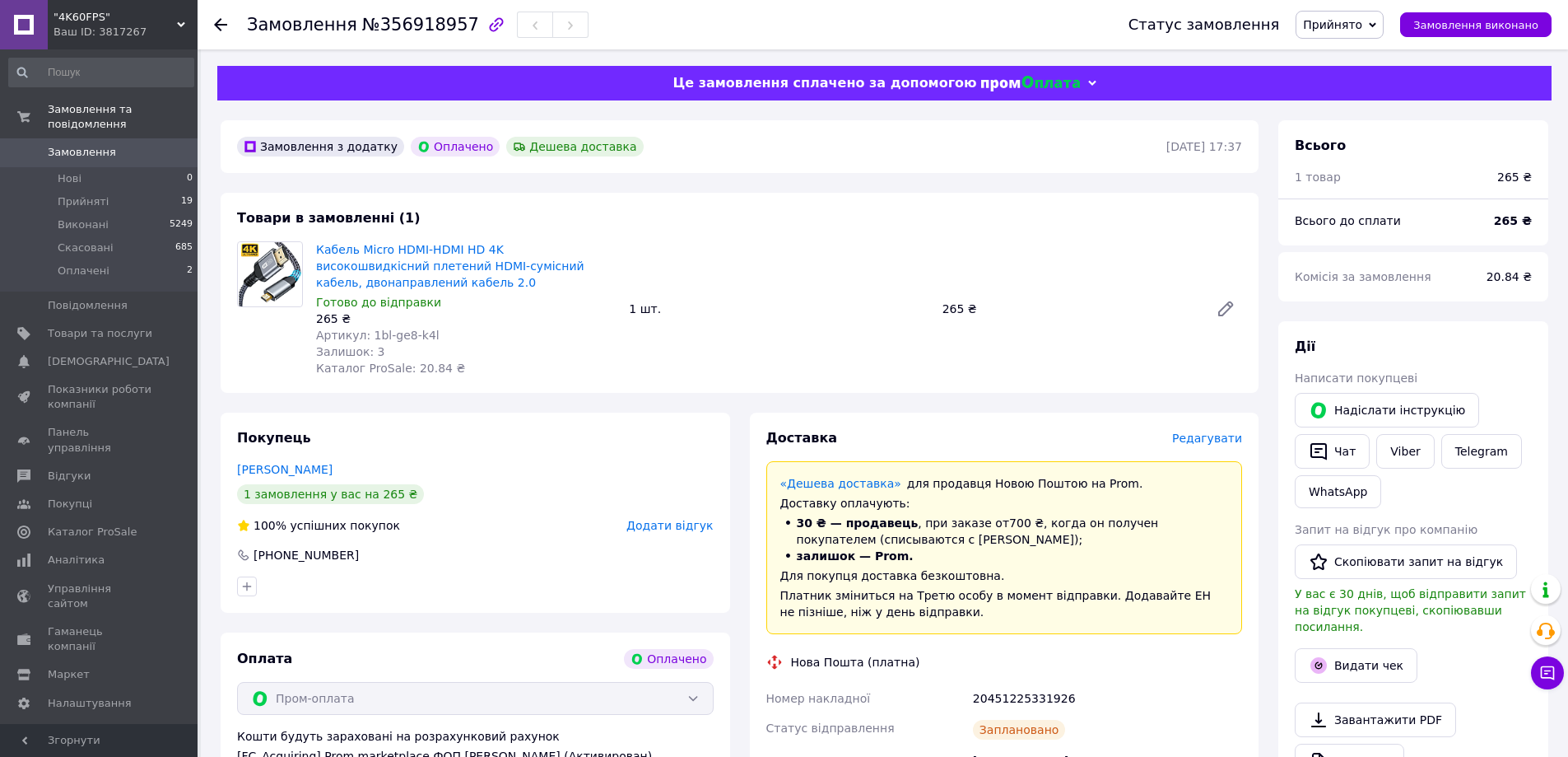
click at [412, 26] on span "№356918957" at bounding box center [420, 24] width 116 height 20
click at [423, 24] on span "№356918957" at bounding box center [420, 24] width 116 height 20
drag, startPoint x: 1057, startPoint y: 709, endPoint x: 1026, endPoint y: 707, distance: 31.1
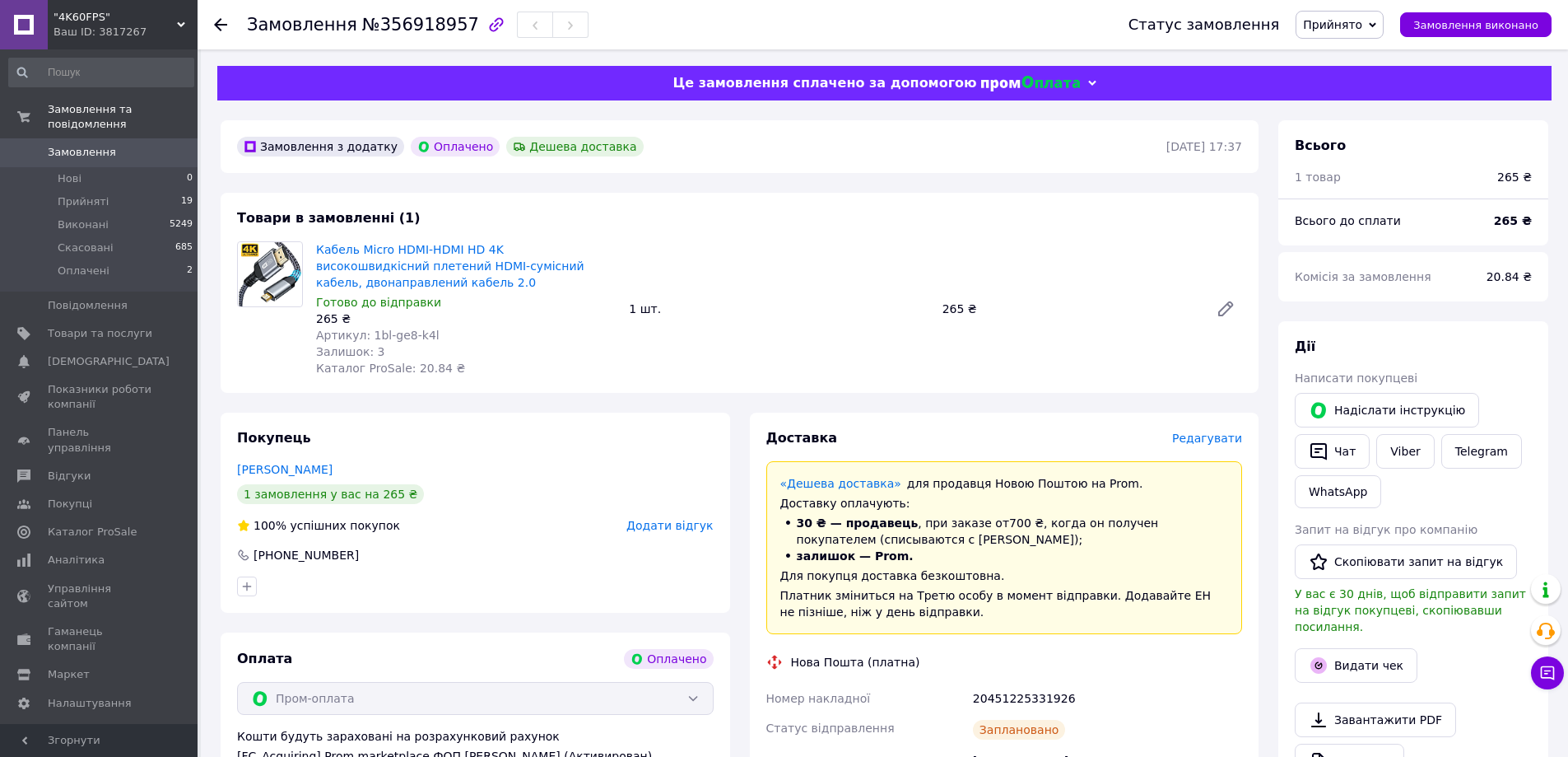
click at [1057, 709] on div "20451225331926" at bounding box center [1107, 698] width 275 height 30
click at [1028, 700] on div "20451225331926" at bounding box center [1107, 698] width 275 height 30
click at [968, 682] on div "Доставка Редагувати «Дешева доставка»   для продавця Новою Поштою на Prom. Дост…" at bounding box center [1004, 723] width 476 height 590
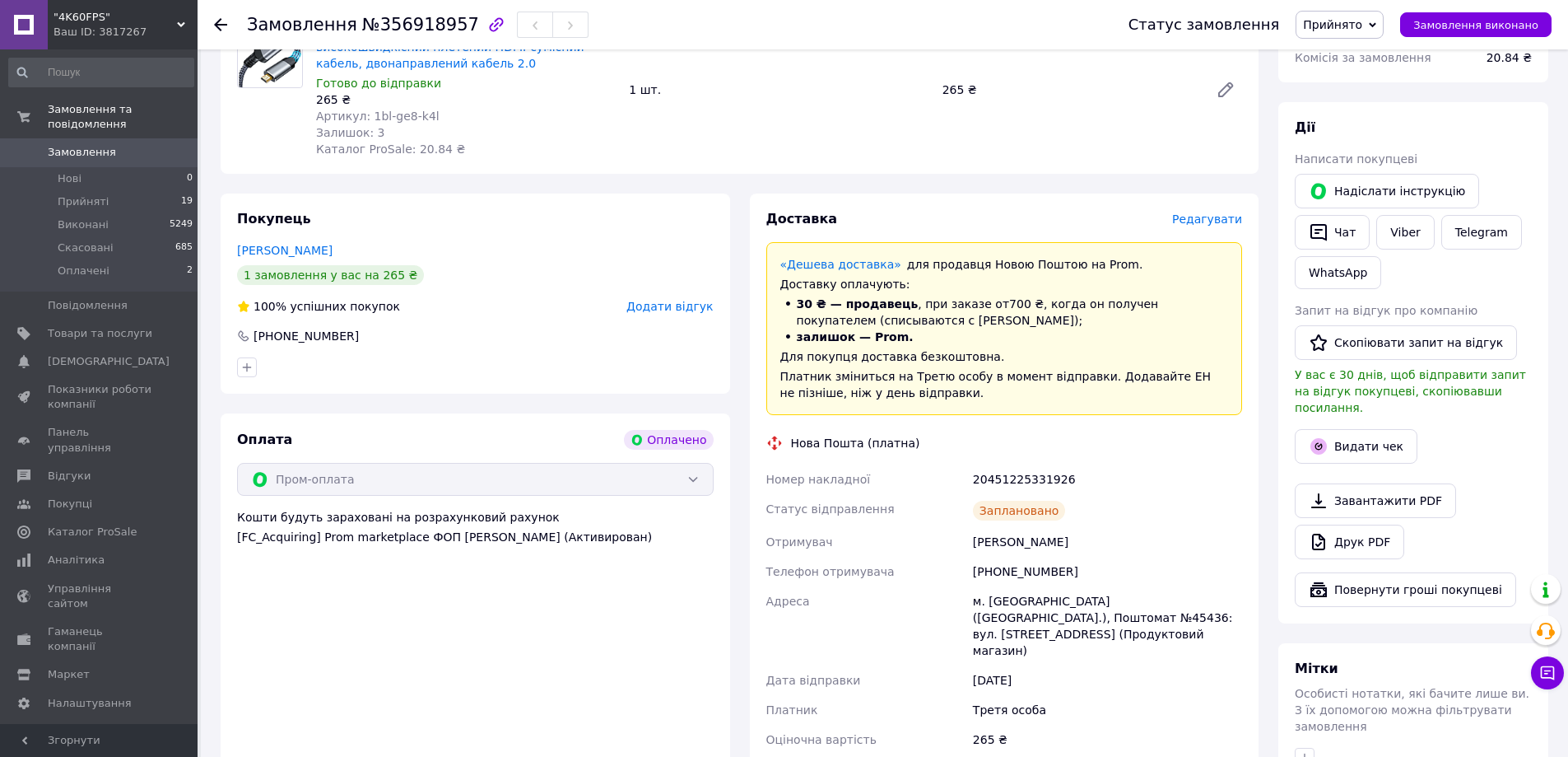
scroll to position [494, 0]
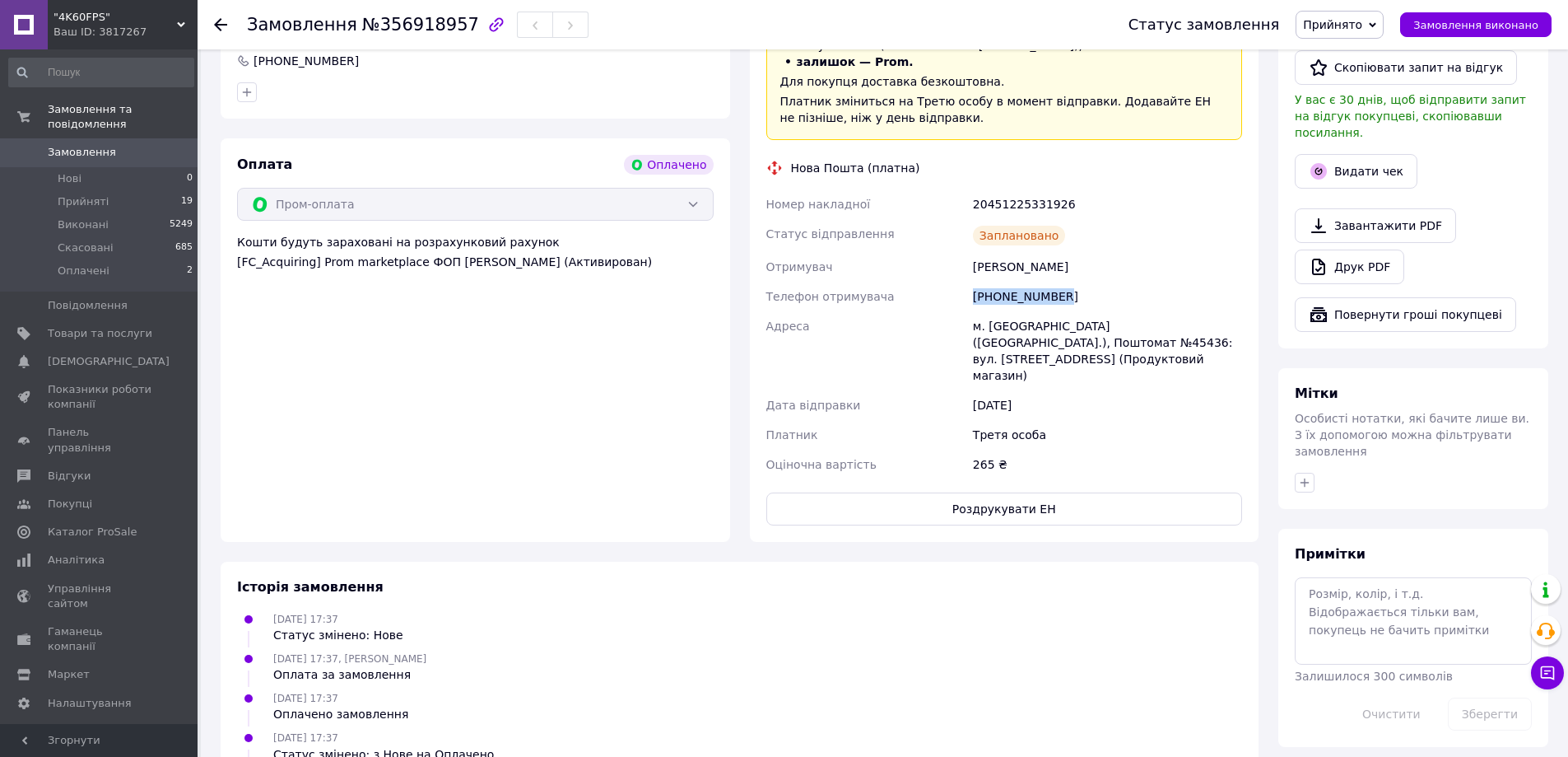
drag, startPoint x: 1076, startPoint y: 298, endPoint x: 964, endPoint y: 307, distance: 112.4
click at [964, 307] on div "Номер накладної 20451225331926 Статус відправлення Заплановано Отримувач Кузьмі…" at bounding box center [1005, 334] width 483 height 290
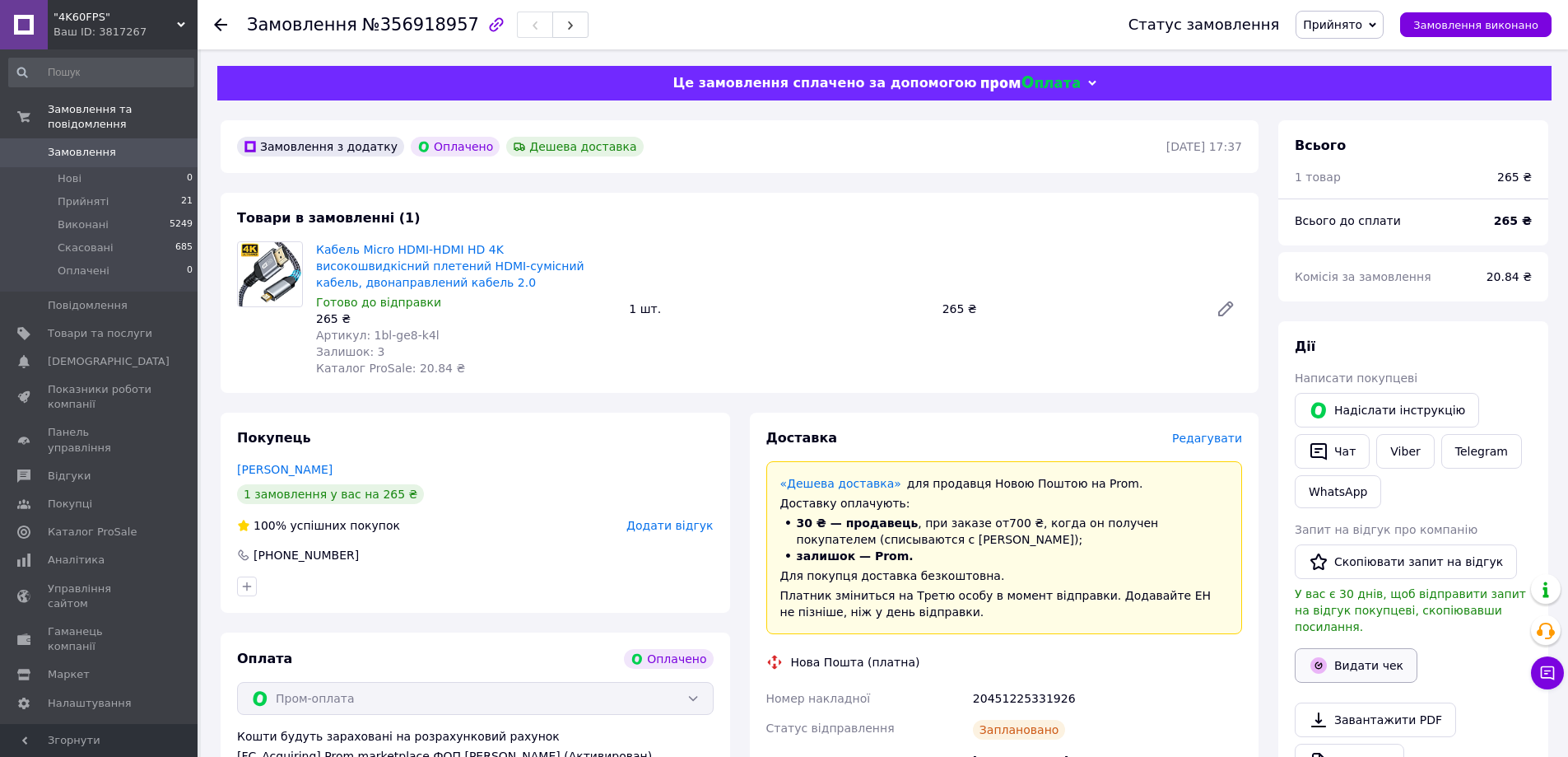
click at [1382, 648] on button "Видати чек" at bounding box center [1355, 666] width 122 height 35
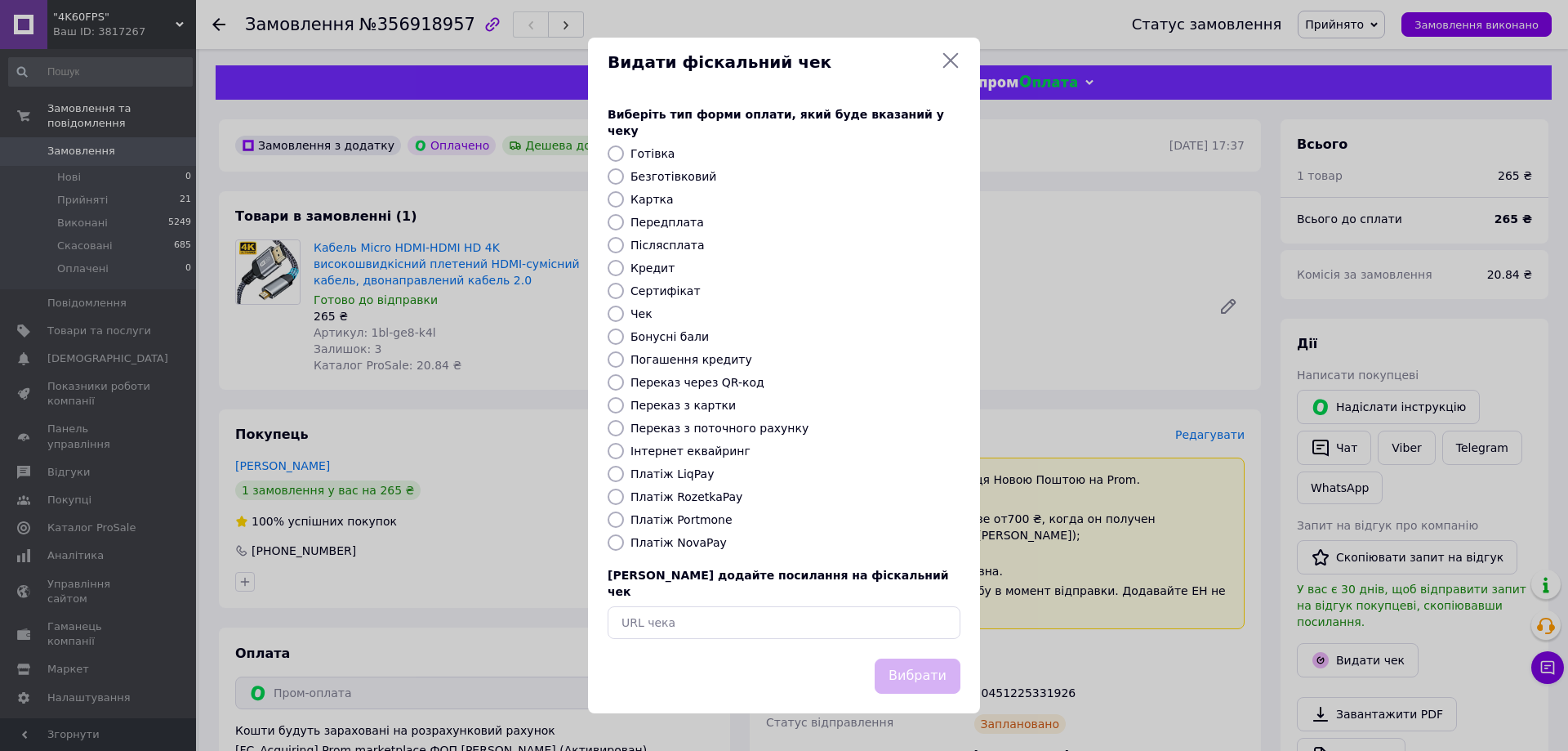
click at [693, 491] on label "Платіж RozetkaPay" at bounding box center [686, 497] width 112 height 13
click at [624, 491] on input "Платіж RozetkaPay" at bounding box center [615, 496] width 16 height 16
radio input "true"
click at [898, 658] on button "Вибрати" at bounding box center [918, 676] width 86 height 35
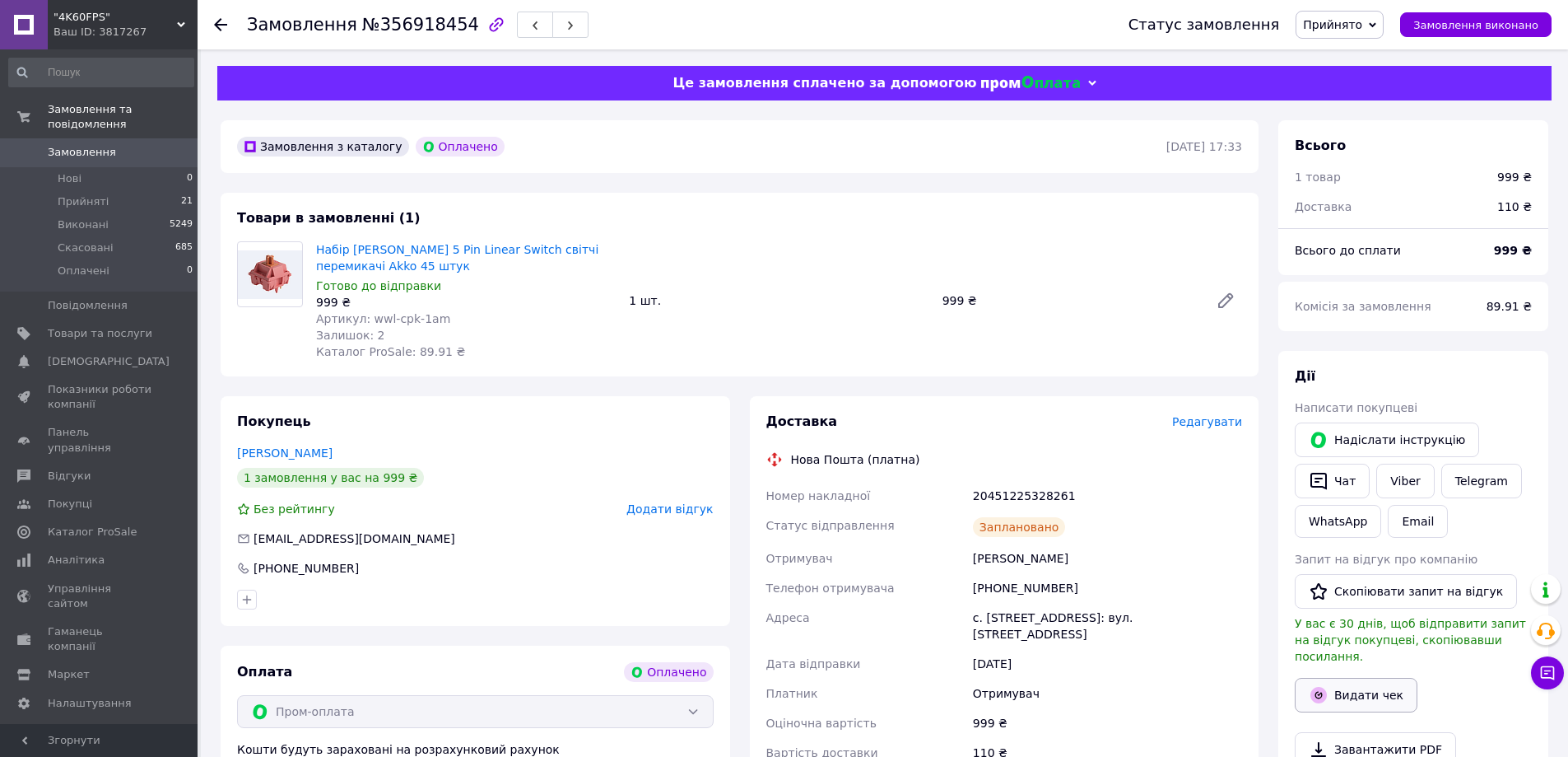
click at [1354, 678] on button "Видати чек" at bounding box center [1355, 695] width 122 height 35
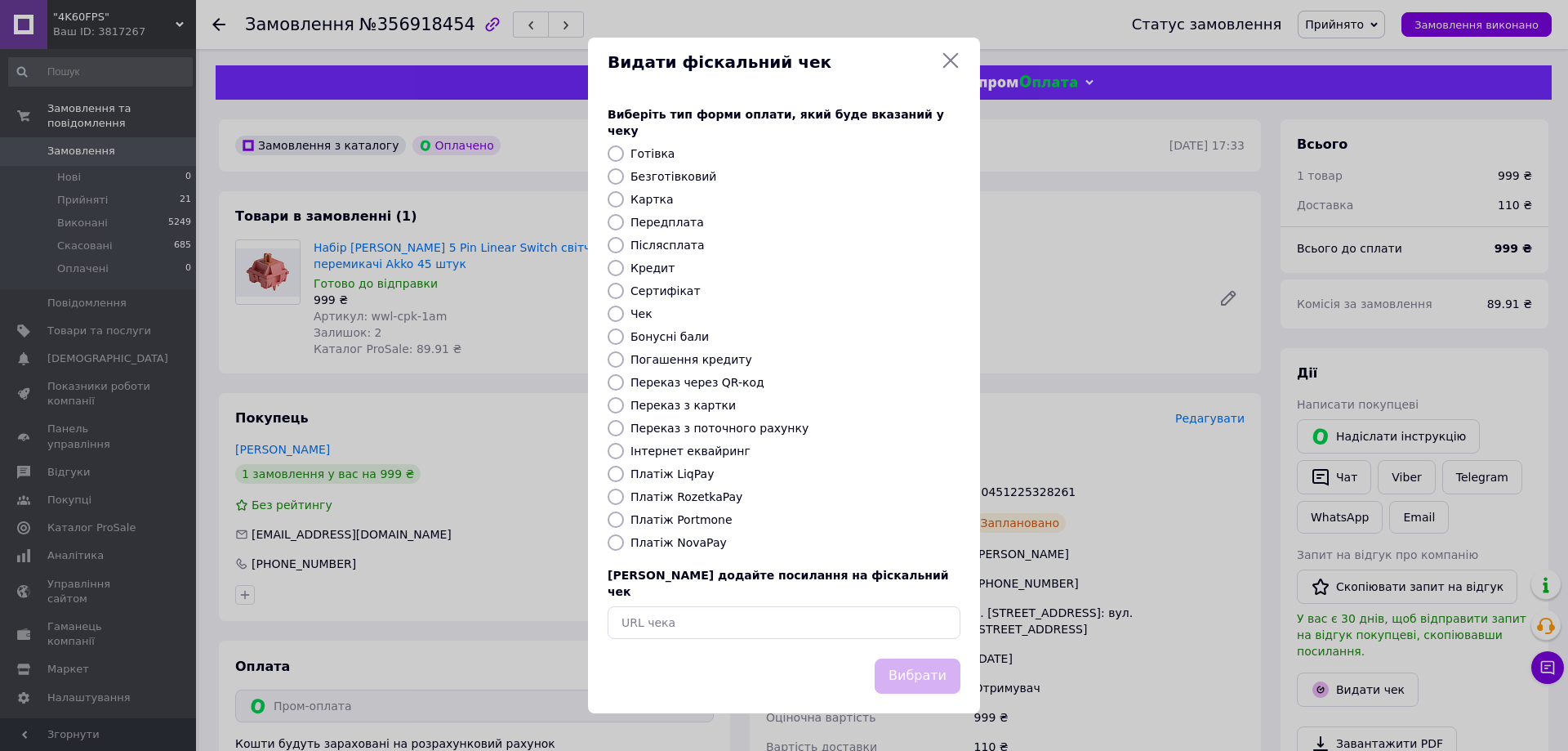
click at [683, 499] on label "Платіж RozetkaPay" at bounding box center [686, 497] width 112 height 13
click at [624, 499] on input "Платіж RozetkaPay" at bounding box center [615, 496] width 16 height 16
radio input "true"
click at [915, 662] on button "Вибрати" at bounding box center [918, 676] width 86 height 35
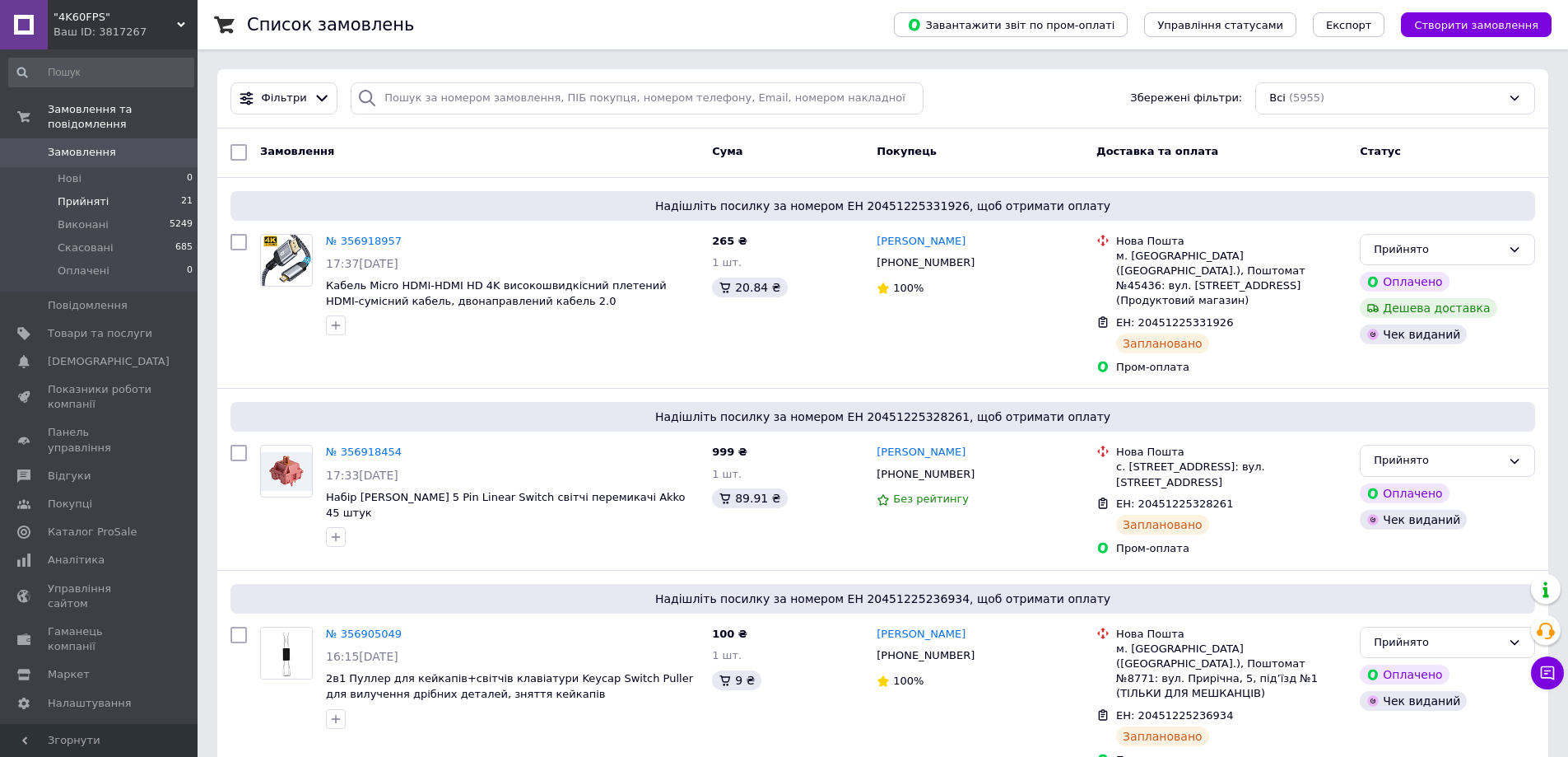
click at [113, 191] on li "Прийняті 21" at bounding box center [101, 202] width 202 height 23
